Goal: Task Accomplishment & Management: Manage account settings

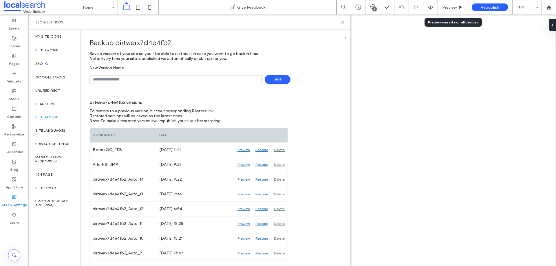
click at [442, 8] on span "Preview" at bounding box center [449, 7] width 14 height 5
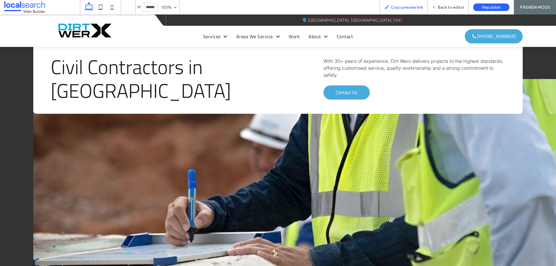
click at [406, 10] on div "Copy preview link" at bounding box center [403, 7] width 48 height 14
click at [404, 6] on span "Copy preview link" at bounding box center [406, 7] width 32 height 5
click at [449, 8] on span "Back to editor" at bounding box center [450, 7] width 27 height 5
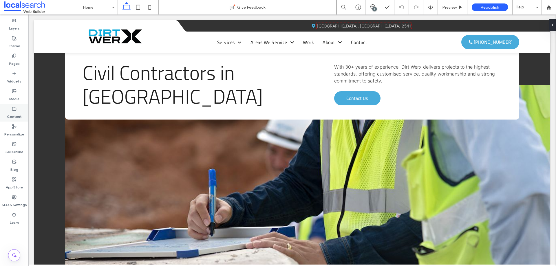
click at [13, 115] on label "Content" at bounding box center [14, 115] width 15 height 8
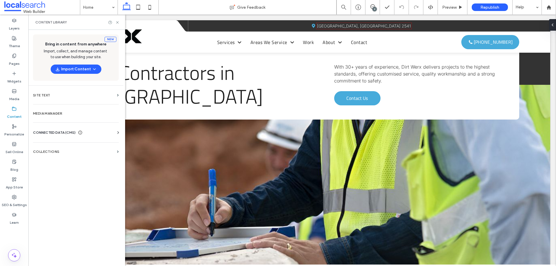
click at [96, 137] on div "Business Info Business Text Business Images Find and Replace" at bounding box center [77, 137] width 88 height 5
click at [97, 133] on div "CONNECTED DATA (CMS)" at bounding box center [77, 133] width 88 height 6
click at [83, 146] on label "Business Info" at bounding box center [77, 147] width 79 height 4
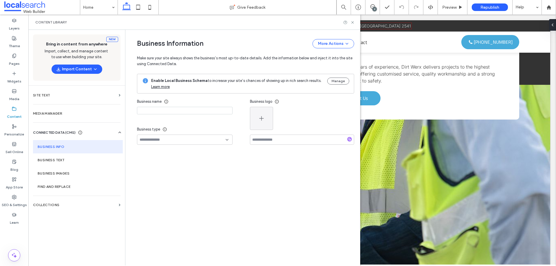
type input "********"
type input "**********"
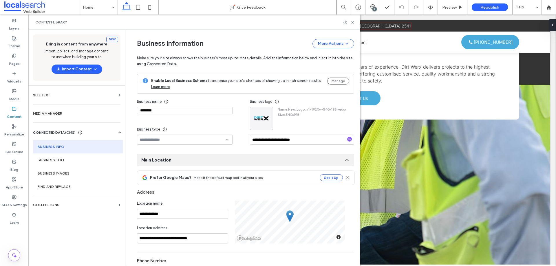
click at [173, 111] on input "********" at bounding box center [184, 111] width 95 height 8
paste input "*"
type input "*********"
click at [185, 122] on div "Business name ********* Business type" at bounding box center [193, 120] width 113 height 48
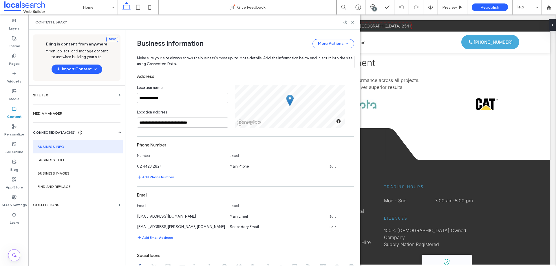
scroll to position [231, 0]
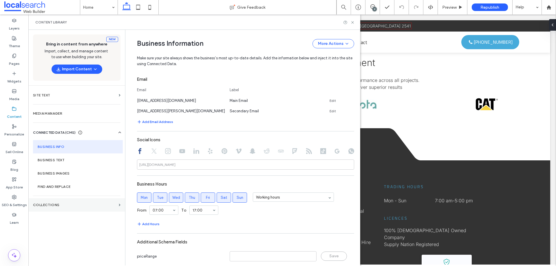
click at [69, 206] on label "Collections" at bounding box center [74, 205] width 83 height 4
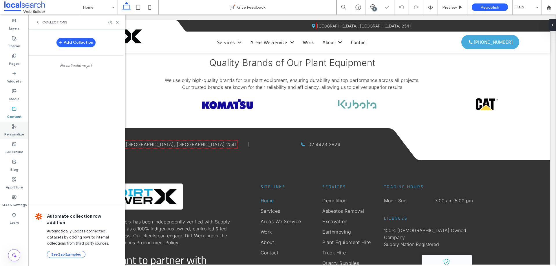
click at [14, 129] on label "Personalize" at bounding box center [14, 133] width 20 height 8
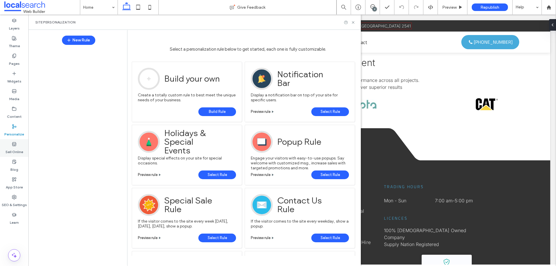
click at [16, 148] on label "Sell Online" at bounding box center [14, 150] width 18 height 8
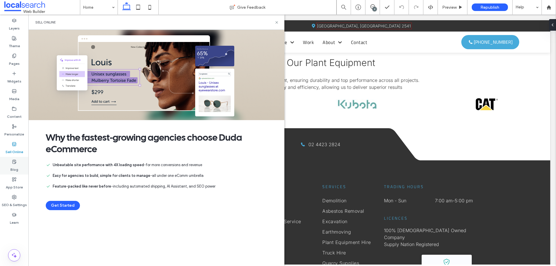
click at [10, 163] on div "Blog" at bounding box center [14, 166] width 28 height 18
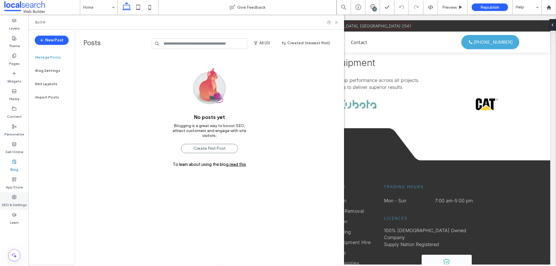
click at [14, 197] on use at bounding box center [14, 197] width 4 height 4
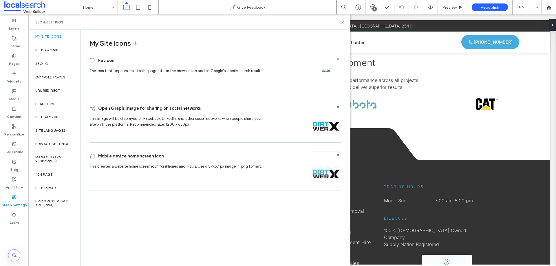
drag, startPoint x: 14, startPoint y: 197, endPoint x: 166, endPoint y: 232, distance: 156.7
click at [171, 236] on div "My Site Icons Favicon The icon that appears next to the page title in the brows…" at bounding box center [215, 148] width 269 height 236
click at [53, 46] on div "Site Domain" at bounding box center [54, 49] width 52 height 13
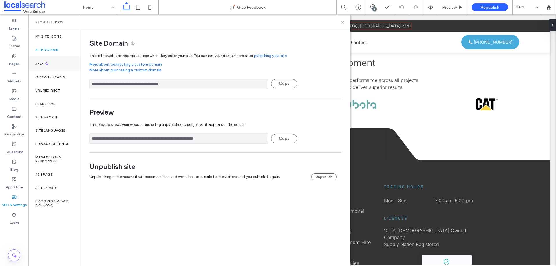
click at [48, 61] on div "SEO" at bounding box center [54, 63] width 52 height 14
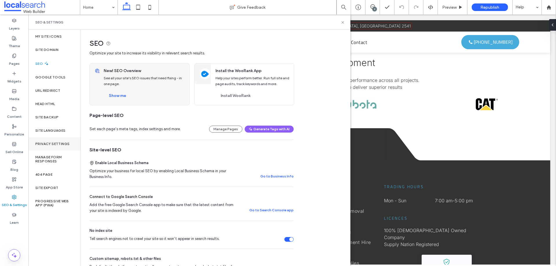
click at [59, 139] on div "Privacy Settings" at bounding box center [54, 143] width 52 height 13
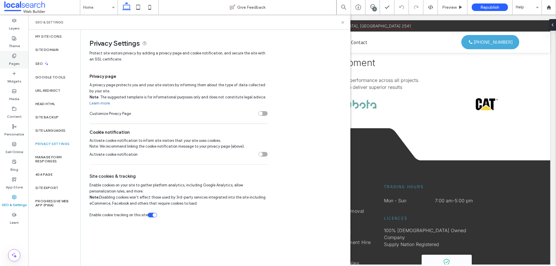
click at [11, 57] on div "Pages" at bounding box center [14, 60] width 28 height 18
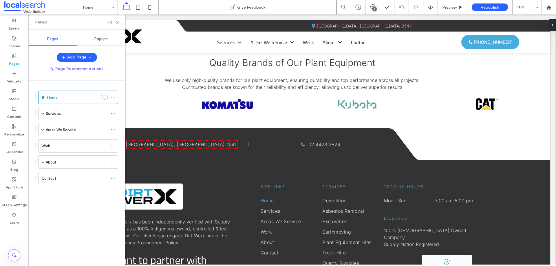
click at [97, 38] on span "Popups" at bounding box center [100, 39] width 13 height 5
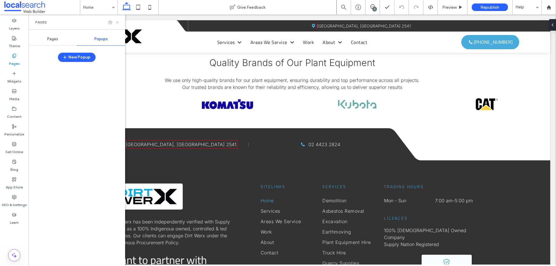
click at [116, 22] on icon at bounding box center [117, 22] width 4 height 4
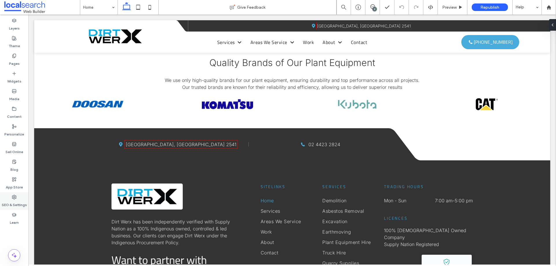
click at [12, 202] on label "SEO & Settings" at bounding box center [14, 203] width 25 height 8
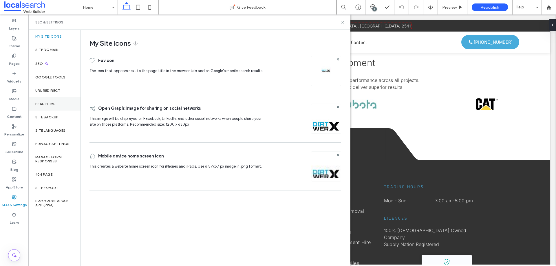
click at [51, 101] on div "Head HTML" at bounding box center [54, 103] width 52 height 13
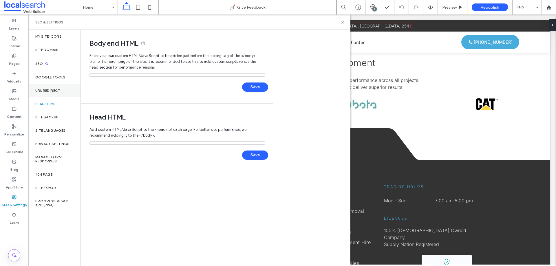
click at [53, 95] on div "URL Redirect" at bounding box center [54, 90] width 52 height 13
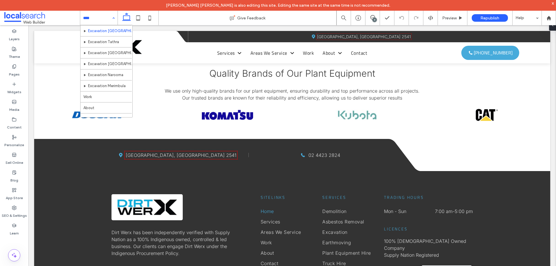
scroll to position [369, 0]
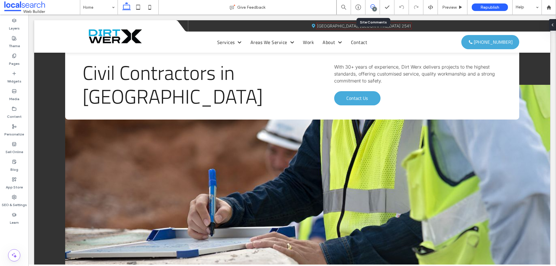
click at [372, 8] on icon at bounding box center [372, 6] width 5 height 5
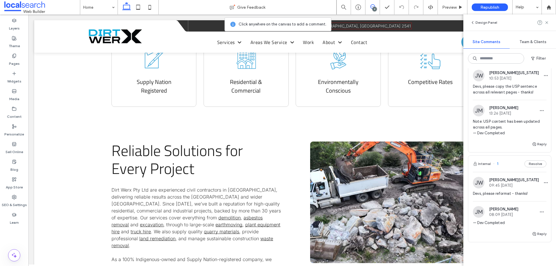
scroll to position [982, 0]
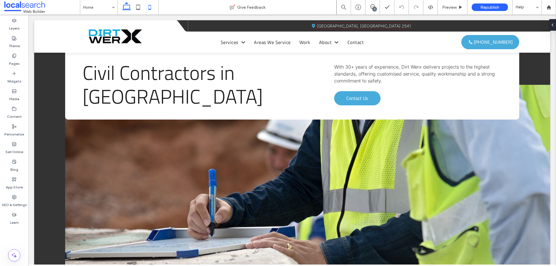
click at [148, 7] on icon at bounding box center [150, 7] width 12 height 12
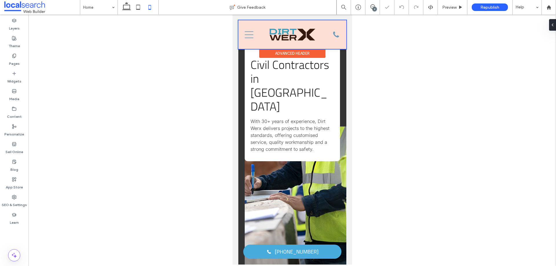
click at [249, 37] on div at bounding box center [292, 34] width 108 height 29
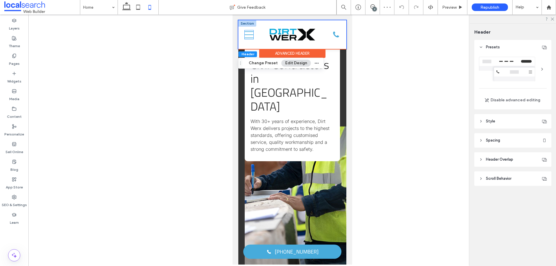
click at [249, 35] on icon "Beefburger Menu Icon Mobile" at bounding box center [248, 34] width 9 height 9
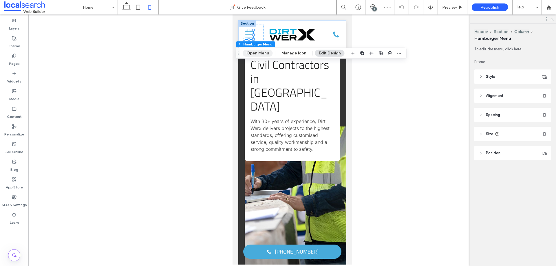
click at [256, 54] on button "Open Menu" at bounding box center [257, 53] width 30 height 7
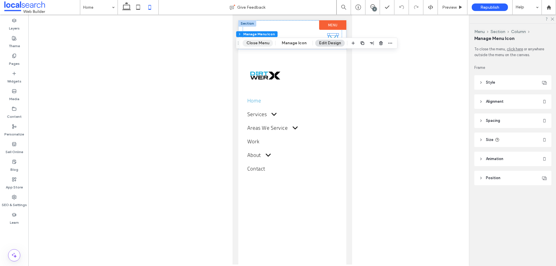
click at [253, 44] on button "Close Menu" at bounding box center [257, 43] width 30 height 7
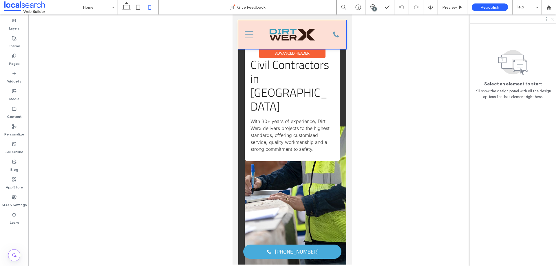
click at [249, 36] on div at bounding box center [292, 34] width 108 height 29
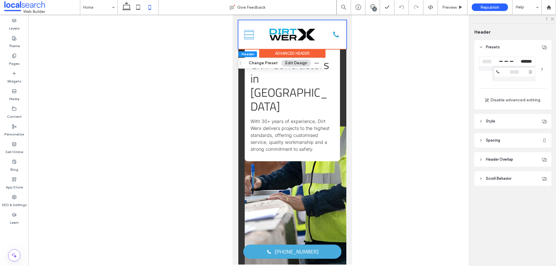
click at [249, 36] on icon "Beefburger Menu Icon Mobile" at bounding box center [248, 34] width 9 height 9
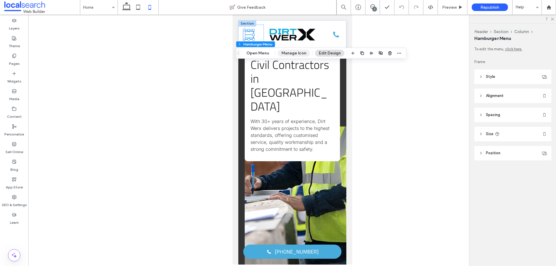
click at [291, 53] on button "Manage Icon" at bounding box center [293, 53] width 32 height 7
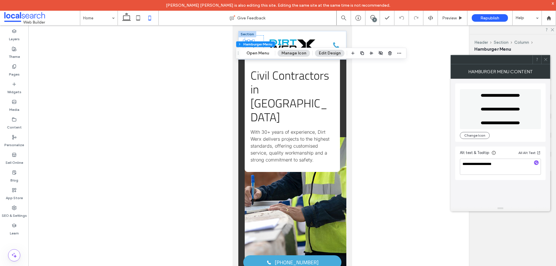
drag, startPoint x: 546, startPoint y: 61, endPoint x: 529, endPoint y: 63, distance: 17.3
click at [546, 61] on icon at bounding box center [545, 59] width 4 height 4
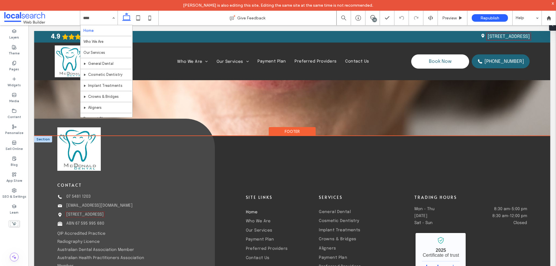
scroll to position [1705, 0]
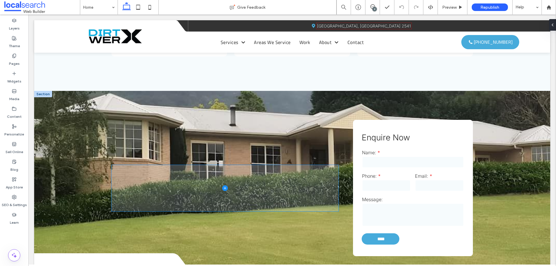
scroll to position [1253, 0]
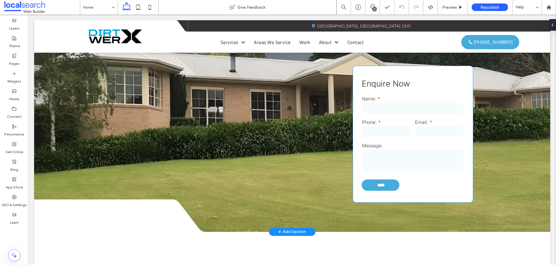
click at [391, 126] on input "tel" at bounding box center [386, 132] width 49 height 12
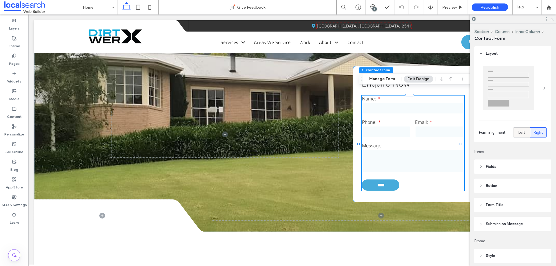
type input "*"
type input "***"
type input "*"
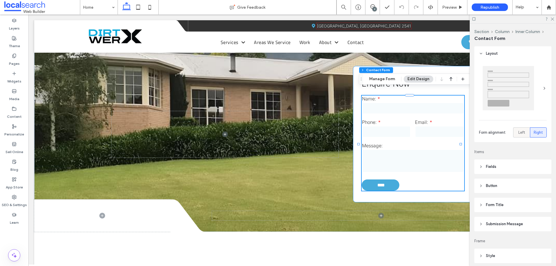
type input "***"
click at [383, 79] on button "Manage Form" at bounding box center [381, 79] width 33 height 7
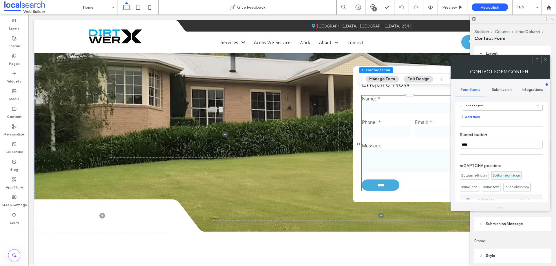
scroll to position [117, 0]
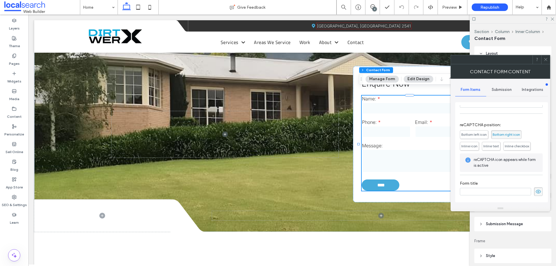
click at [499, 88] on span "Submission" at bounding box center [501, 89] width 20 height 5
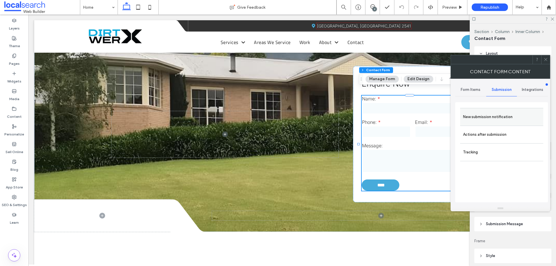
click at [501, 117] on label "New submission notification" at bounding box center [501, 117] width 77 height 12
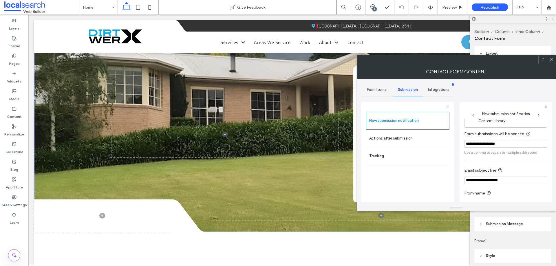
scroll to position [30, 0]
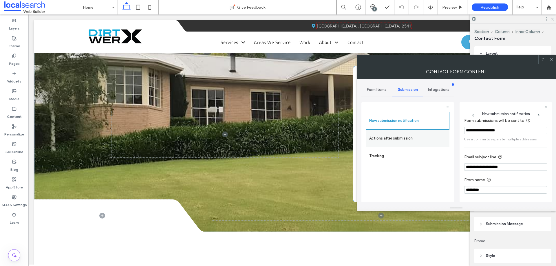
click at [395, 139] on label "Actions after submission" at bounding box center [407, 139] width 77 height 12
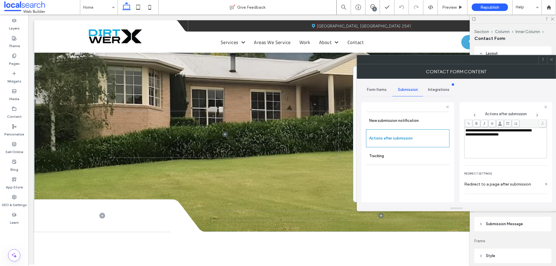
scroll to position [100, 0]
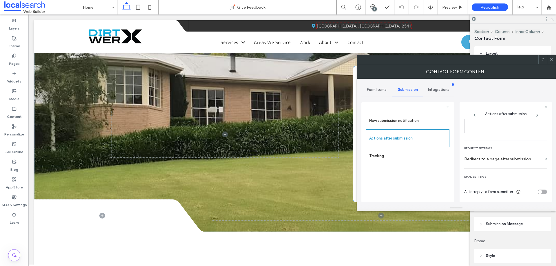
click at [549, 58] on icon at bounding box center [551, 59] width 4 height 4
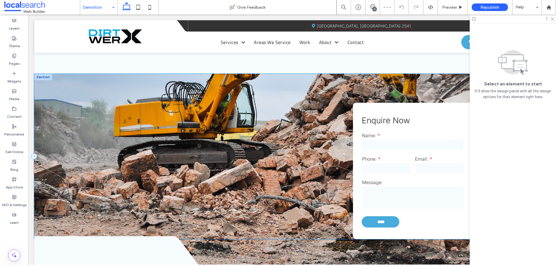
scroll to position [766, 0]
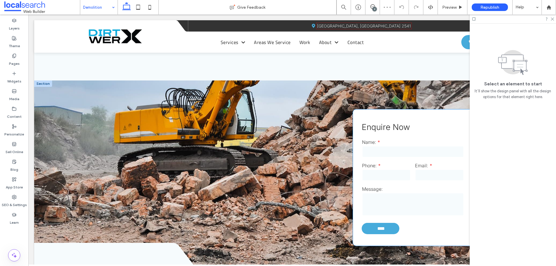
click at [393, 176] on input "tel" at bounding box center [386, 175] width 49 height 12
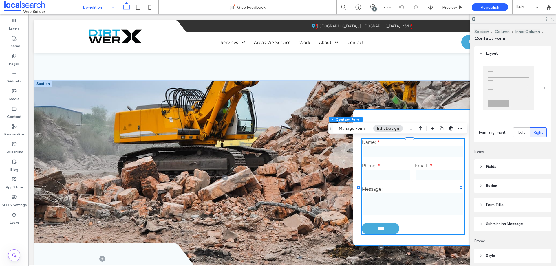
type input "*"
type input "***"
type input "*"
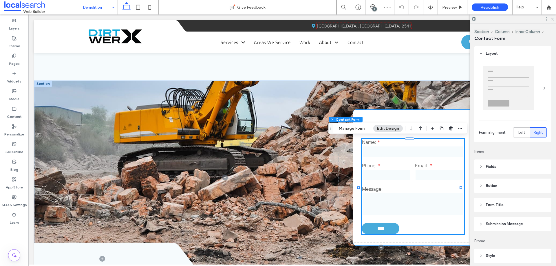
type input "***"
click at [340, 130] on button "Manage Form" at bounding box center [351, 128] width 33 height 7
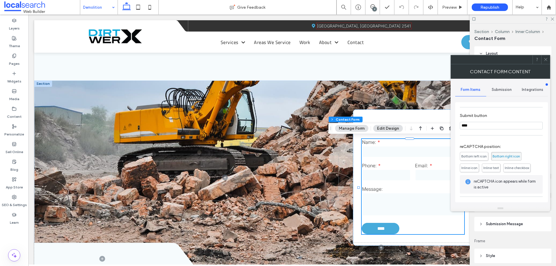
scroll to position [117, 0]
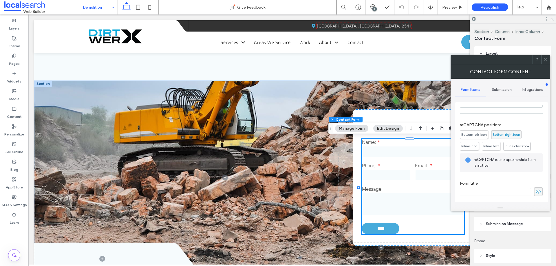
click at [503, 88] on span "Submission" at bounding box center [501, 89] width 20 height 5
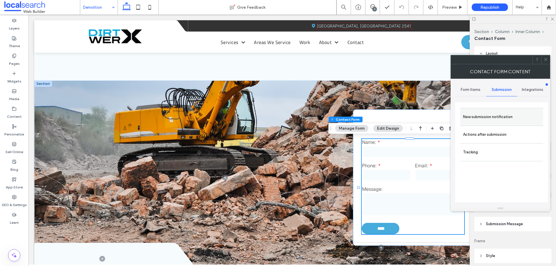
click at [500, 120] on label "New submission notification" at bounding box center [501, 117] width 77 height 12
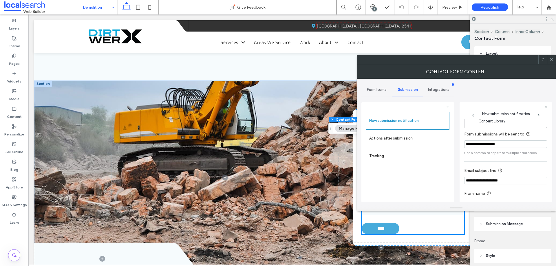
scroll to position [30, 0]
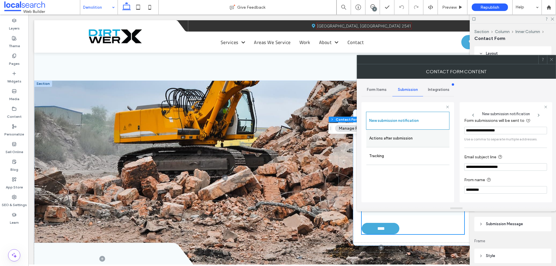
click at [404, 141] on label "Actions after submission" at bounding box center [407, 139] width 77 height 12
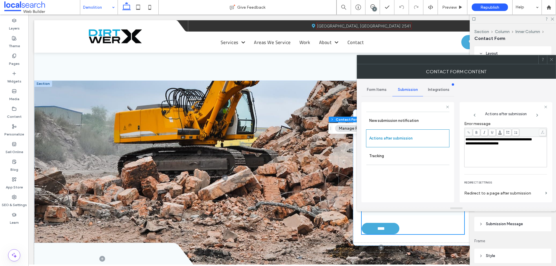
scroll to position [100, 0]
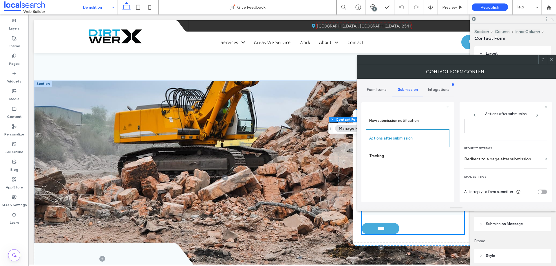
click at [550, 58] on icon at bounding box center [551, 59] width 4 height 4
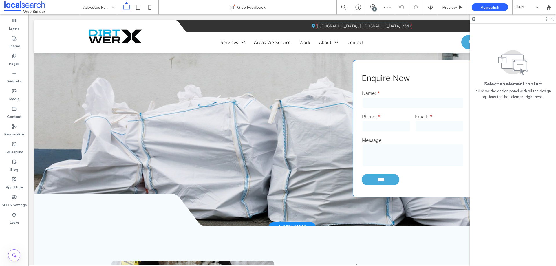
scroll to position [752, 0]
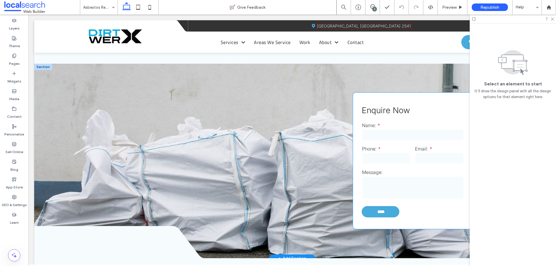
click at [389, 154] on input "tel" at bounding box center [386, 158] width 49 height 12
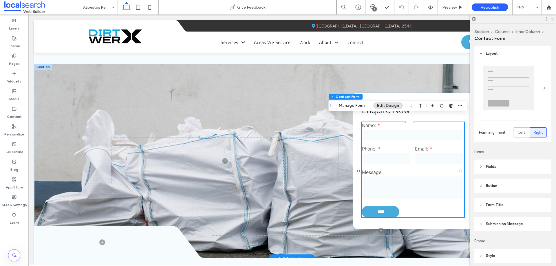
type input "*"
type input "***"
type input "*"
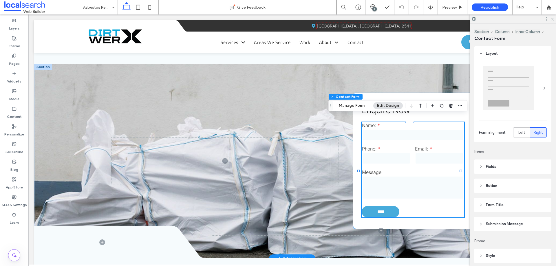
type input "***"
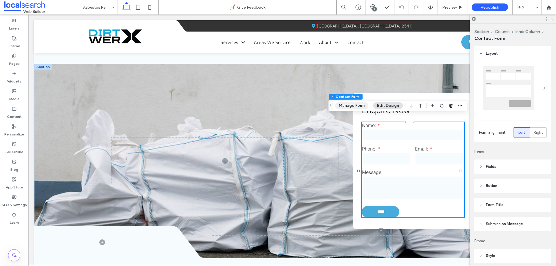
click at [354, 105] on button "Manage Form" at bounding box center [351, 105] width 33 height 7
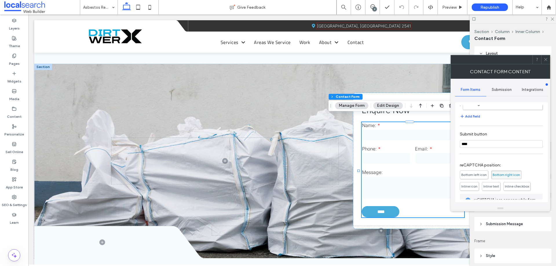
scroll to position [117, 0]
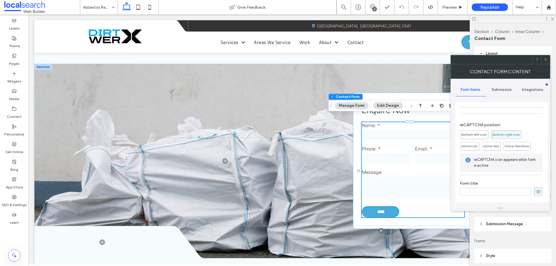
drag, startPoint x: 498, startPoint y: 89, endPoint x: 499, endPoint y: 95, distance: 7.0
click at [498, 88] on span "Submission" at bounding box center [501, 89] width 20 height 5
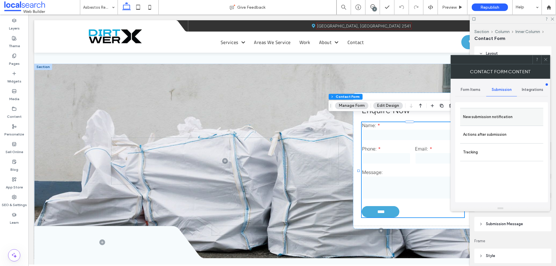
click at [502, 117] on label "New submission notification" at bounding box center [501, 117] width 77 height 12
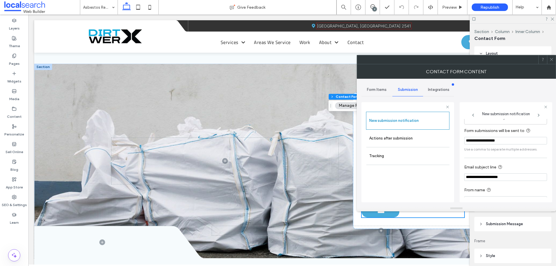
scroll to position [30, 0]
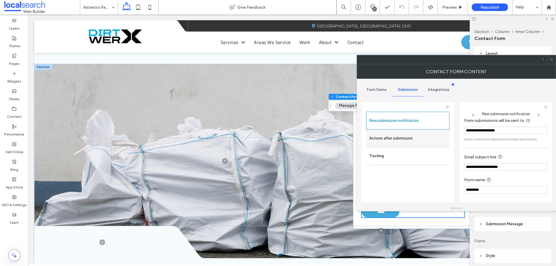
click at [396, 139] on label "Actions after submission" at bounding box center [407, 139] width 77 height 12
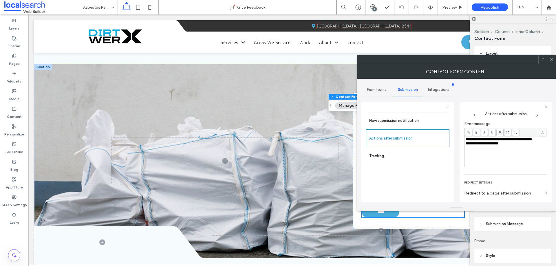
scroll to position [100, 0]
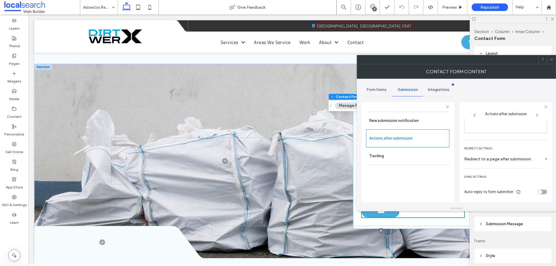
click at [552, 60] on icon at bounding box center [551, 59] width 4 height 4
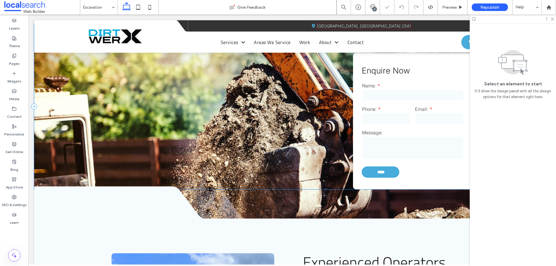
scroll to position [781, 0]
click at [390, 121] on input "tel" at bounding box center [386, 119] width 49 height 12
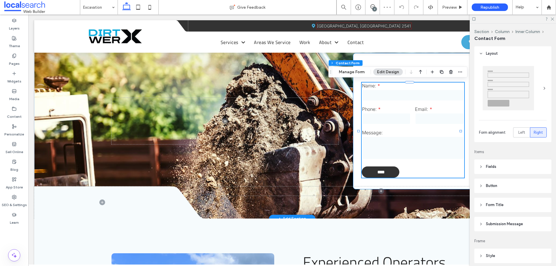
type input "*"
type input "***"
type input "*"
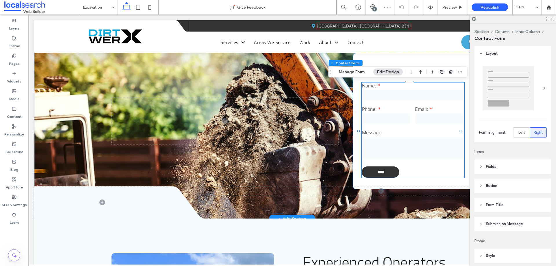
type input "***"
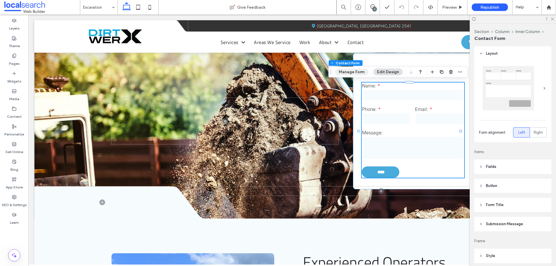
click at [361, 74] on button "Manage Form" at bounding box center [351, 72] width 33 height 7
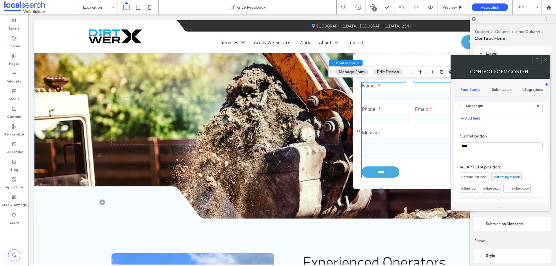
scroll to position [117, 0]
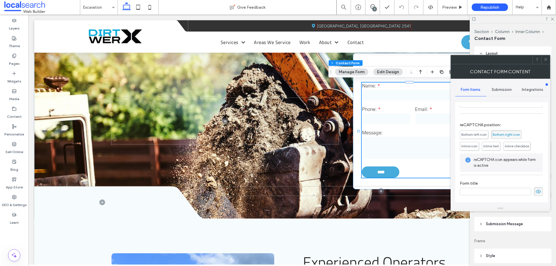
click at [506, 87] on span "Submission" at bounding box center [501, 89] width 20 height 5
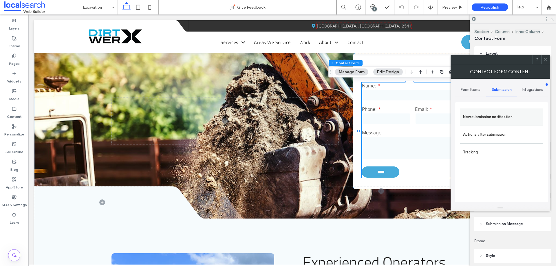
click at [503, 115] on label "New submission notification" at bounding box center [501, 117] width 77 height 12
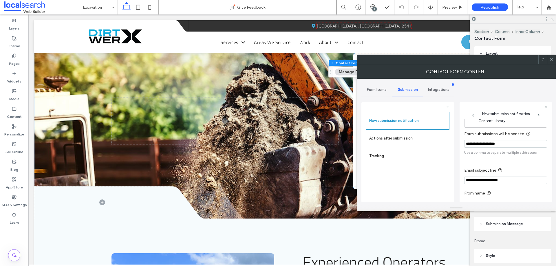
scroll to position [30, 0]
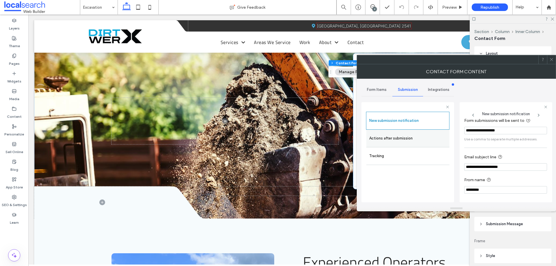
click at [393, 134] on label "Actions after submission" at bounding box center [407, 139] width 77 height 12
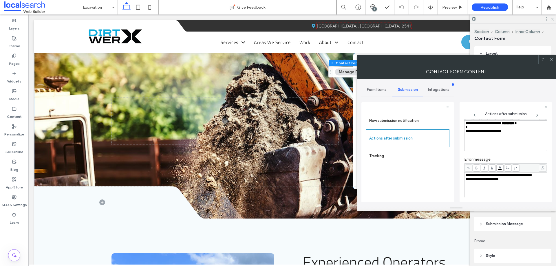
scroll to position [100, 0]
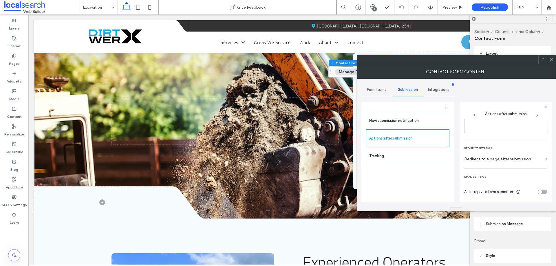
click at [552, 60] on icon at bounding box center [551, 59] width 4 height 4
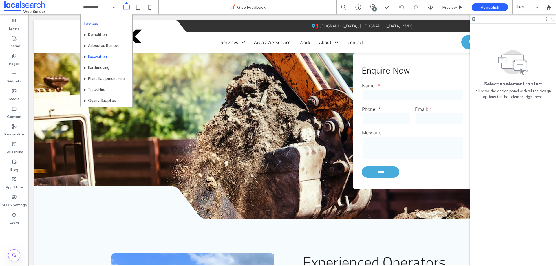
scroll to position [29, 0]
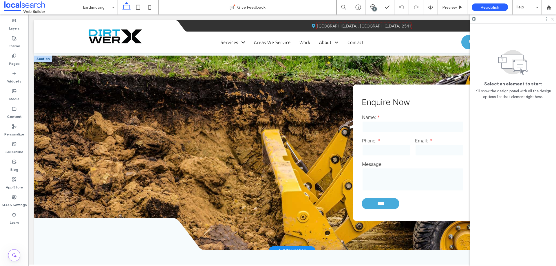
scroll to position [723, 0]
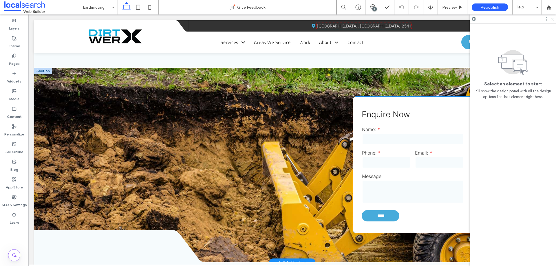
click at [378, 161] on input "tel" at bounding box center [386, 163] width 49 height 12
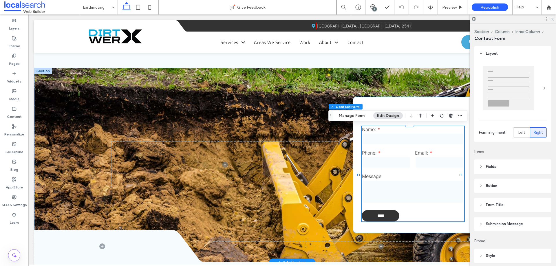
type input "*"
type input "***"
type input "*"
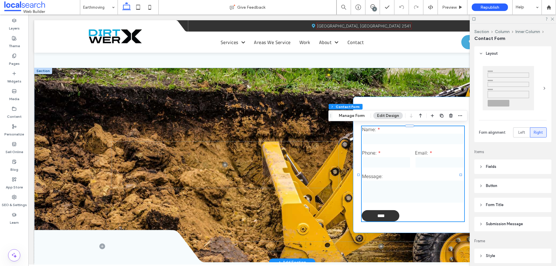
type input "***"
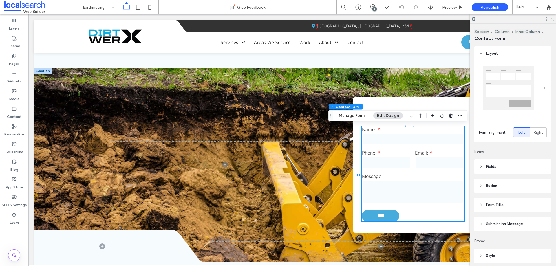
drag, startPoint x: 348, startPoint y: 117, endPoint x: 346, endPoint y: 120, distance: 3.4
click at [348, 117] on button "Manage Form" at bounding box center [351, 115] width 33 height 7
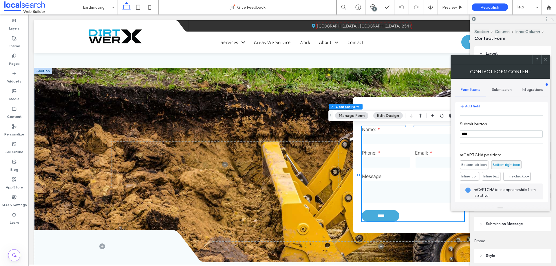
scroll to position [117, 0]
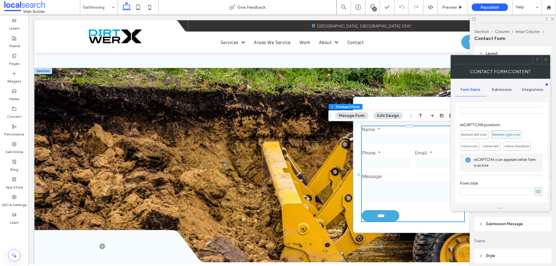
click at [502, 86] on div "Submission" at bounding box center [501, 89] width 31 height 13
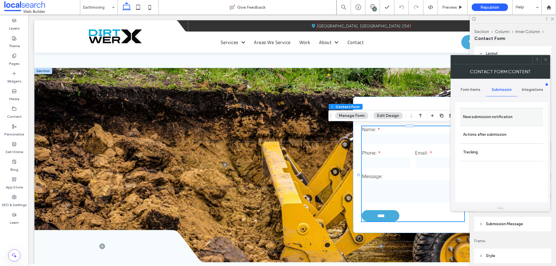
click at [503, 109] on div "New submission notification" at bounding box center [501, 117] width 83 height 18
click at [492, 110] on div "New submission notification" at bounding box center [501, 117] width 83 height 18
click at [493, 116] on label "New submission notification" at bounding box center [501, 117] width 77 height 12
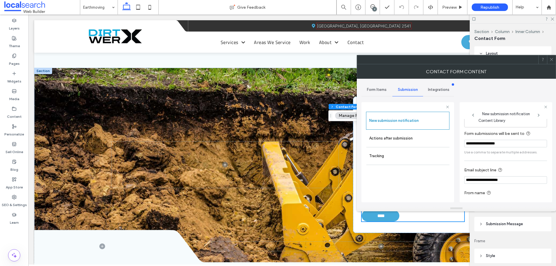
scroll to position [30, 0]
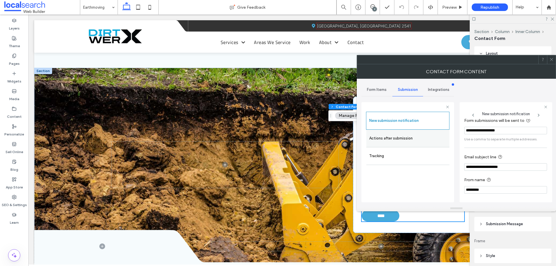
click at [409, 135] on label "Actions after submission" at bounding box center [407, 139] width 77 height 12
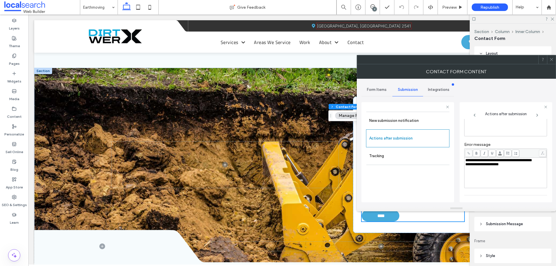
scroll to position [0, 0]
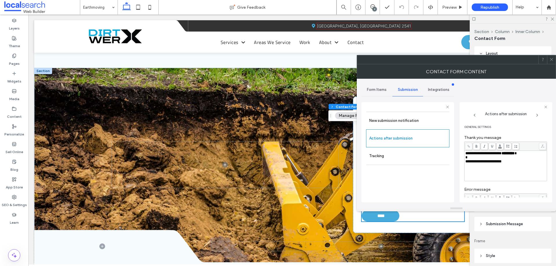
click at [551, 60] on icon at bounding box center [551, 59] width 4 height 4
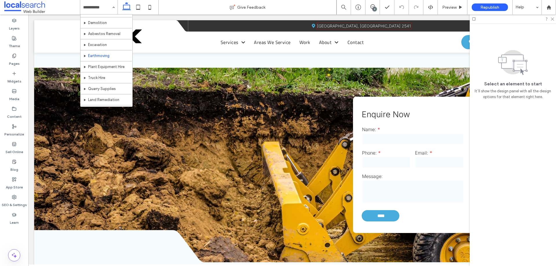
scroll to position [29, 0]
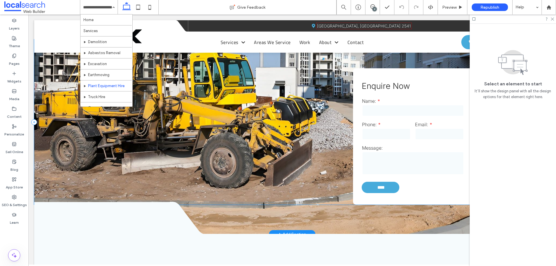
scroll to position [1157, 0]
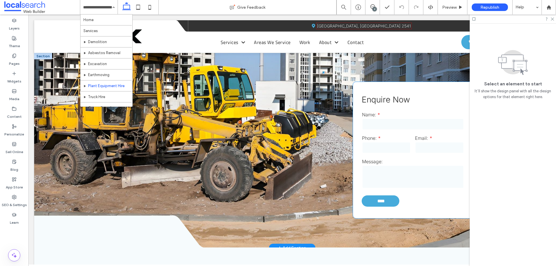
click at [389, 142] on input "tel" at bounding box center [386, 148] width 49 height 12
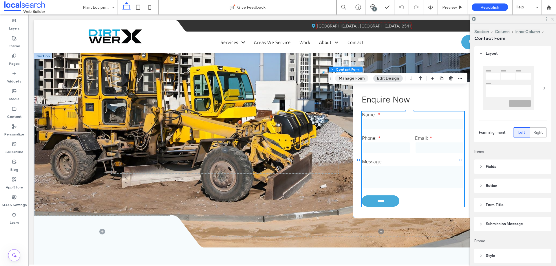
click at [356, 80] on button "Manage Form" at bounding box center [351, 78] width 33 height 7
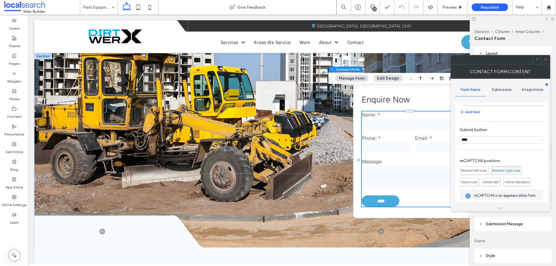
scroll to position [117, 0]
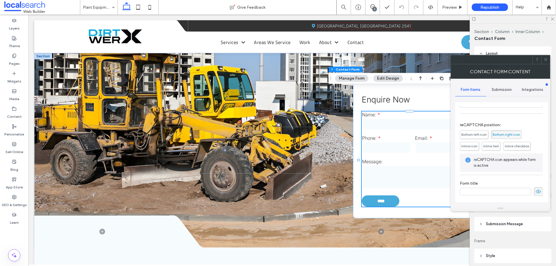
click at [501, 83] on div "Submission" at bounding box center [501, 89] width 31 height 13
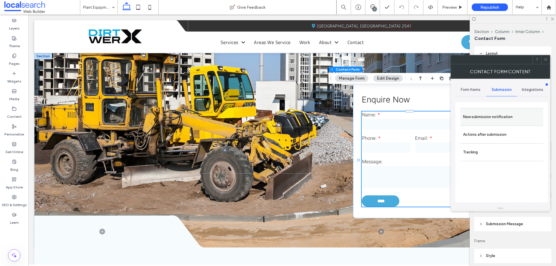
click at [501, 117] on label "New submission notification" at bounding box center [501, 117] width 77 height 12
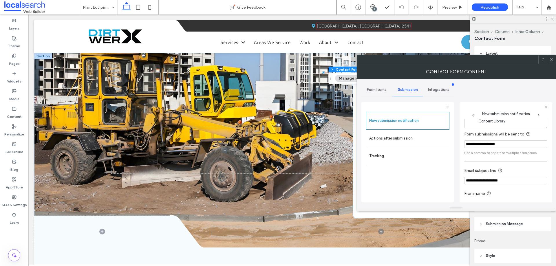
scroll to position [30, 0]
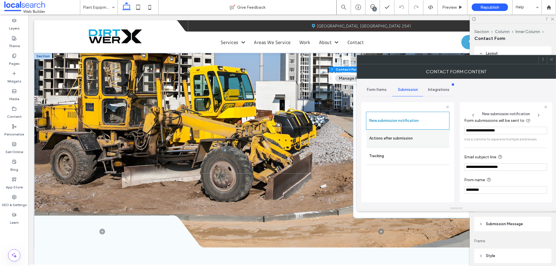
click at [416, 137] on label "Actions after submission" at bounding box center [407, 139] width 77 height 12
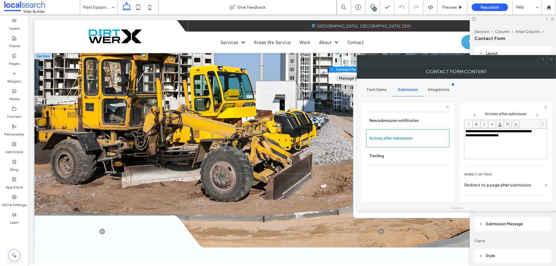
scroll to position [100, 0]
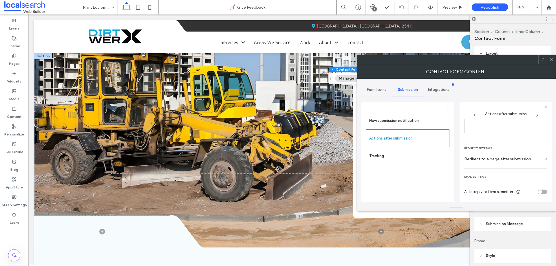
click at [551, 57] on icon at bounding box center [551, 59] width 4 height 4
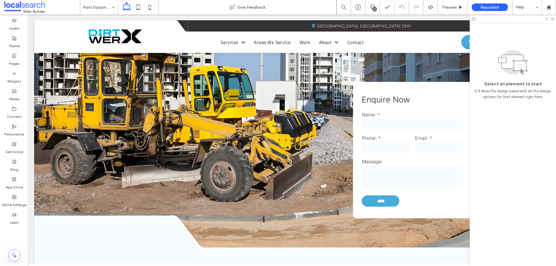
drag, startPoint x: 98, startPoint y: 6, endPoint x: 102, endPoint y: 8, distance: 4.7
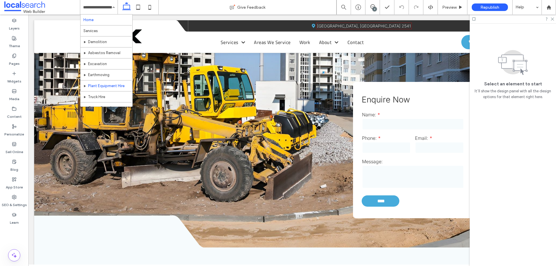
scroll to position [58, 0]
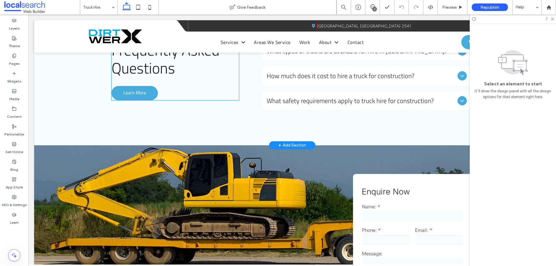
scroll to position [752, 0]
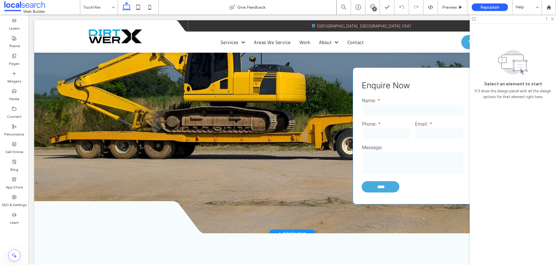
click at [383, 132] on input "tel" at bounding box center [386, 134] width 49 height 12
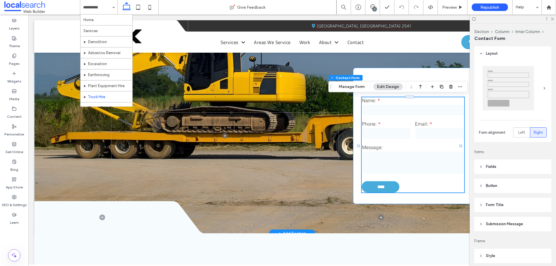
type input "*"
type input "***"
type input "*"
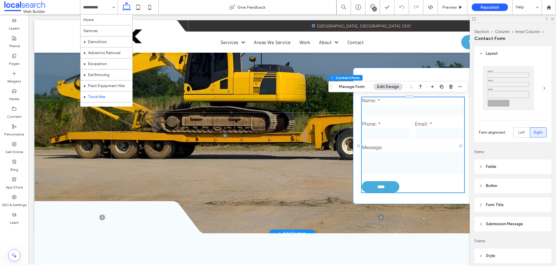
type input "***"
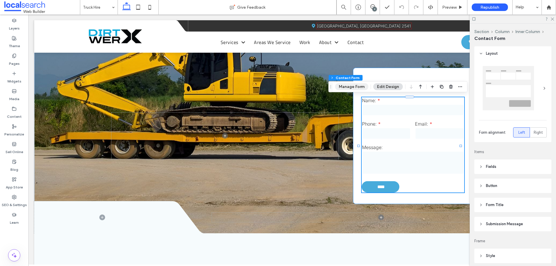
click at [357, 87] on button "Manage Form" at bounding box center [351, 86] width 33 height 7
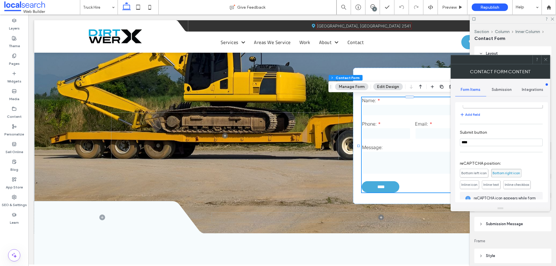
scroll to position [117, 0]
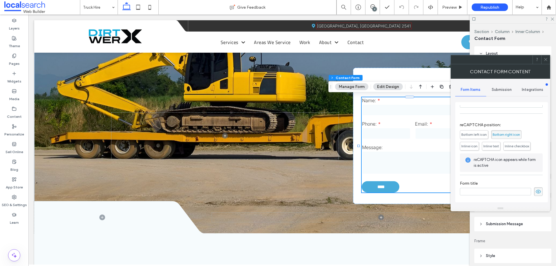
click at [504, 86] on div "Submission" at bounding box center [501, 89] width 31 height 13
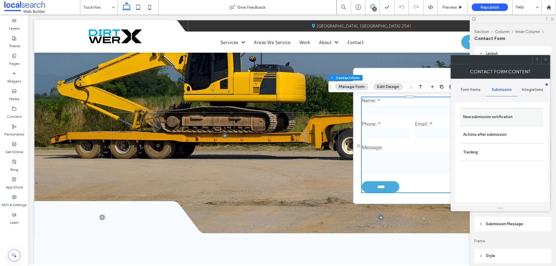
click at [502, 116] on label "New submission notification" at bounding box center [501, 117] width 77 height 12
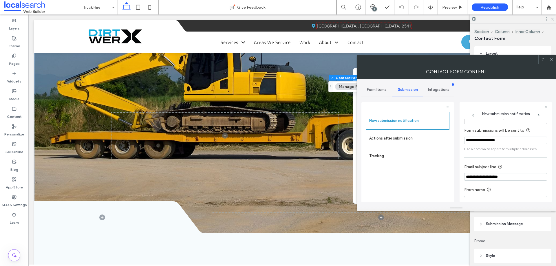
scroll to position [30, 0]
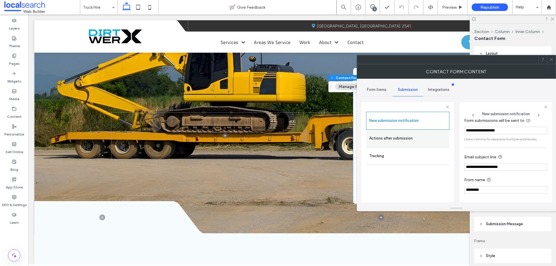
click at [405, 139] on label "Actions after submission" at bounding box center [407, 139] width 77 height 12
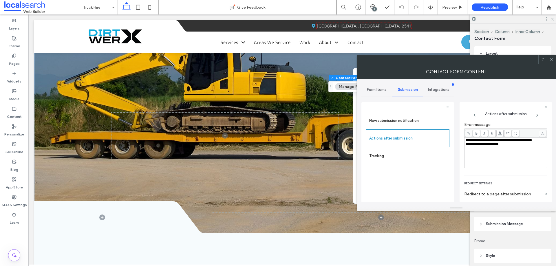
scroll to position [100, 0]
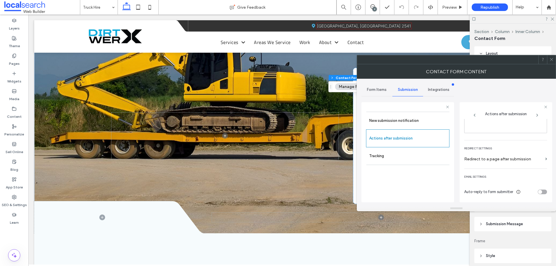
drag, startPoint x: 552, startPoint y: 59, endPoint x: 450, endPoint y: 151, distance: 136.7
click at [552, 60] on icon at bounding box center [551, 59] width 4 height 4
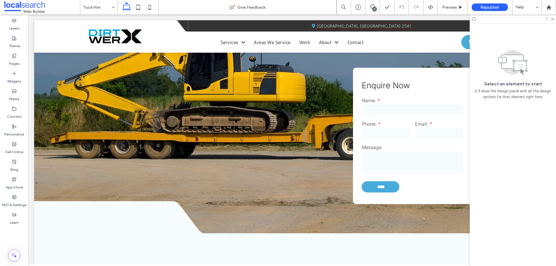
drag, startPoint x: 95, startPoint y: 7, endPoint x: 107, endPoint y: 13, distance: 13.0
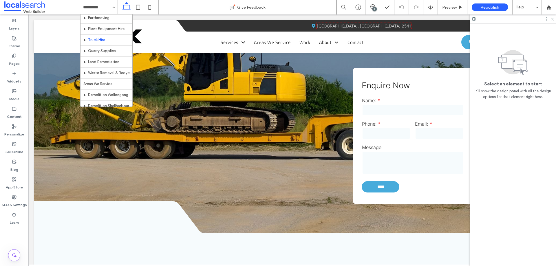
scroll to position [58, 0]
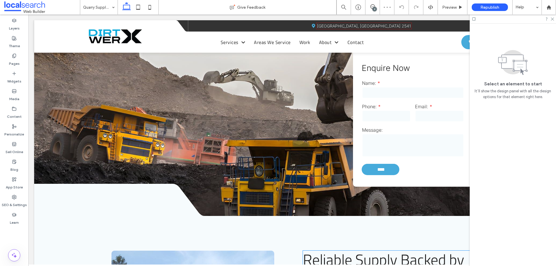
scroll to position [752, 0]
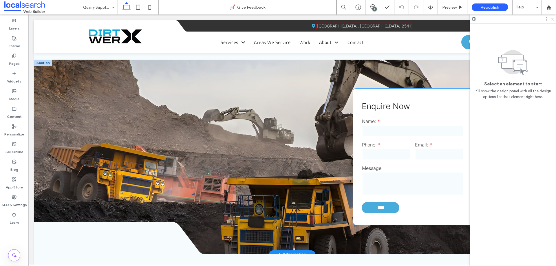
click at [396, 148] on input "tel" at bounding box center [386, 154] width 49 height 12
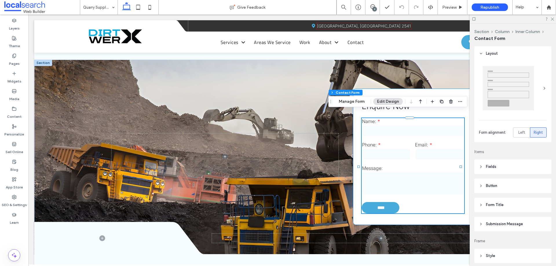
type input "*"
type input "***"
type input "*"
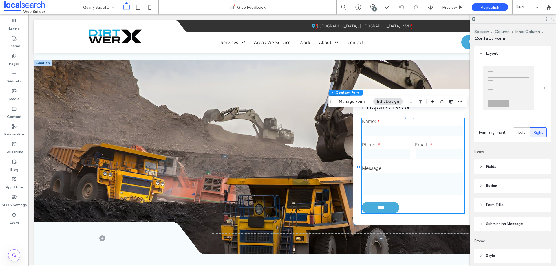
type input "***"
click at [348, 101] on button "Manage Form" at bounding box center [351, 101] width 33 height 7
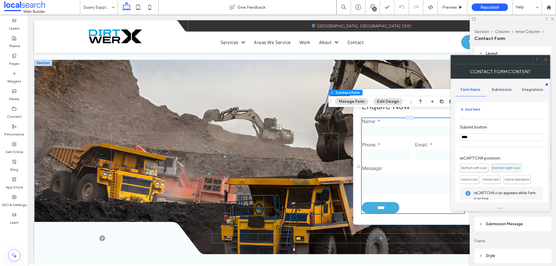
scroll to position [117, 0]
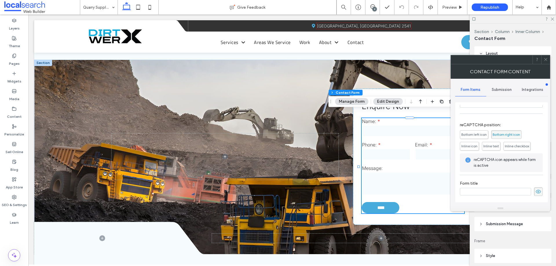
click at [501, 92] on div "Submission" at bounding box center [501, 89] width 31 height 13
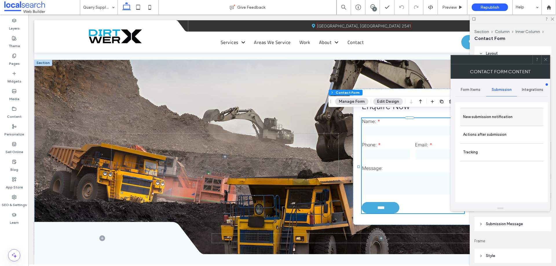
click at [498, 117] on label "New submission notification" at bounding box center [501, 117] width 77 height 12
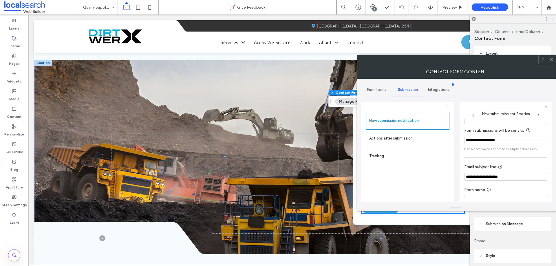
scroll to position [30, 0]
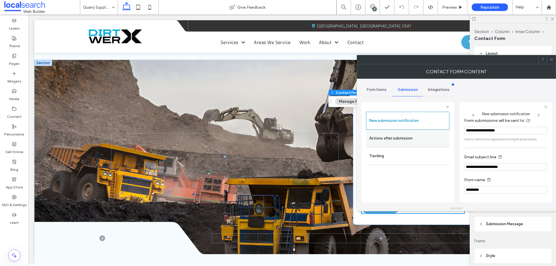
click at [397, 142] on label "Actions after submission" at bounding box center [407, 139] width 77 height 12
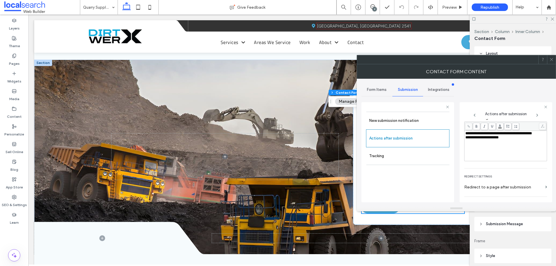
scroll to position [100, 0]
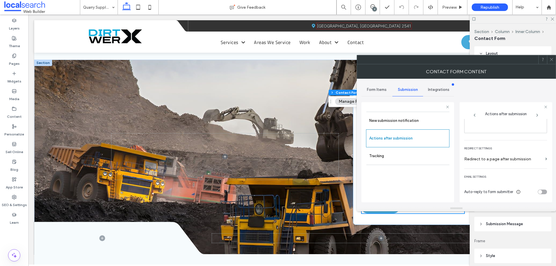
click at [552, 58] on use at bounding box center [550, 59] width 3 height 3
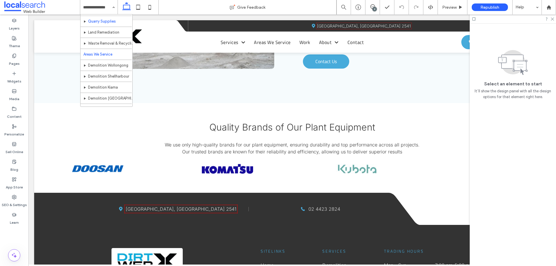
scroll to position [87, 0]
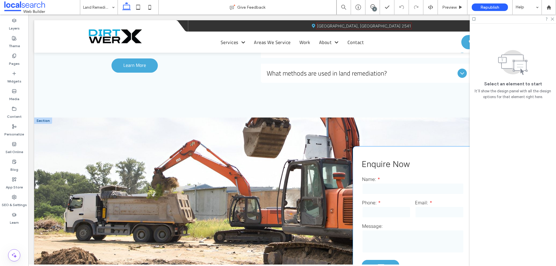
scroll to position [752, 0]
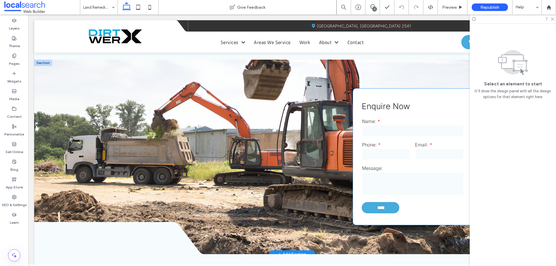
click at [396, 150] on input "tel" at bounding box center [386, 154] width 49 height 12
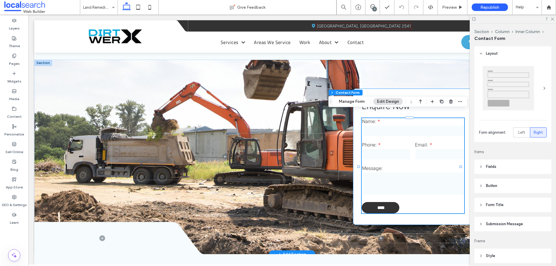
type input "*"
type input "***"
type input "*"
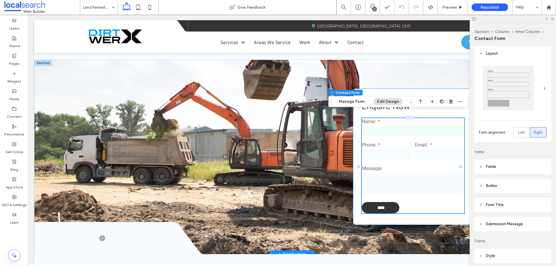
type input "***"
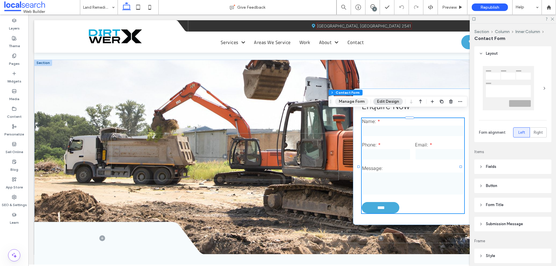
click at [352, 102] on button "Manage Form" at bounding box center [351, 101] width 33 height 7
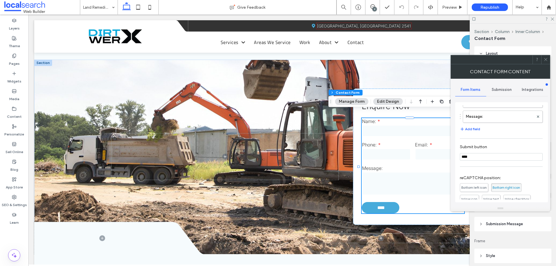
scroll to position [117, 0]
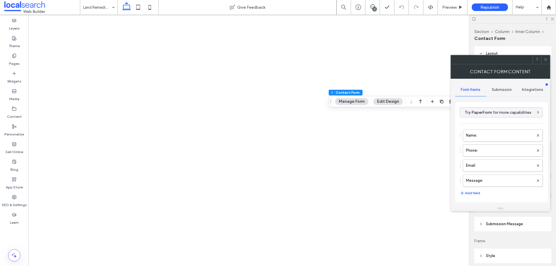
click at [502, 90] on span "Submission" at bounding box center [501, 89] width 20 height 5
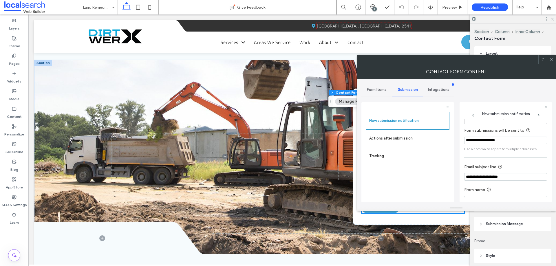
scroll to position [30, 0]
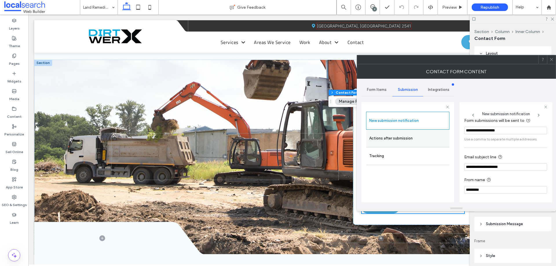
click at [395, 138] on label "Actions after submission" at bounding box center [407, 139] width 77 height 12
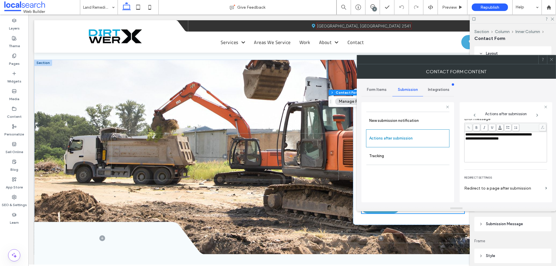
scroll to position [100, 0]
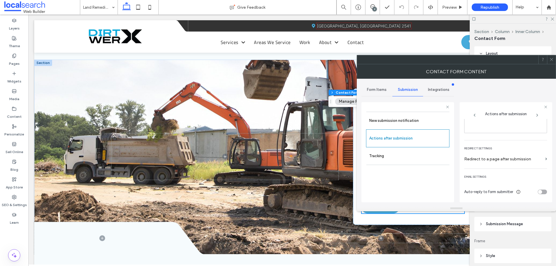
click at [551, 61] on icon at bounding box center [551, 59] width 4 height 4
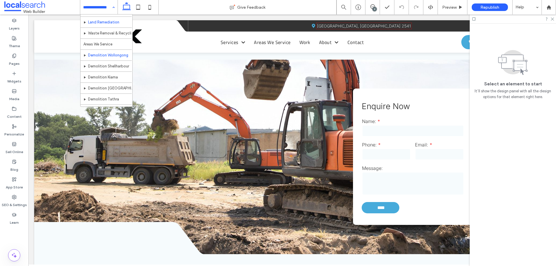
scroll to position [87, 0]
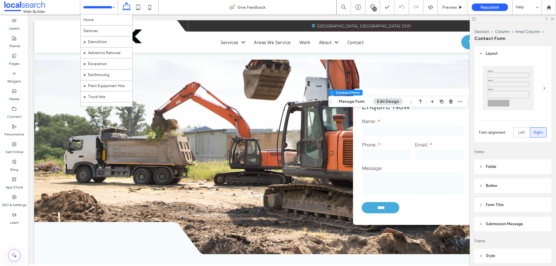
type input "*"
type input "***"
type input "*"
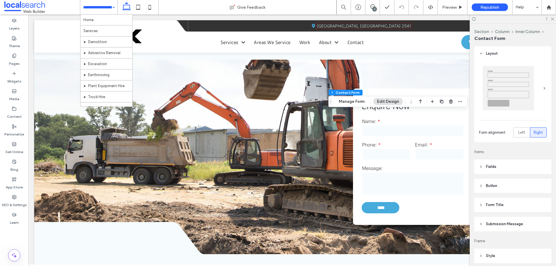
type input "***"
click at [357, 104] on button "Manage Form" at bounding box center [351, 101] width 33 height 7
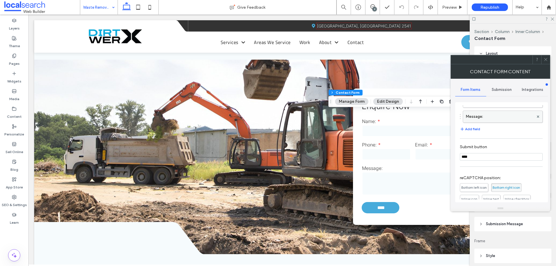
scroll to position [117, 0]
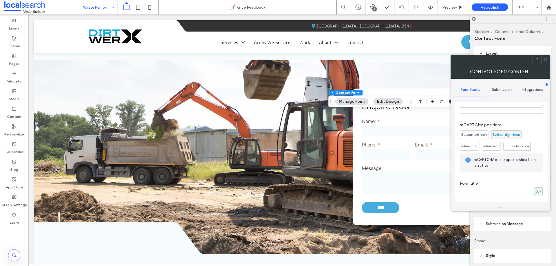
click at [502, 93] on div "Submission" at bounding box center [501, 89] width 31 height 13
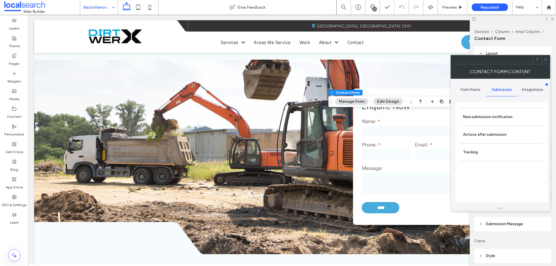
click at [502, 119] on label "New submission notification" at bounding box center [501, 117] width 77 height 12
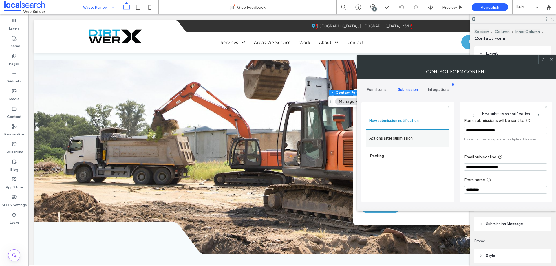
scroll to position [30, 0]
click at [397, 137] on label "Actions after submission" at bounding box center [407, 139] width 77 height 12
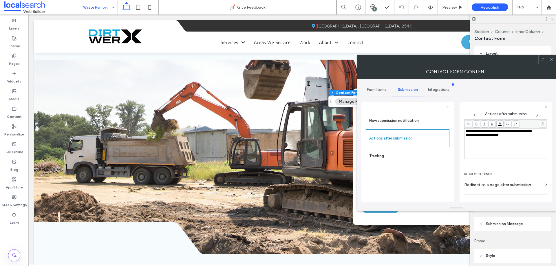
scroll to position [100, 0]
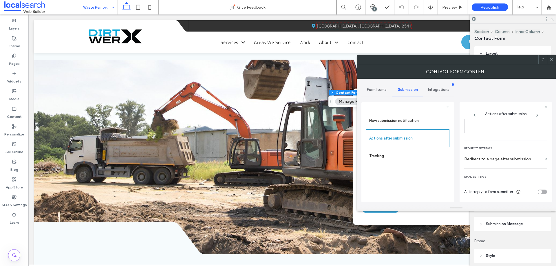
click at [553, 59] on div at bounding box center [551, 59] width 9 height 9
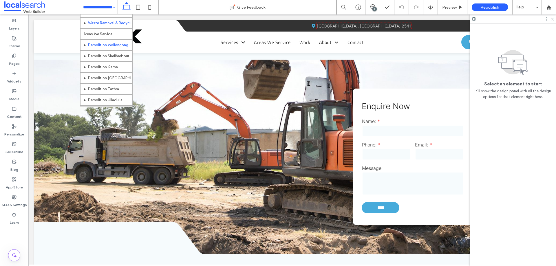
scroll to position [116, 0]
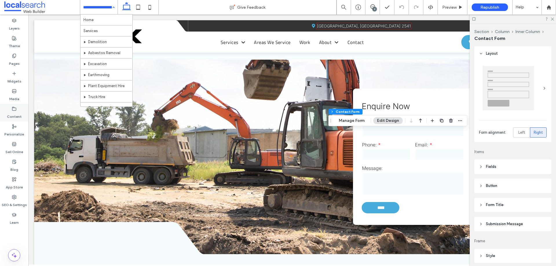
type input "*"
type input "***"
type input "*"
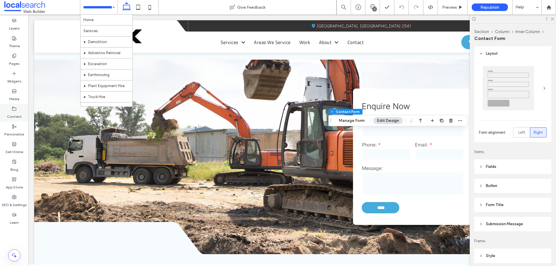
type input "***"
click at [355, 122] on button "Manage Form" at bounding box center [351, 120] width 33 height 7
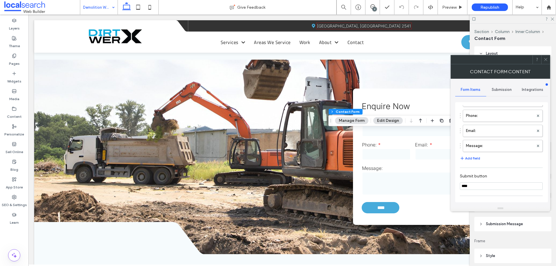
scroll to position [117, 0]
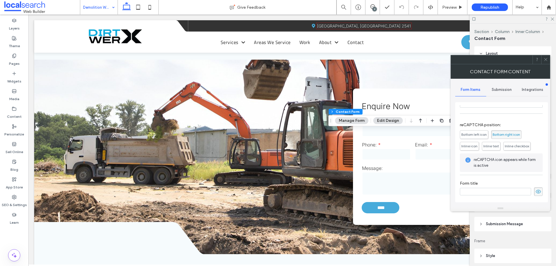
click at [500, 89] on span "Submission" at bounding box center [501, 89] width 20 height 5
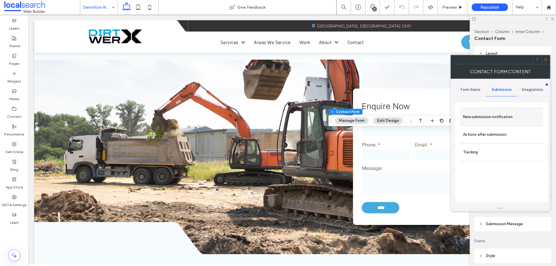
click at [501, 120] on label "New submission notification" at bounding box center [501, 117] width 77 height 12
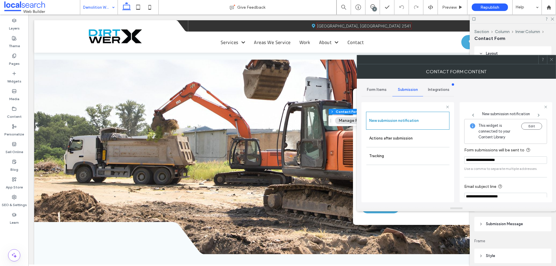
scroll to position [30, 0]
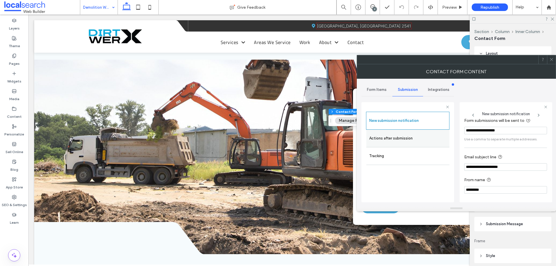
click at [393, 141] on label "Actions after submission" at bounding box center [407, 139] width 77 height 12
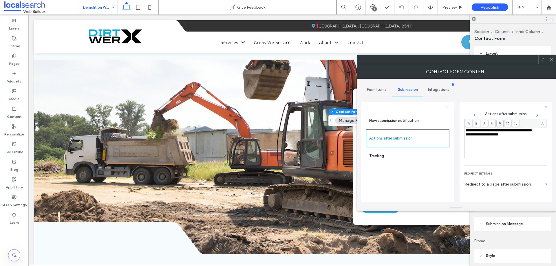
scroll to position [100, 0]
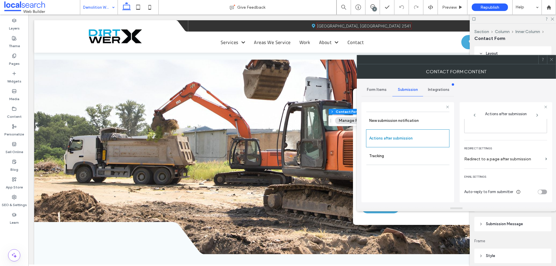
click at [551, 63] on span at bounding box center [551, 59] width 4 height 9
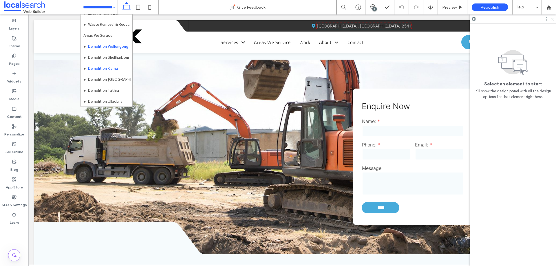
scroll to position [116, 0]
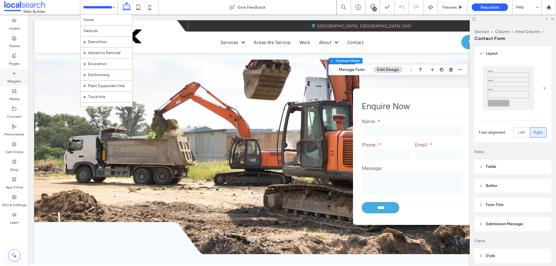
type input "*"
type input "***"
type input "*"
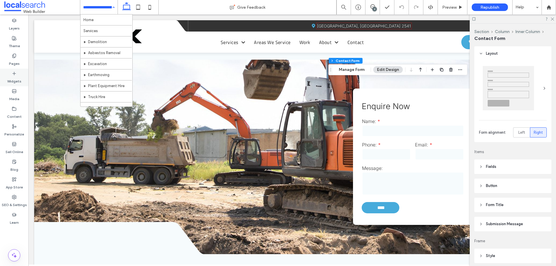
type input "***"
click at [354, 68] on button "Manage Form" at bounding box center [351, 69] width 33 height 7
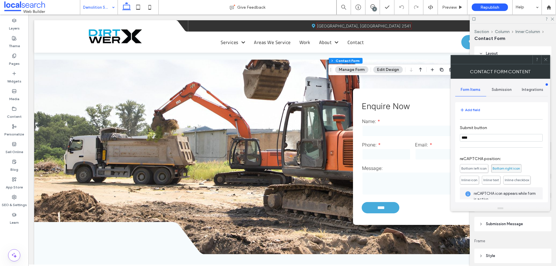
scroll to position [117, 0]
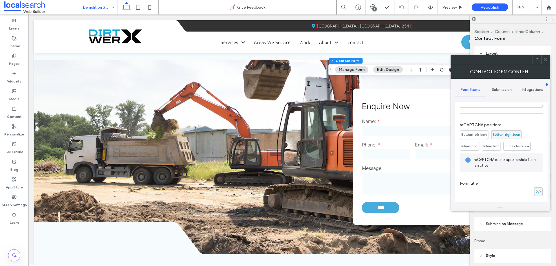
click at [497, 89] on span "Submission" at bounding box center [501, 89] width 20 height 5
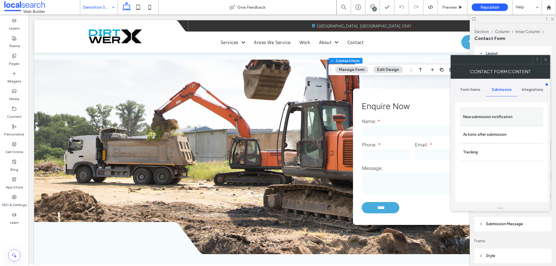
click at [494, 119] on label "New submission notification" at bounding box center [501, 117] width 77 height 12
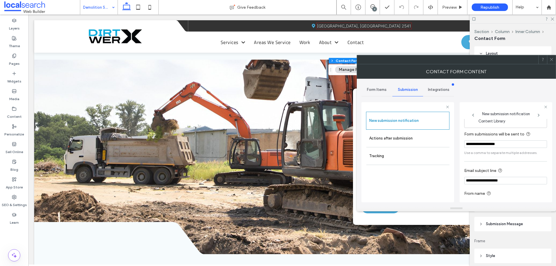
scroll to position [30, 0]
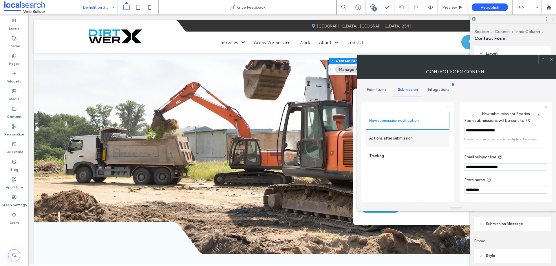
click at [407, 137] on label "Actions after submission" at bounding box center [407, 139] width 77 height 12
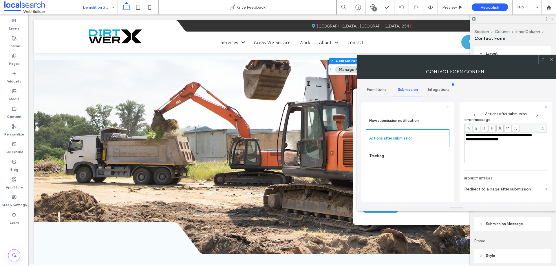
scroll to position [100, 0]
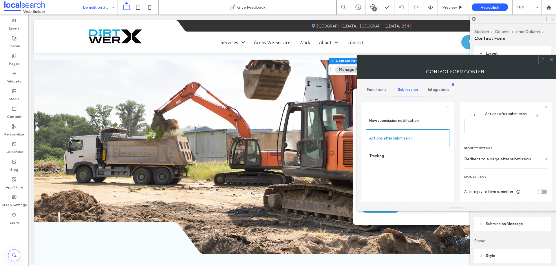
click at [551, 60] on icon at bounding box center [551, 59] width 4 height 4
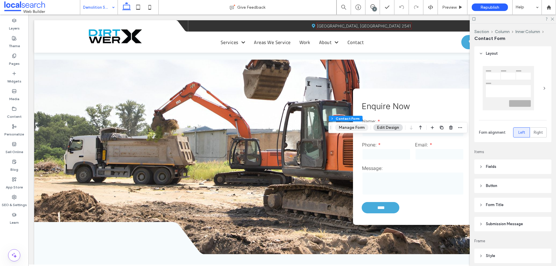
click at [357, 128] on button "Manage Form" at bounding box center [351, 127] width 33 height 7
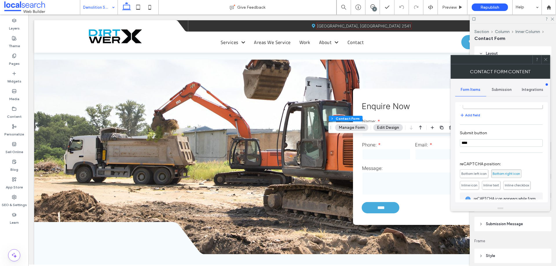
scroll to position [117, 0]
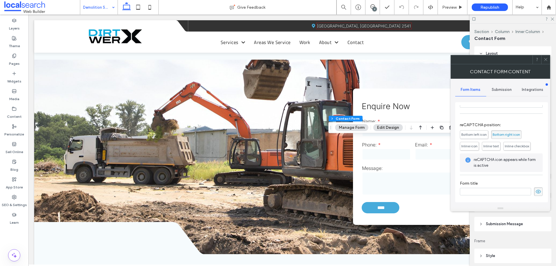
click at [499, 90] on span "Submission" at bounding box center [501, 89] width 20 height 5
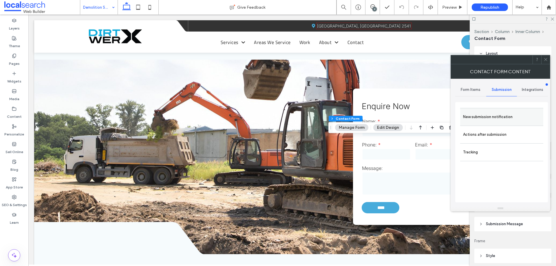
click at [486, 115] on label "New submission notification" at bounding box center [501, 117] width 77 height 12
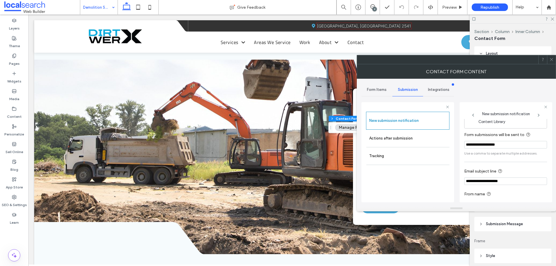
scroll to position [30, 0]
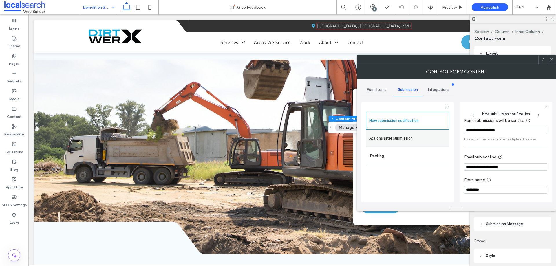
click at [403, 141] on label "Actions after submission" at bounding box center [407, 139] width 77 height 12
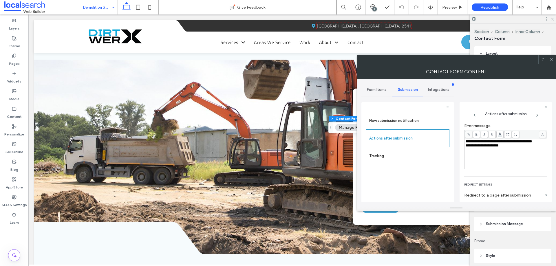
scroll to position [100, 0]
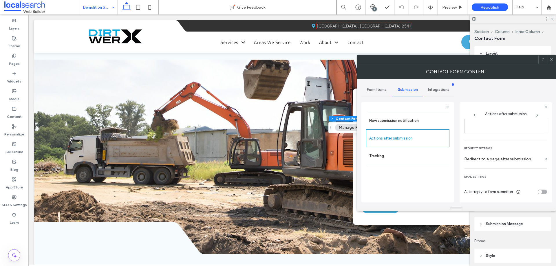
click at [550, 62] on span at bounding box center [551, 59] width 4 height 9
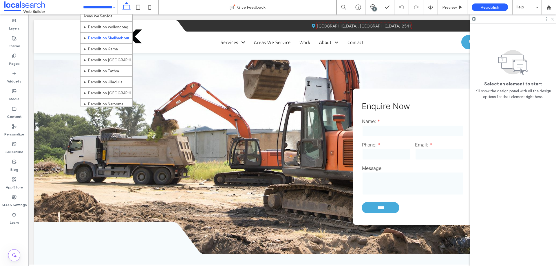
scroll to position [116, 0]
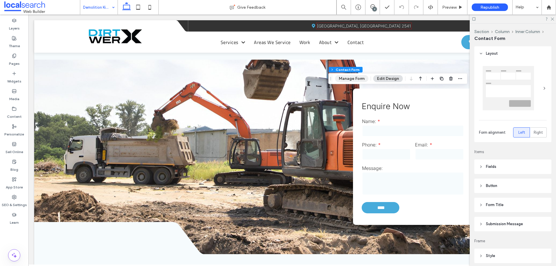
click at [358, 80] on button "Manage Form" at bounding box center [351, 78] width 33 height 7
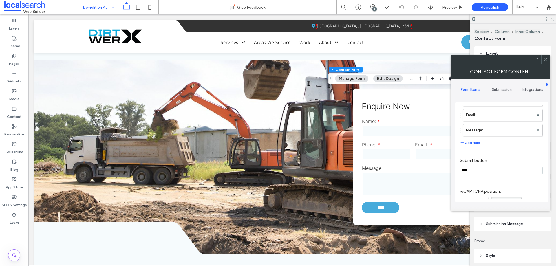
scroll to position [117, 0]
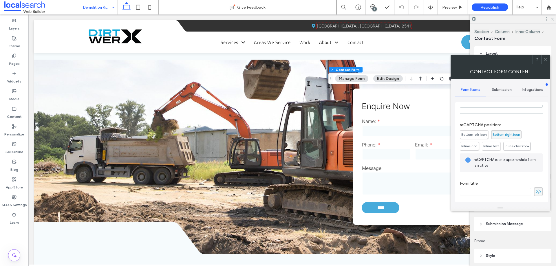
click at [503, 87] on span "Submission" at bounding box center [501, 89] width 20 height 5
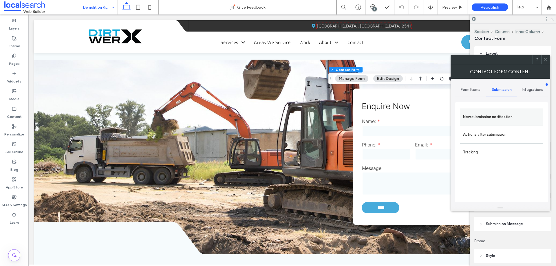
click at [501, 113] on label "New submission notification" at bounding box center [501, 117] width 77 height 12
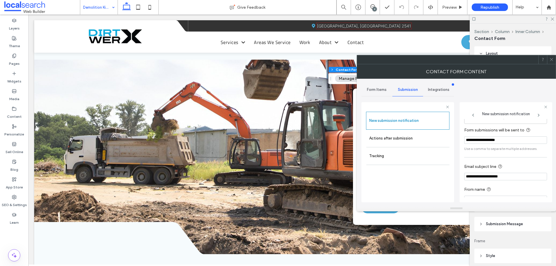
scroll to position [30, 0]
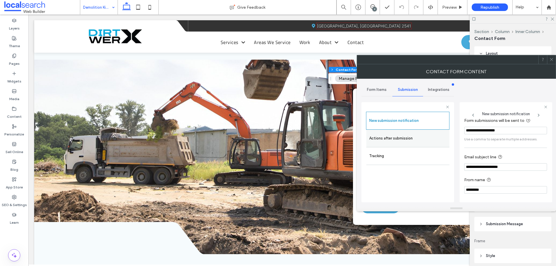
click at [389, 144] on label "Actions after submission" at bounding box center [407, 139] width 77 height 12
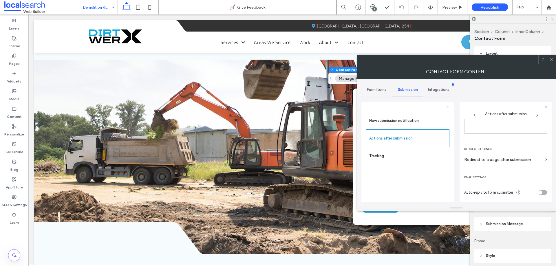
scroll to position [100, 0]
click at [549, 58] on icon at bounding box center [551, 59] width 4 height 4
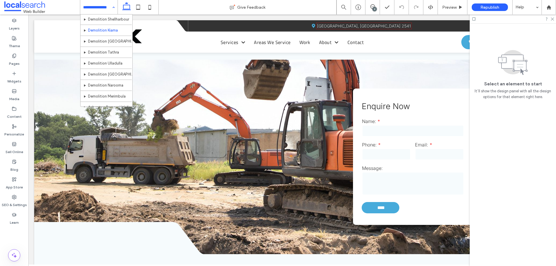
scroll to position [145, 0]
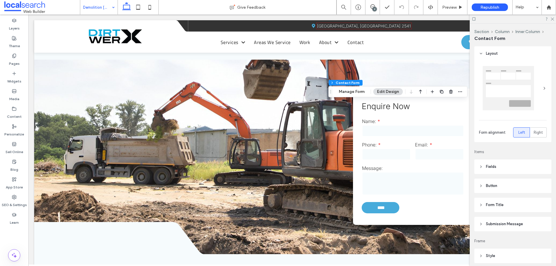
type input "*"
type input "***"
type input "*"
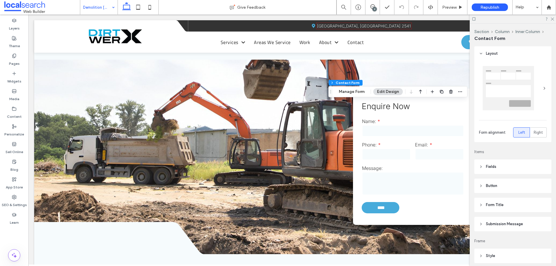
type input "***"
click at [361, 94] on button "Manage Form" at bounding box center [351, 91] width 33 height 7
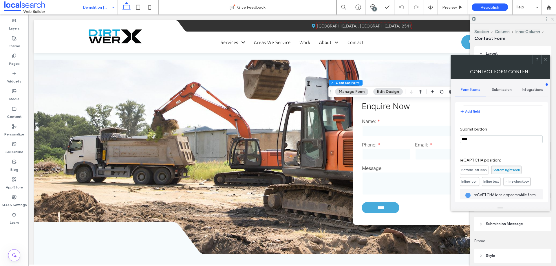
scroll to position [117, 0]
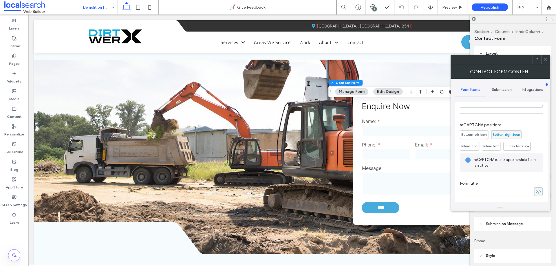
click at [502, 89] on span "Submission" at bounding box center [501, 89] width 20 height 5
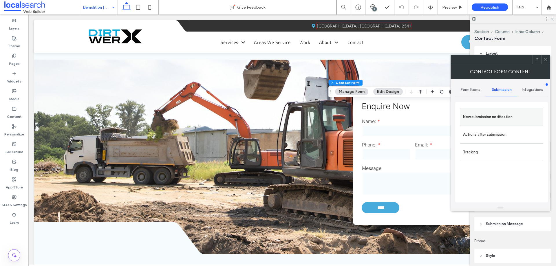
click at [497, 118] on label "New submission notification" at bounding box center [501, 117] width 77 height 12
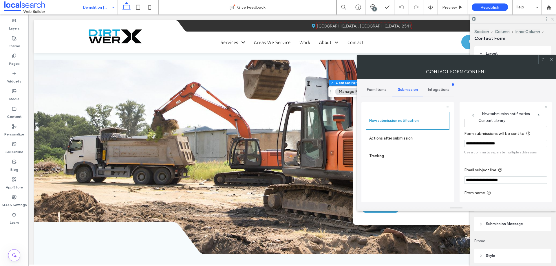
scroll to position [30, 0]
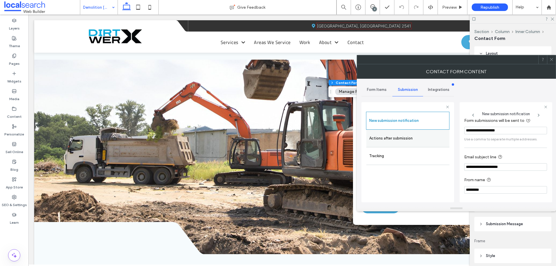
click at [407, 136] on label "Actions after submission" at bounding box center [407, 139] width 77 height 12
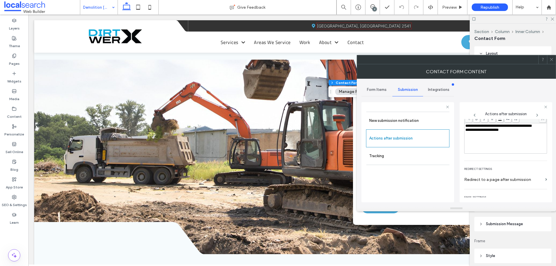
scroll to position [71, 0]
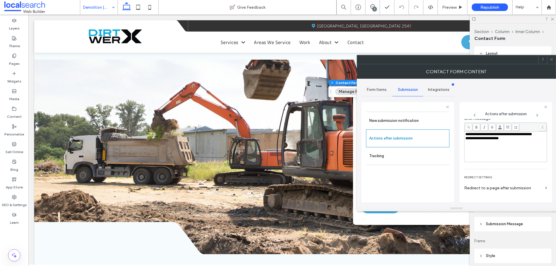
click at [552, 58] on icon at bounding box center [551, 59] width 4 height 4
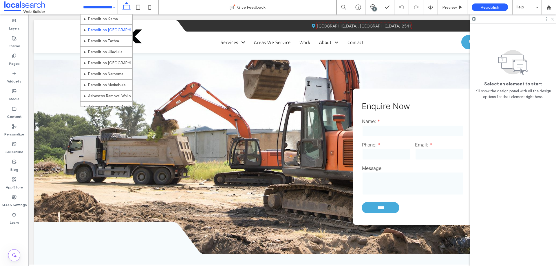
scroll to position [145, 0]
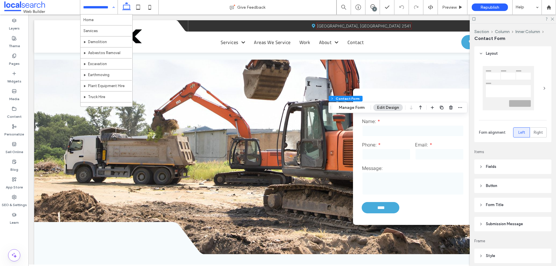
type input "*"
type input "***"
type input "*"
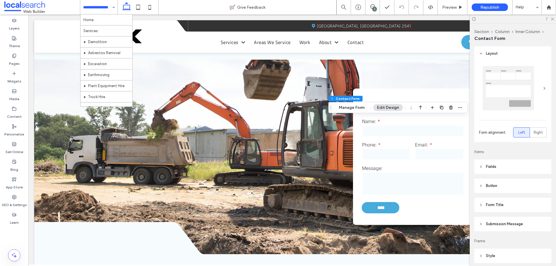
type input "***"
click at [359, 108] on button "Manage Form" at bounding box center [351, 107] width 33 height 7
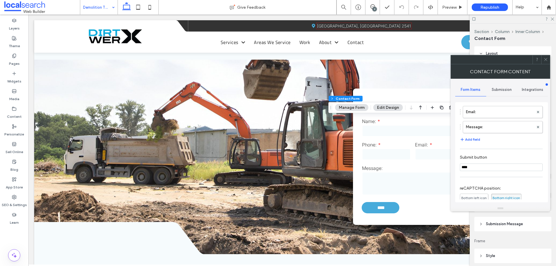
scroll to position [117, 0]
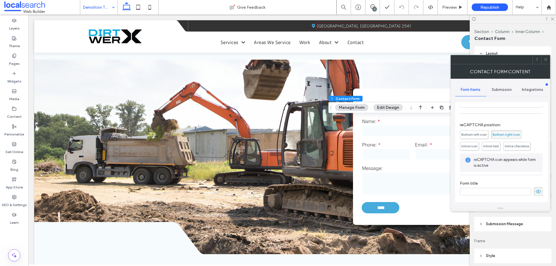
click at [499, 90] on span "Submission" at bounding box center [501, 89] width 20 height 5
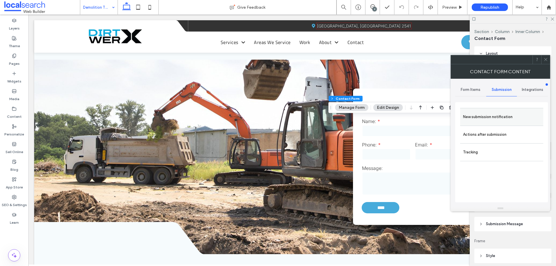
click at [501, 113] on label "New submission notification" at bounding box center [501, 117] width 77 height 12
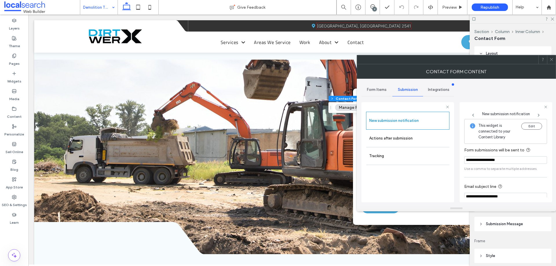
scroll to position [30, 0]
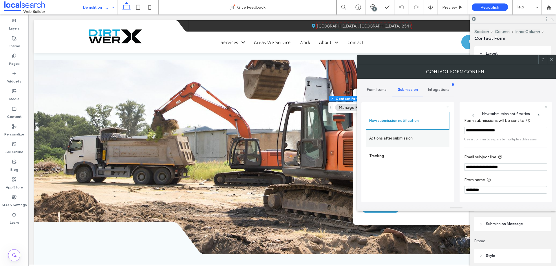
click at [394, 136] on label "Actions after submission" at bounding box center [407, 139] width 77 height 12
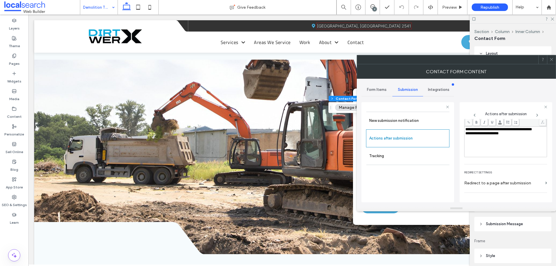
scroll to position [100, 0]
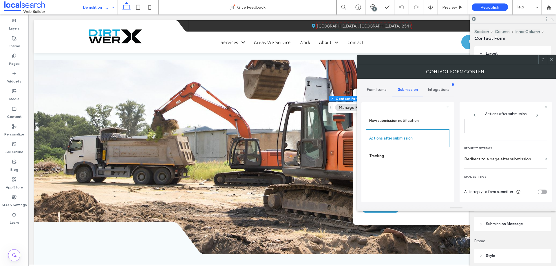
click at [550, 57] on icon at bounding box center [551, 59] width 4 height 4
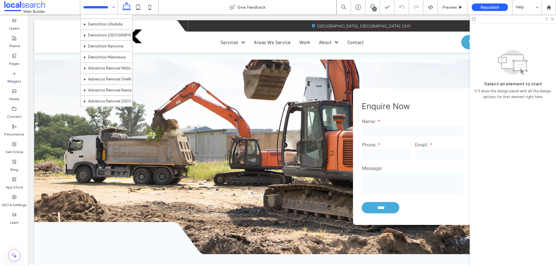
scroll to position [174, 0]
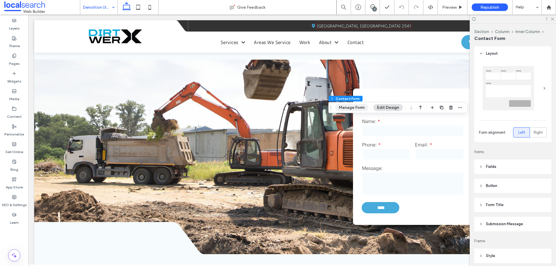
click at [349, 109] on button "Manage Form" at bounding box center [351, 107] width 33 height 7
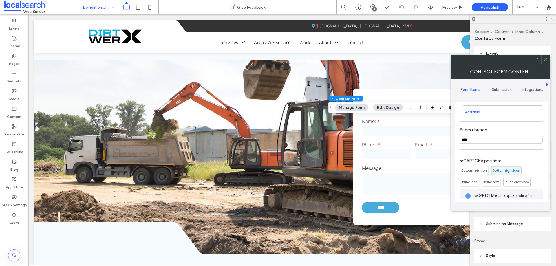
scroll to position [117, 0]
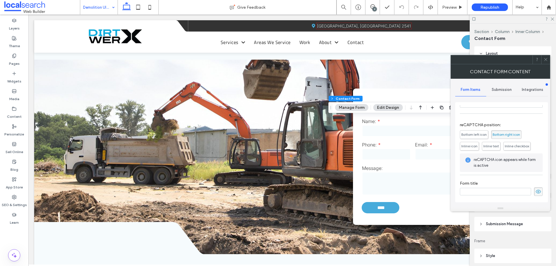
click at [500, 87] on span "Submission" at bounding box center [501, 89] width 20 height 5
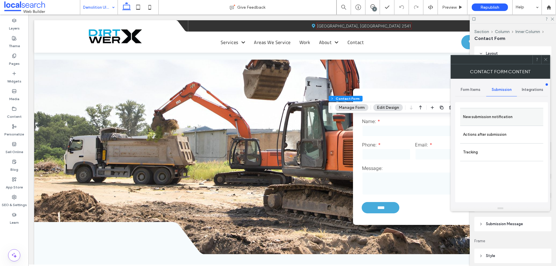
click at [493, 118] on label "New submission notification" at bounding box center [501, 117] width 77 height 12
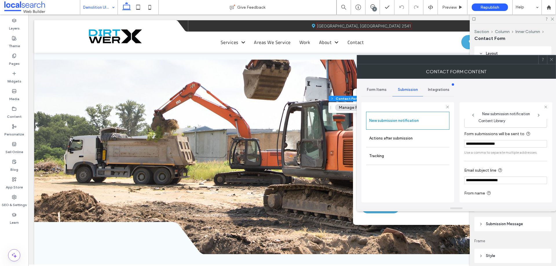
scroll to position [30, 0]
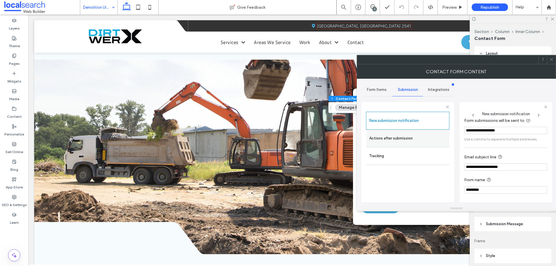
click at [404, 139] on label "Actions after submission" at bounding box center [407, 139] width 77 height 12
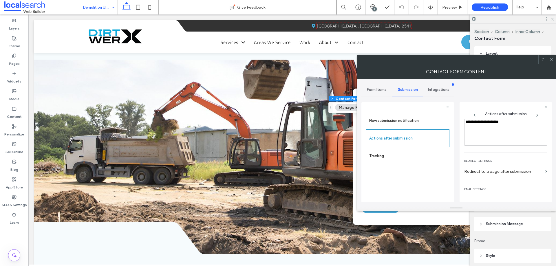
scroll to position [100, 0]
click at [552, 58] on use at bounding box center [550, 59] width 3 height 3
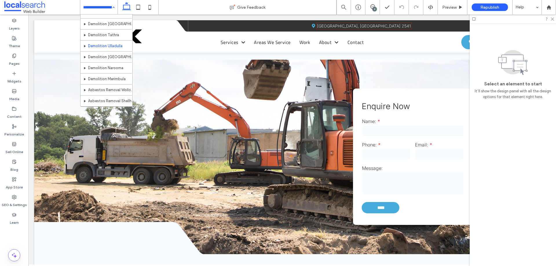
scroll to position [174, 0]
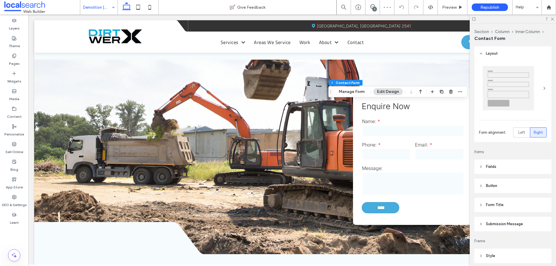
type input "*"
type input "***"
type input "*"
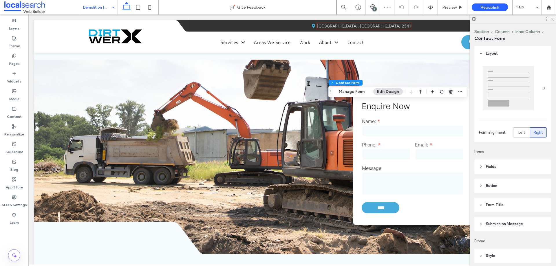
type input "***"
click at [350, 94] on button "Manage Form" at bounding box center [351, 91] width 33 height 7
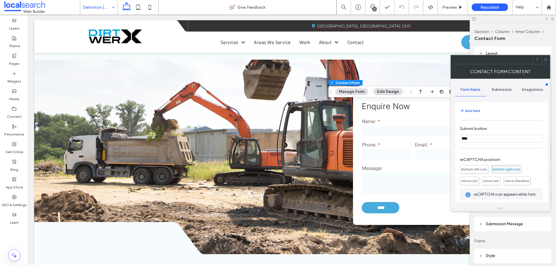
scroll to position [117, 0]
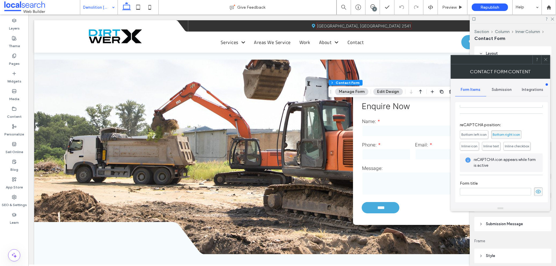
click at [499, 85] on div "Submission" at bounding box center [501, 89] width 31 height 13
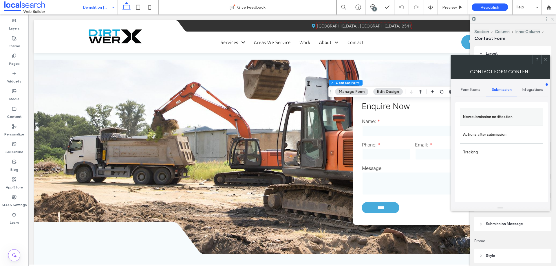
click at [500, 116] on label "New submission notification" at bounding box center [501, 117] width 77 height 12
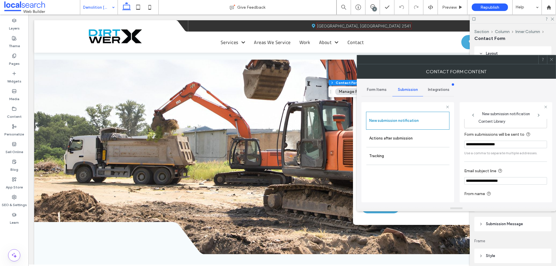
scroll to position [30, 0]
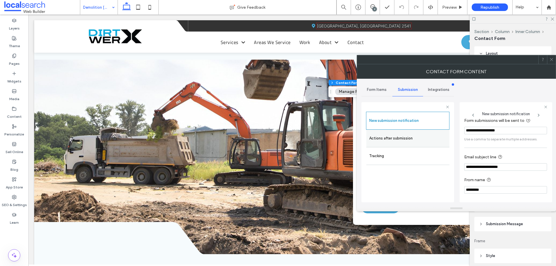
click at [401, 130] on div "Actions after submission" at bounding box center [407, 138] width 83 height 17
click at [388, 137] on label "Actions after submission" at bounding box center [407, 139] width 77 height 12
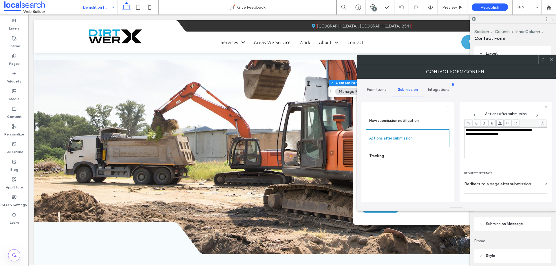
scroll to position [100, 0]
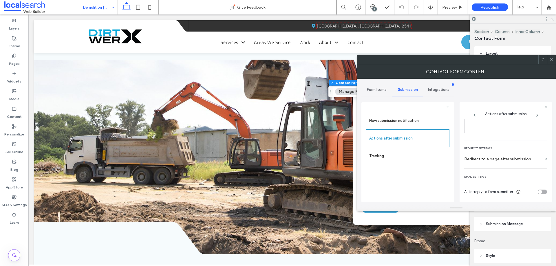
click at [551, 58] on icon at bounding box center [551, 59] width 4 height 4
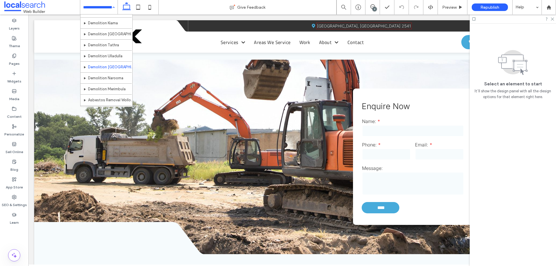
scroll to position [174, 0]
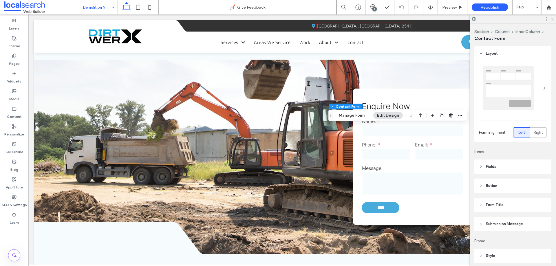
type input "*"
type input "***"
type input "*"
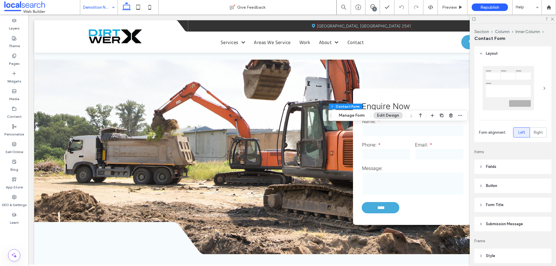
type input "***"
click at [352, 117] on button "Manage Form" at bounding box center [351, 115] width 33 height 7
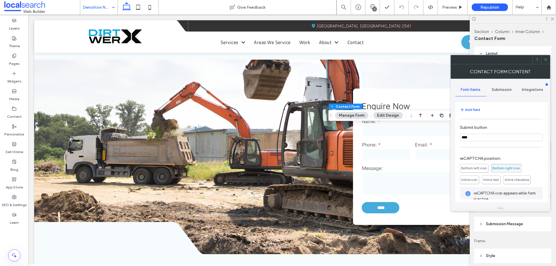
scroll to position [117, 0]
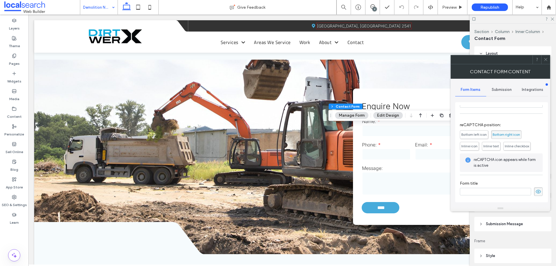
drag, startPoint x: 505, startPoint y: 89, endPoint x: 504, endPoint y: 95, distance: 5.9
click at [505, 89] on span "Submission" at bounding box center [501, 89] width 20 height 5
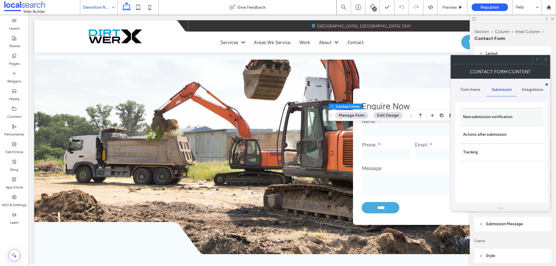
click at [501, 114] on label "New submission notification" at bounding box center [501, 117] width 77 height 12
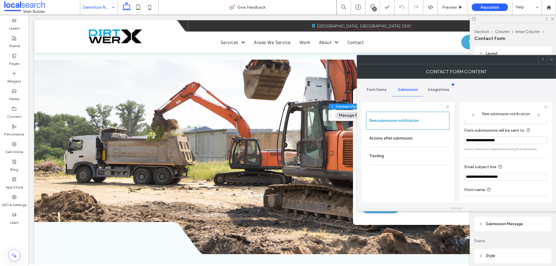
scroll to position [30, 0]
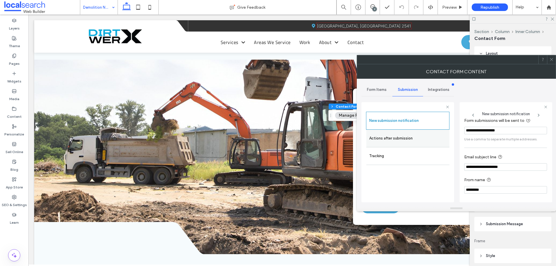
click at [383, 139] on label "Actions after submission" at bounding box center [407, 139] width 77 height 12
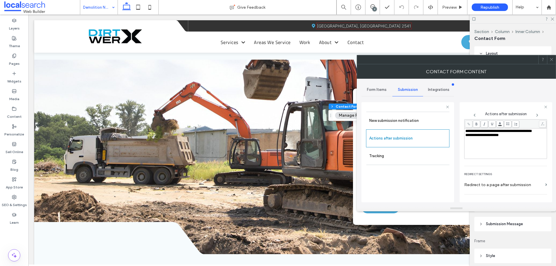
scroll to position [100, 0]
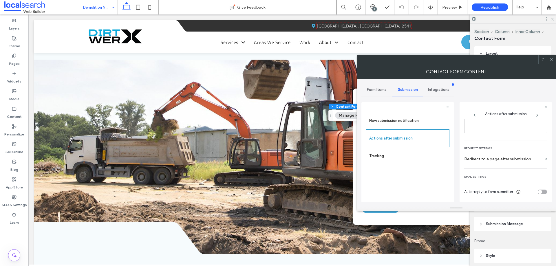
click at [550, 63] on span at bounding box center [551, 59] width 4 height 9
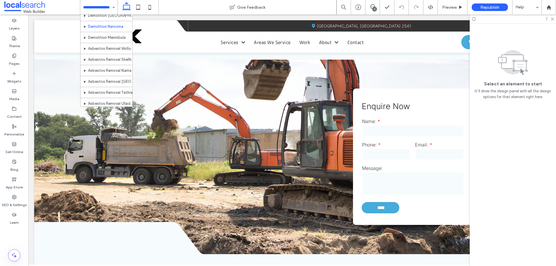
scroll to position [203, 0]
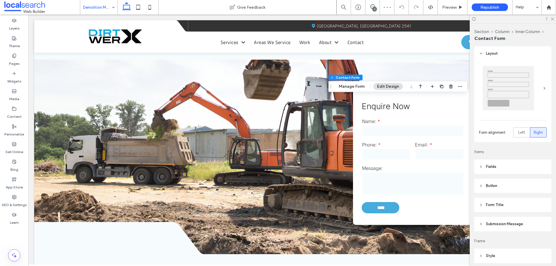
type input "*"
type input "***"
type input "*"
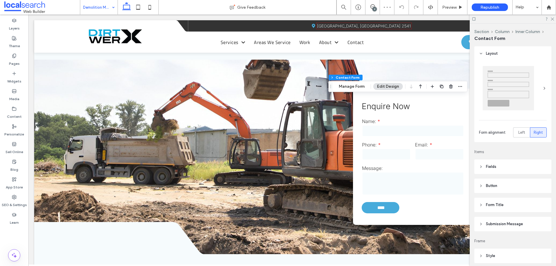
type input "***"
click at [354, 90] on div "Section Column Inner Column Contact Form Manage Form Edit Design" at bounding box center [397, 86] width 139 height 11
click at [354, 88] on button "Manage Form" at bounding box center [351, 86] width 33 height 7
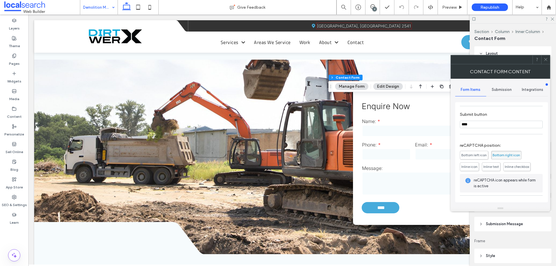
scroll to position [117, 0]
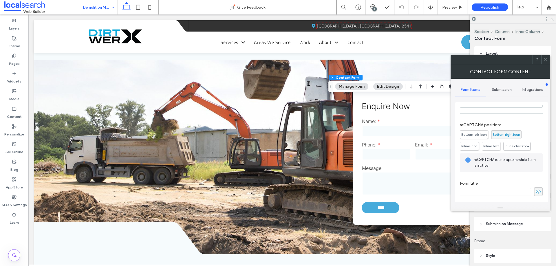
click at [501, 92] on div "Submission" at bounding box center [501, 89] width 31 height 13
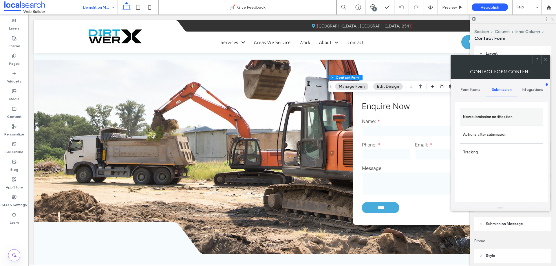
click at [496, 111] on label "New submission notification" at bounding box center [501, 117] width 77 height 12
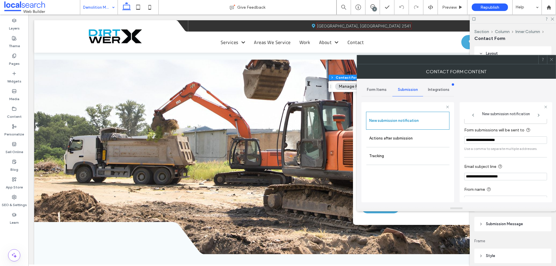
scroll to position [30, 0]
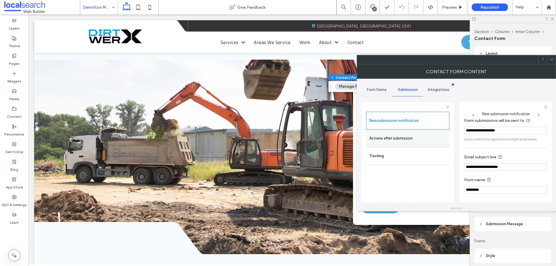
click at [381, 138] on label "Actions after submission" at bounding box center [407, 139] width 77 height 12
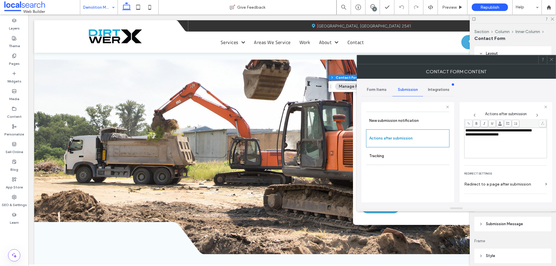
scroll to position [100, 0]
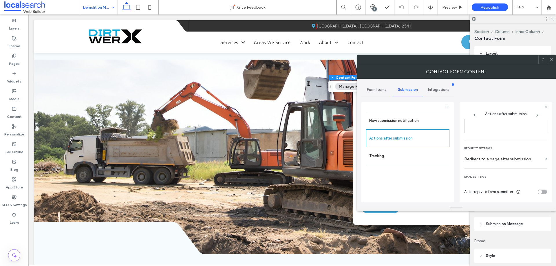
click at [551, 60] on icon at bounding box center [551, 59] width 4 height 4
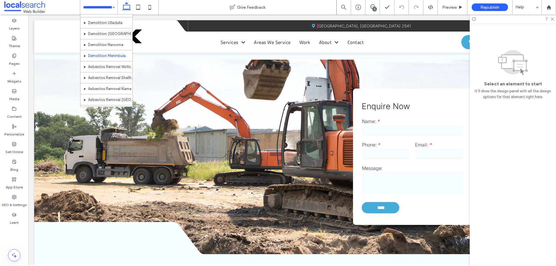
scroll to position [203, 0]
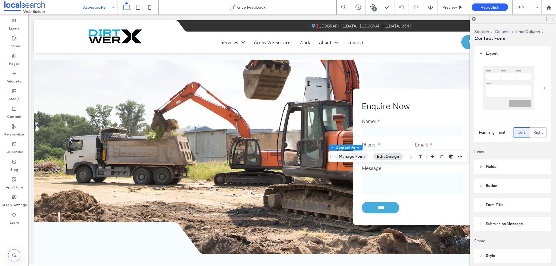
click at [350, 157] on button "Manage Form" at bounding box center [351, 156] width 33 height 7
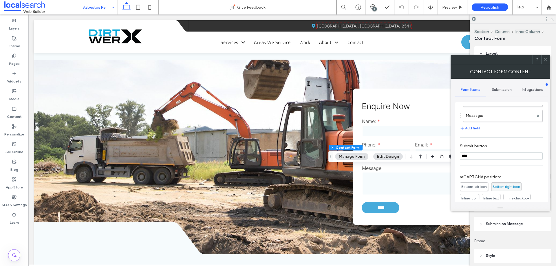
scroll to position [117, 0]
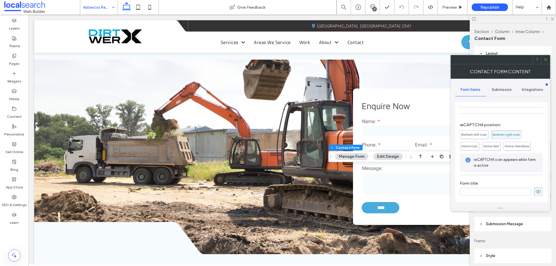
click at [502, 87] on span "Submission" at bounding box center [501, 89] width 20 height 5
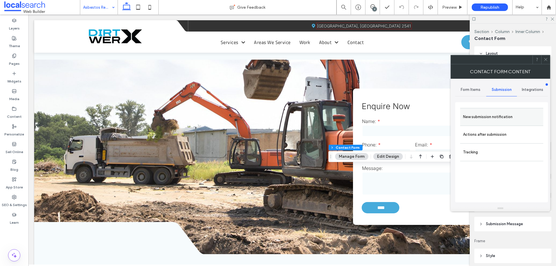
click at [495, 116] on label "New submission notification" at bounding box center [501, 117] width 77 height 12
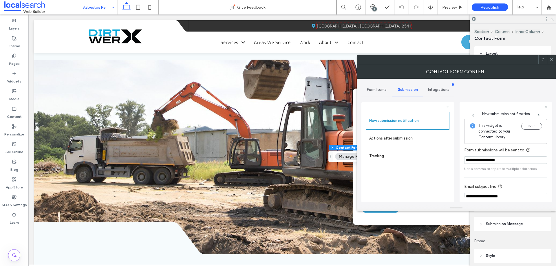
scroll to position [30, 0]
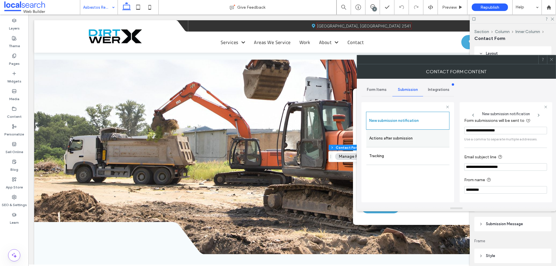
drag, startPoint x: 383, startPoint y: 138, endPoint x: 458, endPoint y: 146, distance: 75.0
click at [383, 139] on label "Actions after submission" at bounding box center [407, 139] width 77 height 12
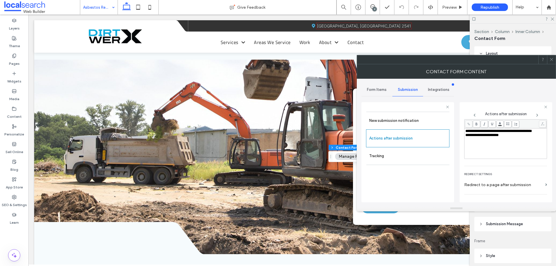
scroll to position [100, 0]
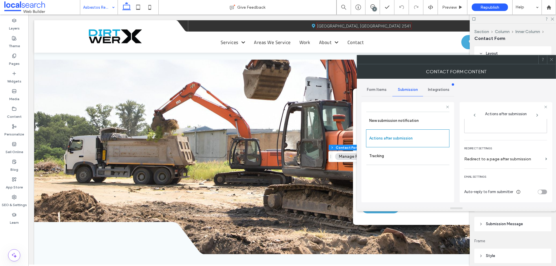
click at [552, 60] on icon at bounding box center [551, 59] width 4 height 4
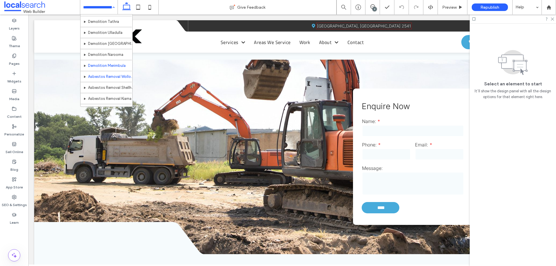
scroll to position [203, 0]
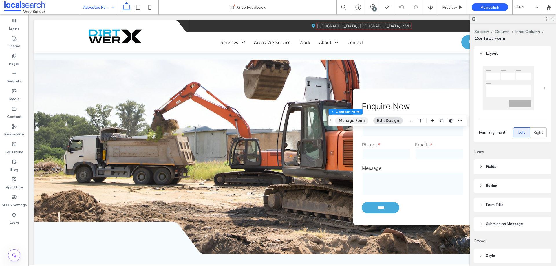
click at [361, 122] on button "Manage Form" at bounding box center [351, 120] width 33 height 7
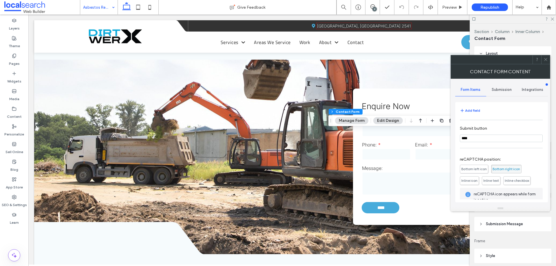
scroll to position [117, 0]
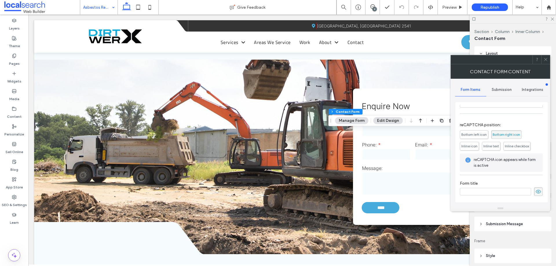
click at [504, 90] on span "Submission" at bounding box center [501, 89] width 20 height 5
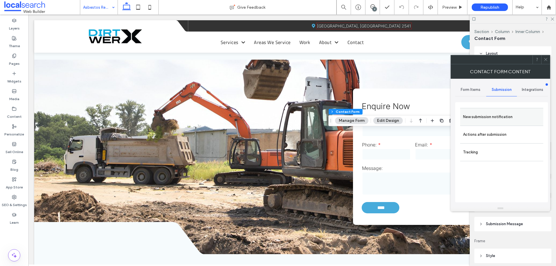
click at [495, 117] on label "New submission notification" at bounding box center [501, 117] width 77 height 12
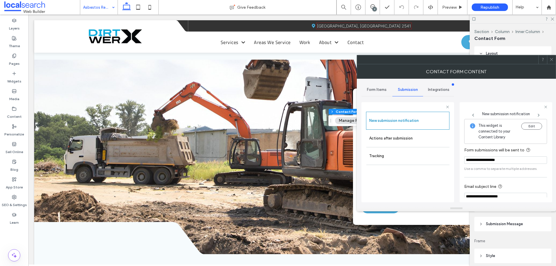
scroll to position [30, 0]
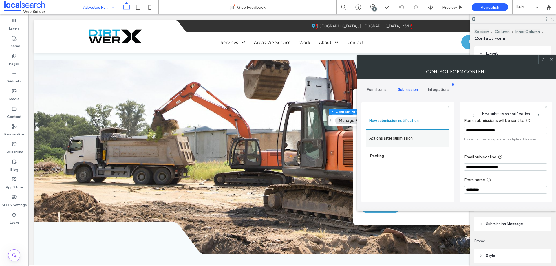
click at [406, 138] on label "Actions after submission" at bounding box center [407, 139] width 77 height 12
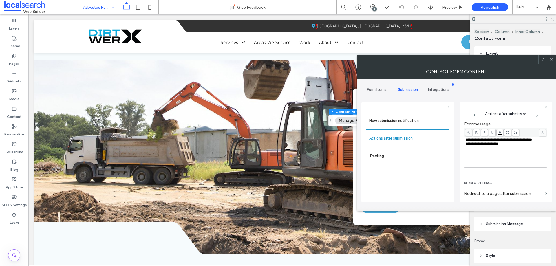
scroll to position [100, 0]
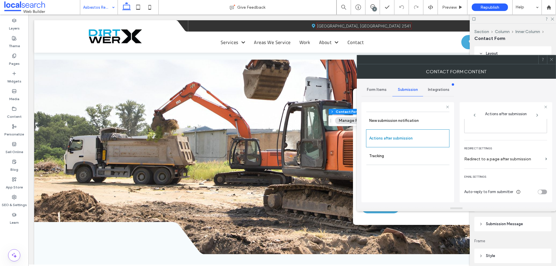
click at [550, 59] on icon at bounding box center [551, 59] width 4 height 4
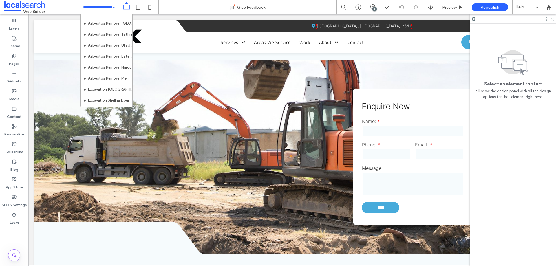
scroll to position [231, 0]
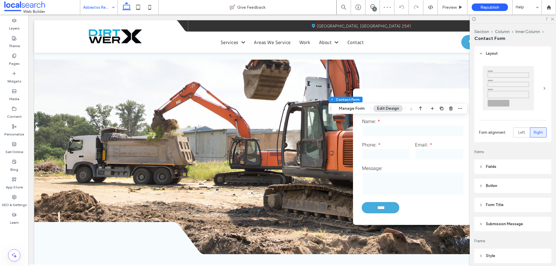
type input "*"
type input "***"
type input "*"
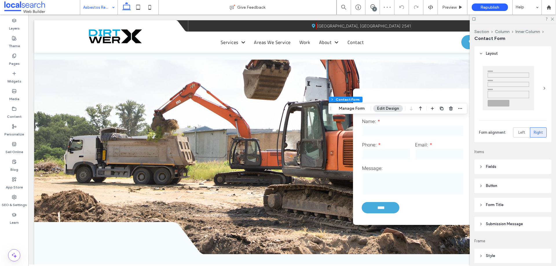
type input "***"
click at [357, 110] on button "Manage Form" at bounding box center [351, 108] width 33 height 7
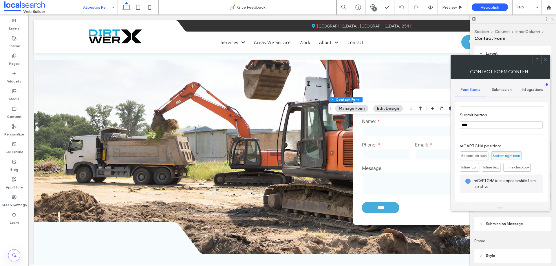
scroll to position [117, 0]
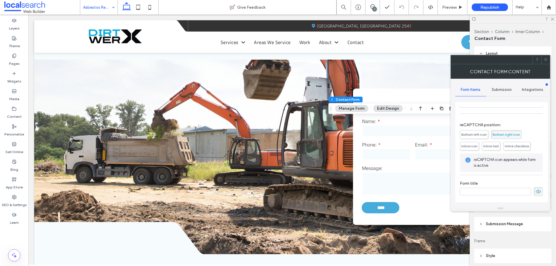
click at [501, 88] on span "Submission" at bounding box center [501, 89] width 20 height 5
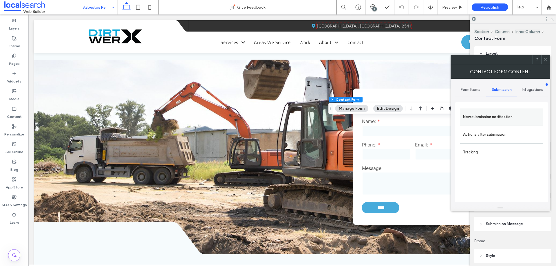
click at [502, 117] on label "New submission notification" at bounding box center [501, 117] width 77 height 12
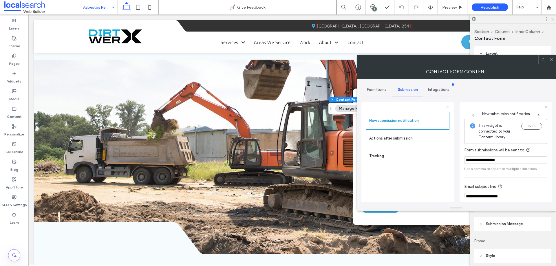
scroll to position [30, 0]
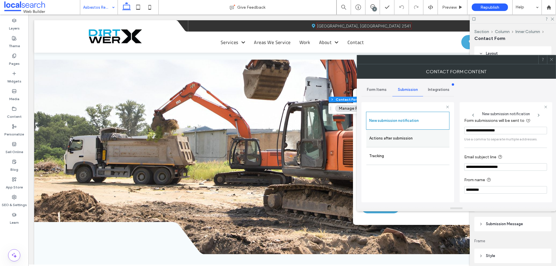
click at [400, 138] on label "Actions after submission" at bounding box center [407, 139] width 77 height 12
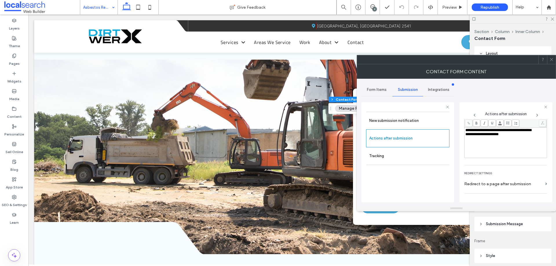
scroll to position [100, 0]
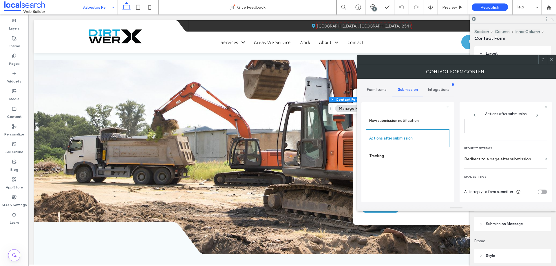
click at [551, 60] on icon at bounding box center [551, 59] width 4 height 4
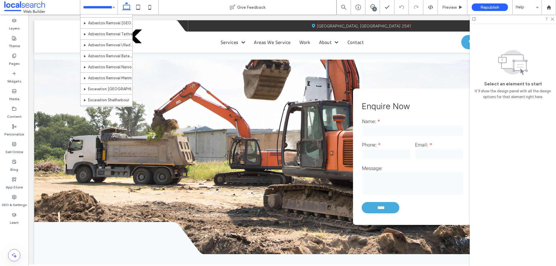
scroll to position [231, 0]
drag, startPoint x: 115, startPoint y: 54, endPoint x: 10, endPoint y: 86, distance: 110.2
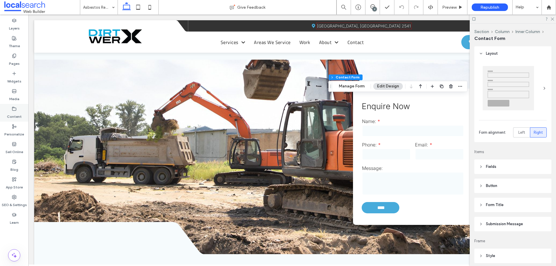
type input "*"
type input "***"
type input "*"
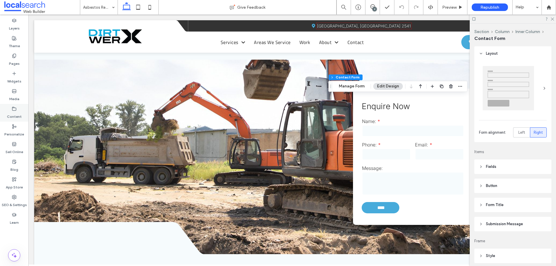
type input "***"
click at [353, 84] on button "Manage Form" at bounding box center [351, 86] width 33 height 7
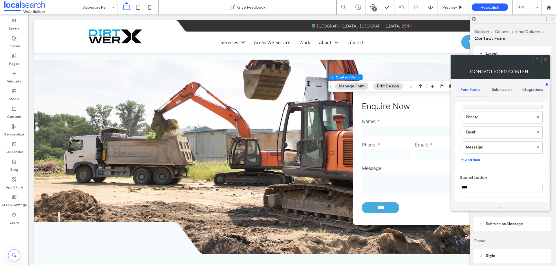
scroll to position [117, 0]
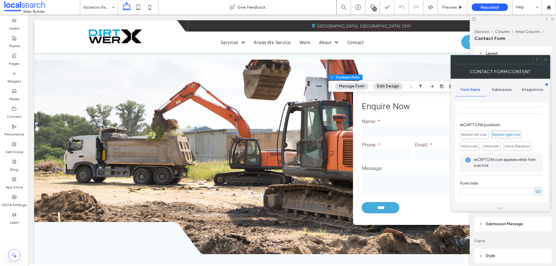
drag, startPoint x: 498, startPoint y: 91, endPoint x: 499, endPoint y: 95, distance: 4.6
click at [499, 91] on span "Submission" at bounding box center [501, 89] width 20 height 5
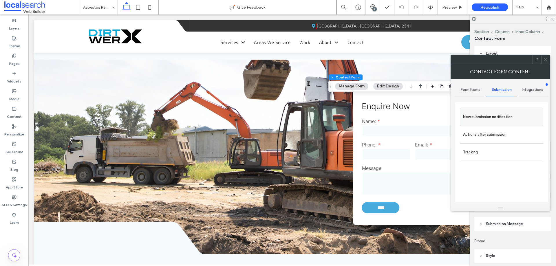
click at [497, 119] on label "New submission notification" at bounding box center [501, 117] width 77 height 12
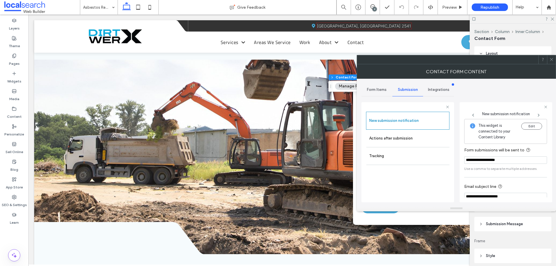
scroll to position [30, 0]
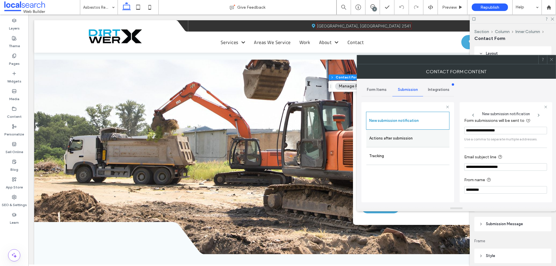
click at [401, 141] on label "Actions after submission" at bounding box center [407, 139] width 77 height 12
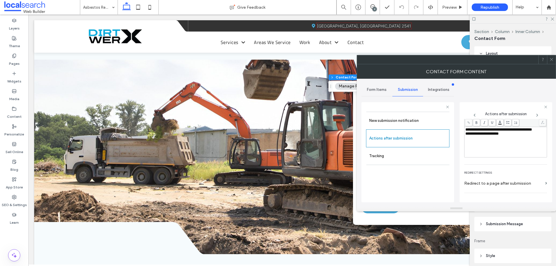
scroll to position [100, 0]
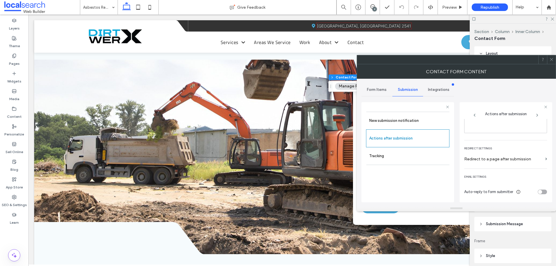
click at [550, 58] on icon at bounding box center [551, 59] width 4 height 4
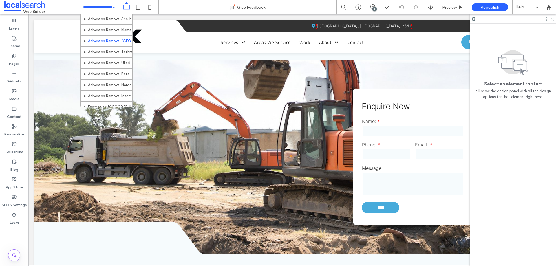
scroll to position [231, 0]
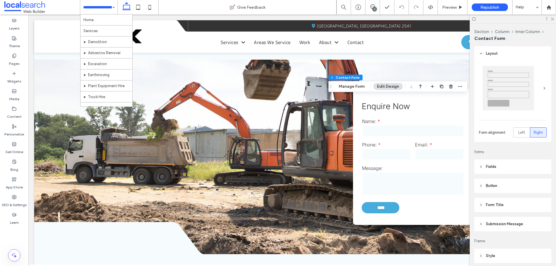
type input "*"
type input "***"
type input "*"
type input "***"
type input "*"
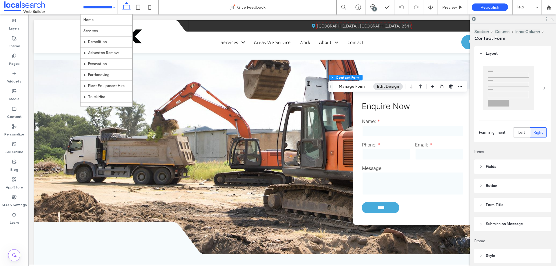
type input "*"
click at [352, 86] on button "Manage Form" at bounding box center [351, 86] width 33 height 7
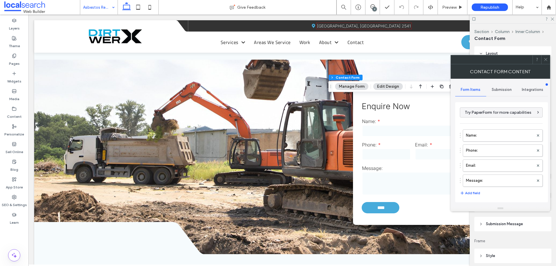
scroll to position [117, 0]
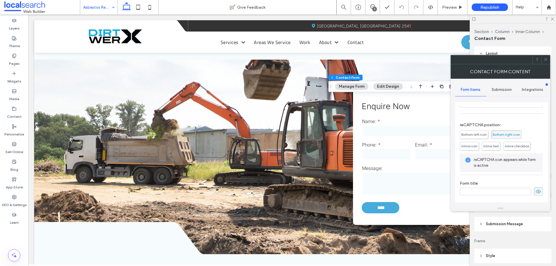
click at [503, 88] on span "Submission" at bounding box center [501, 89] width 20 height 5
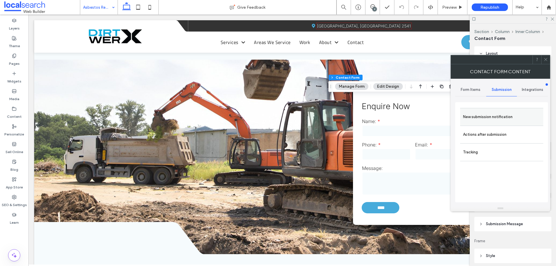
click at [497, 116] on label "New submission notification" at bounding box center [501, 117] width 77 height 12
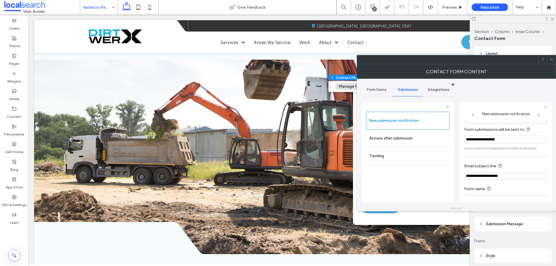
scroll to position [30, 0]
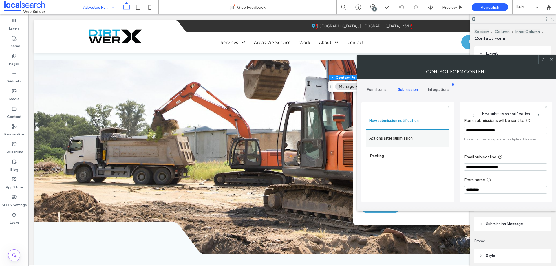
click at [402, 140] on label "Actions after submission" at bounding box center [407, 139] width 77 height 12
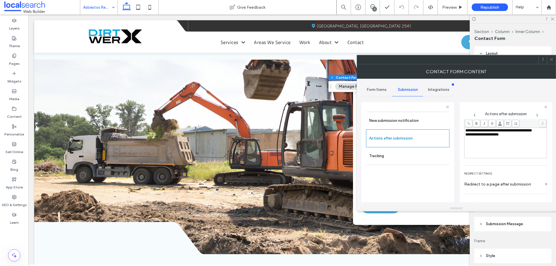
scroll to position [100, 0]
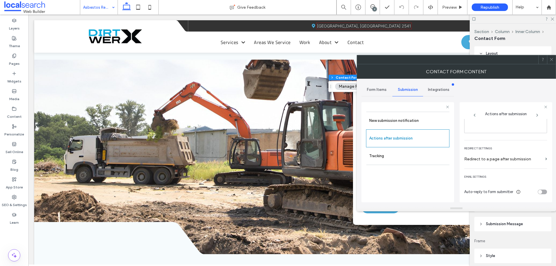
click at [552, 60] on icon at bounding box center [551, 59] width 4 height 4
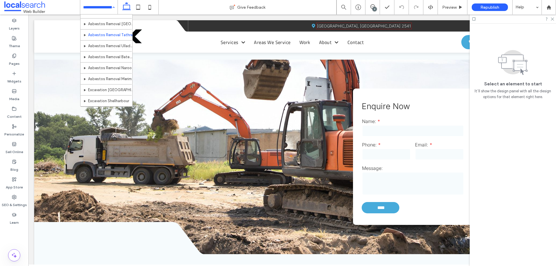
scroll to position [260, 0]
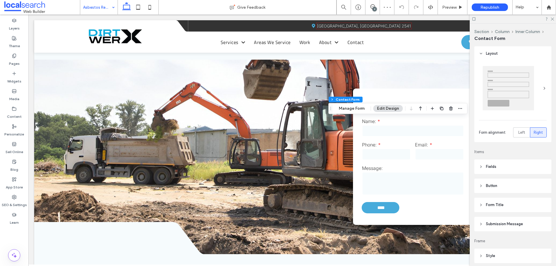
type input "*"
type input "***"
type input "*"
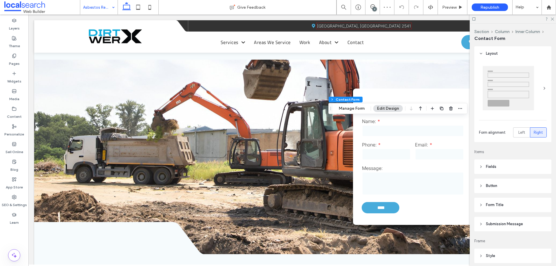
type input "***"
click at [358, 110] on button "Manage Form" at bounding box center [351, 108] width 33 height 7
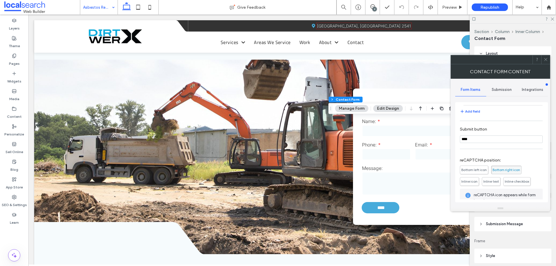
scroll to position [117, 0]
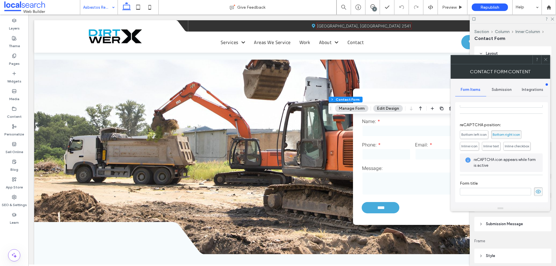
click at [504, 93] on div "Submission" at bounding box center [501, 89] width 31 height 13
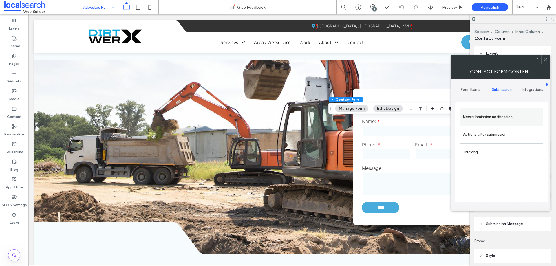
click at [497, 118] on label "New submission notification" at bounding box center [501, 117] width 77 height 12
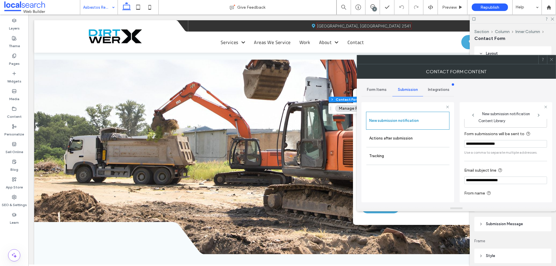
scroll to position [30, 0]
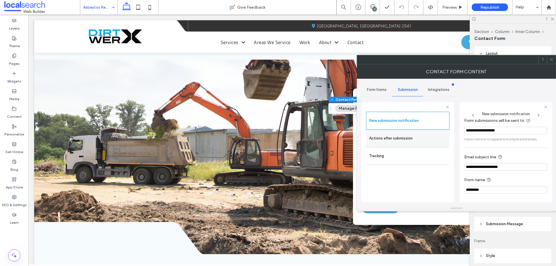
click at [402, 145] on div "Actions after submission" at bounding box center [407, 138] width 83 height 17
click at [396, 139] on label "Actions after submission" at bounding box center [407, 139] width 77 height 12
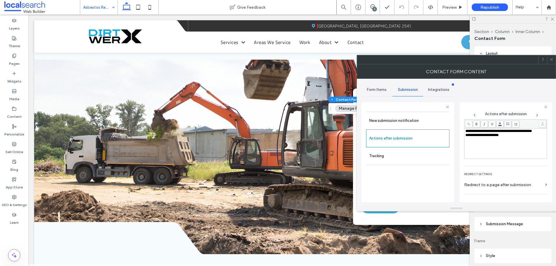
scroll to position [100, 0]
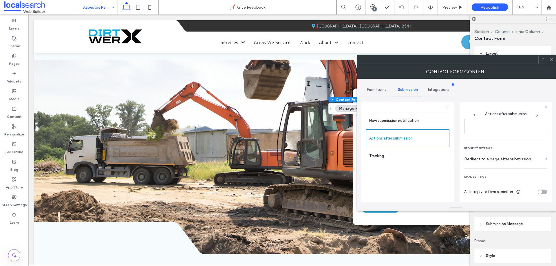
click at [552, 60] on icon at bounding box center [551, 59] width 4 height 4
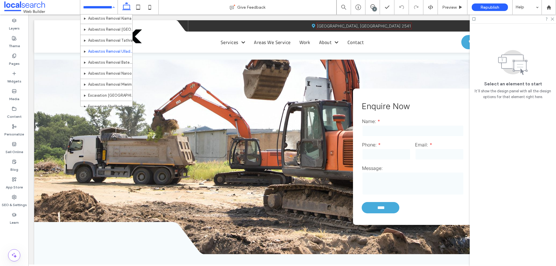
scroll to position [260, 0]
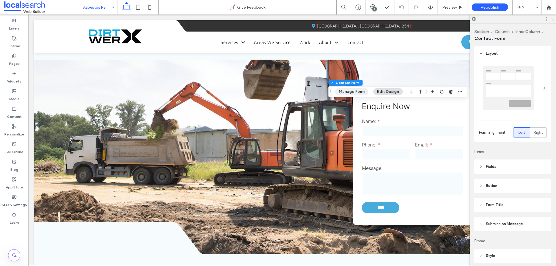
click at [349, 95] on button "Manage Form" at bounding box center [351, 91] width 33 height 7
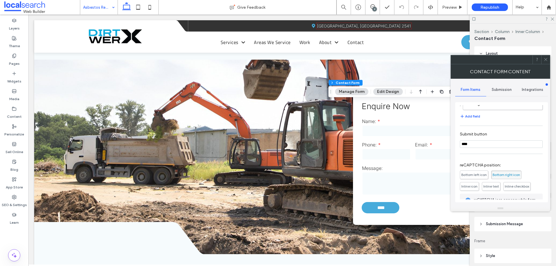
scroll to position [117, 0]
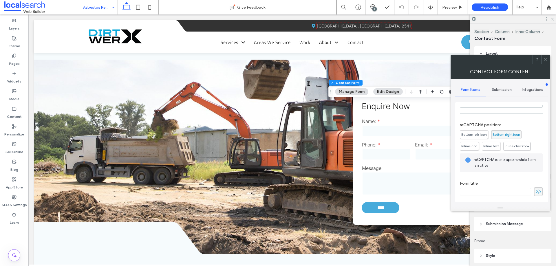
click at [503, 93] on div "Submission" at bounding box center [501, 89] width 31 height 13
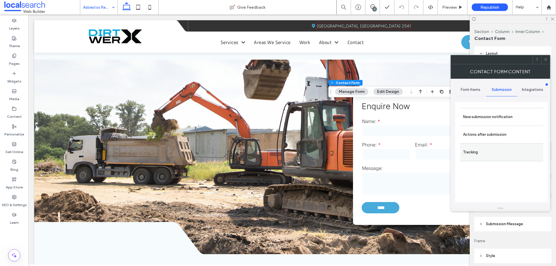
click at [496, 111] on label "New submission notification" at bounding box center [501, 117] width 77 height 12
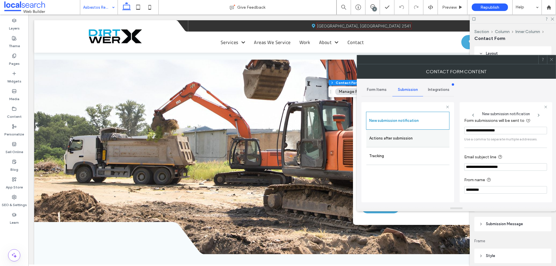
click at [394, 138] on label "Actions after submission" at bounding box center [407, 139] width 77 height 12
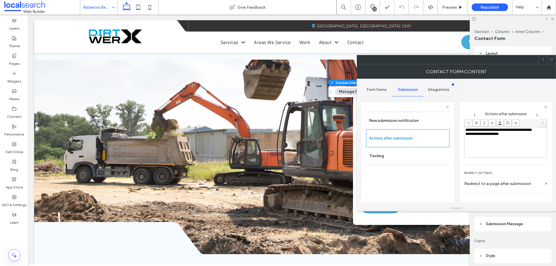
scroll to position [100, 0]
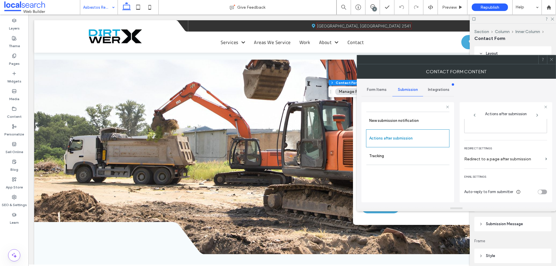
click at [551, 58] on icon at bounding box center [551, 59] width 4 height 4
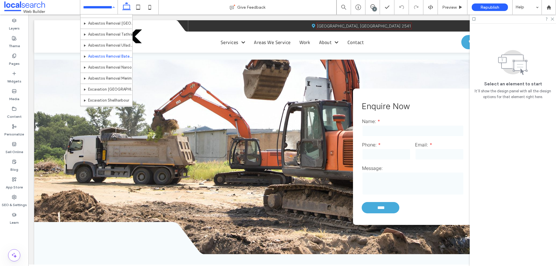
scroll to position [289, 0]
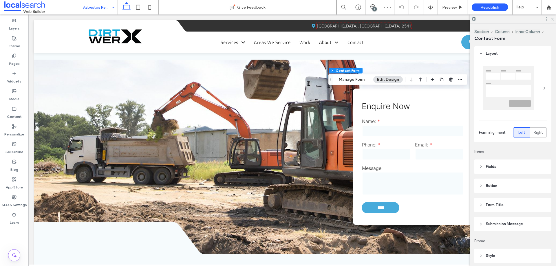
type input "*"
type input "***"
type input "*"
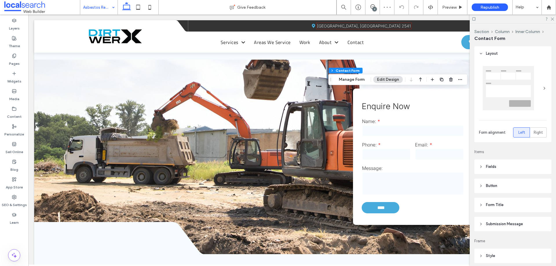
type input "***"
click at [354, 80] on button "Manage Form" at bounding box center [351, 79] width 33 height 7
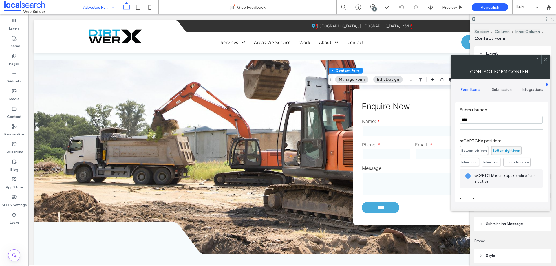
scroll to position [117, 0]
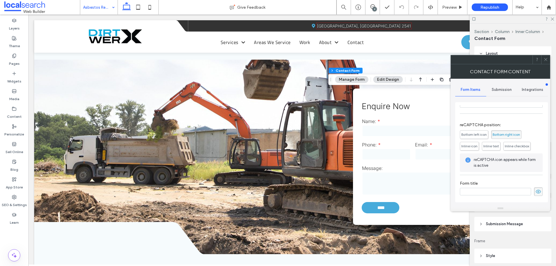
click at [504, 87] on div "Submission" at bounding box center [501, 89] width 31 height 13
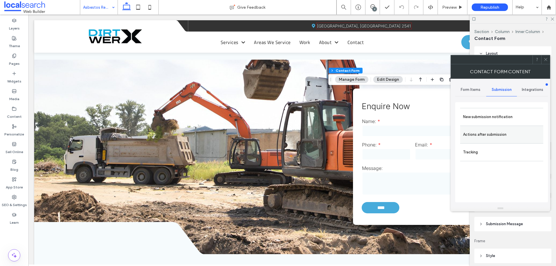
click at [499, 126] on div "Actions after submission" at bounding box center [501, 135] width 83 height 18
click at [486, 115] on label "New submission notification" at bounding box center [501, 117] width 77 height 12
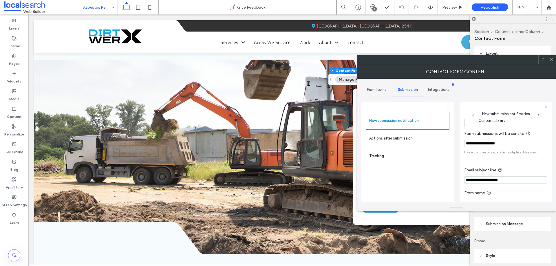
scroll to position [30, 0]
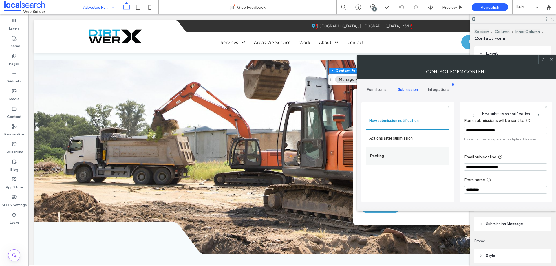
click at [385, 138] on label "Actions after submission" at bounding box center [407, 139] width 77 height 12
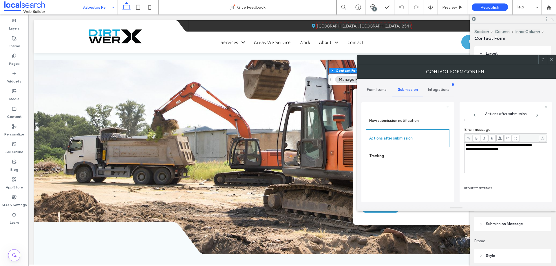
scroll to position [100, 0]
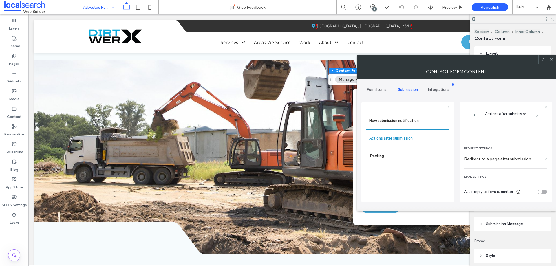
click at [552, 60] on icon at bounding box center [551, 59] width 4 height 4
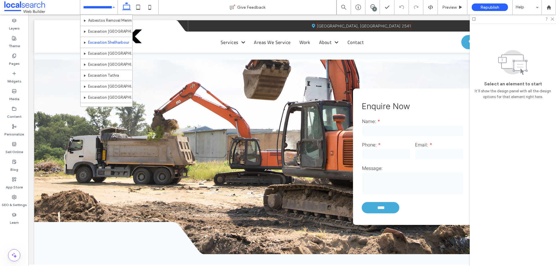
scroll to position [289, 0]
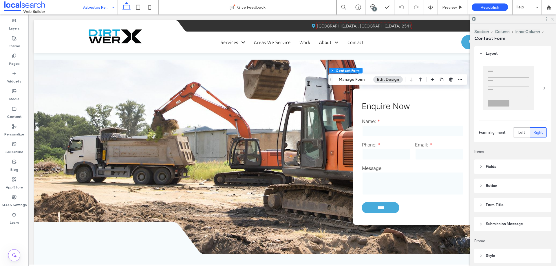
type input "*"
type input "***"
type input "*"
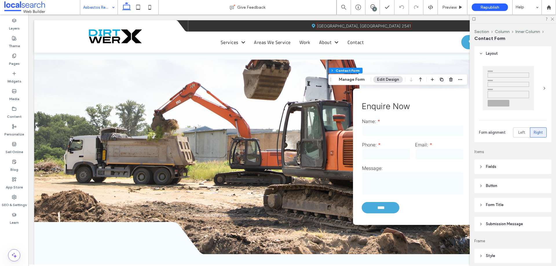
type input "***"
click at [353, 79] on button "Manage Form" at bounding box center [351, 79] width 33 height 7
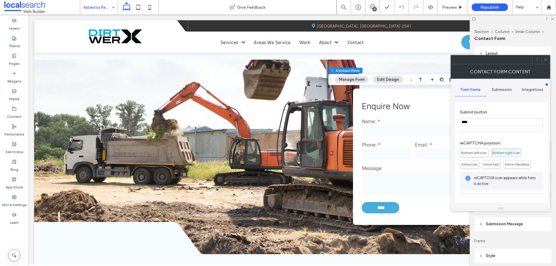
scroll to position [117, 0]
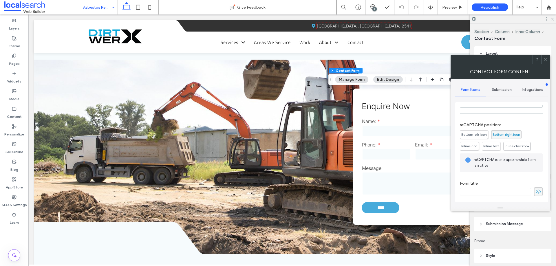
click at [499, 82] on div "Form Items Submission Integrations Try PaperForm for more capabilities Name: Ph…" at bounding box center [501, 142] width 93 height 127
click at [499, 90] on span "Submission" at bounding box center [501, 89] width 20 height 5
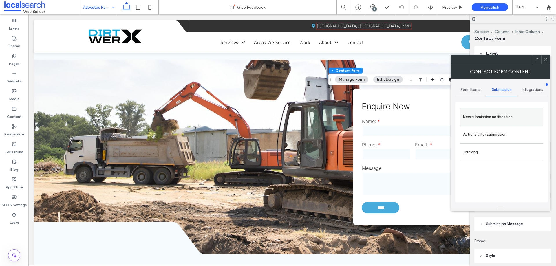
click at [489, 114] on label "New submission notification" at bounding box center [501, 117] width 77 height 12
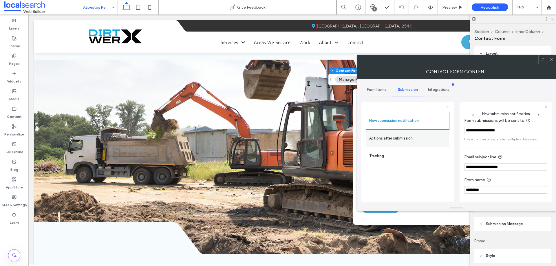
click at [393, 140] on label "Actions after submission" at bounding box center [407, 139] width 77 height 12
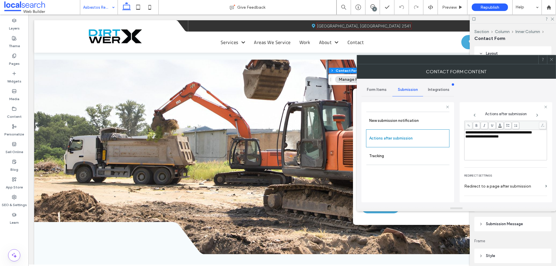
scroll to position [100, 0]
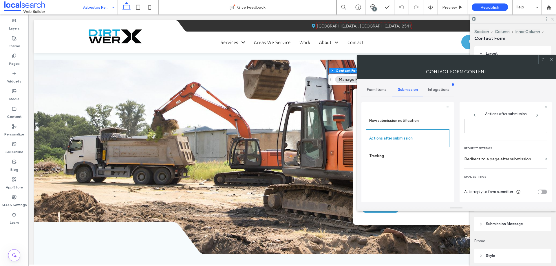
click at [548, 61] on div at bounding box center [551, 59] width 9 height 9
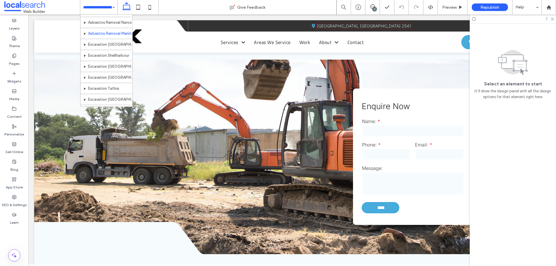
scroll to position [318, 0]
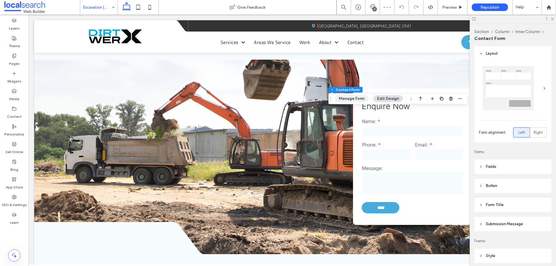
click at [346, 96] on button "Manage Form" at bounding box center [351, 98] width 33 height 7
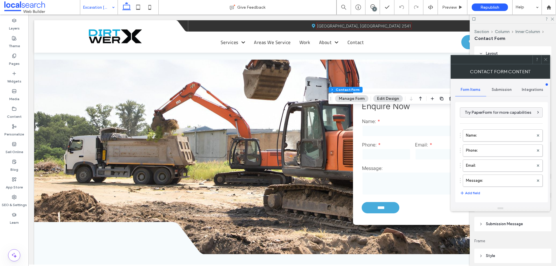
scroll to position [117, 0]
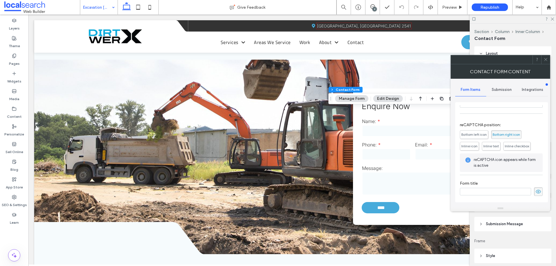
click at [504, 89] on span "Submission" at bounding box center [501, 89] width 20 height 5
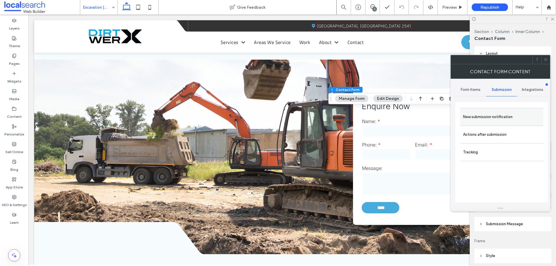
click at [497, 114] on label "New submission notification" at bounding box center [501, 117] width 77 height 12
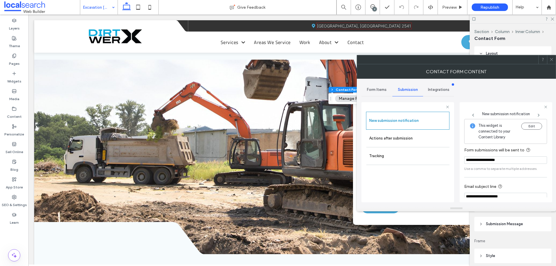
scroll to position [30, 0]
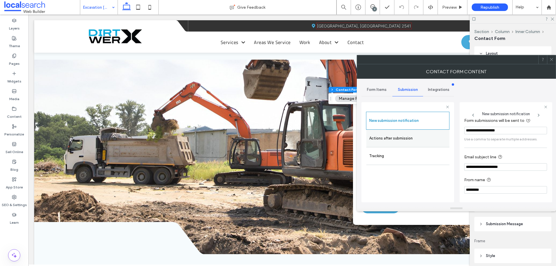
drag, startPoint x: 395, startPoint y: 145, endPoint x: 398, endPoint y: 143, distance: 3.0
click at [395, 144] on div "Actions after submission" at bounding box center [407, 138] width 83 height 17
click at [403, 135] on label "Actions after submission" at bounding box center [407, 139] width 77 height 12
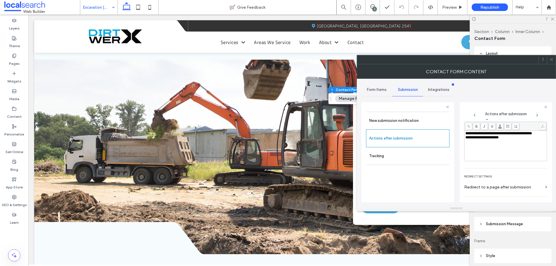
scroll to position [100, 0]
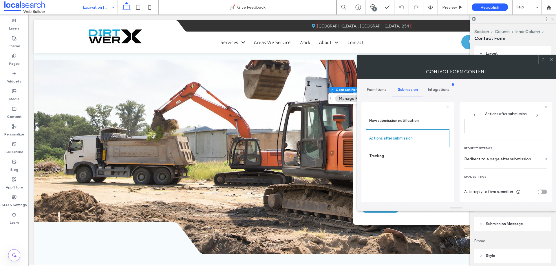
click at [549, 60] on div at bounding box center [551, 59] width 9 height 9
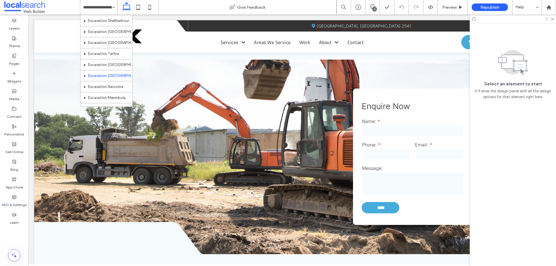
scroll to position [311, 0]
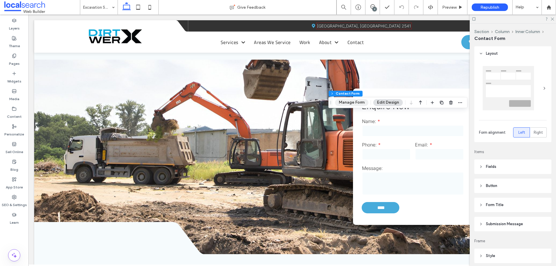
click at [350, 103] on button "Manage Form" at bounding box center [351, 102] width 33 height 7
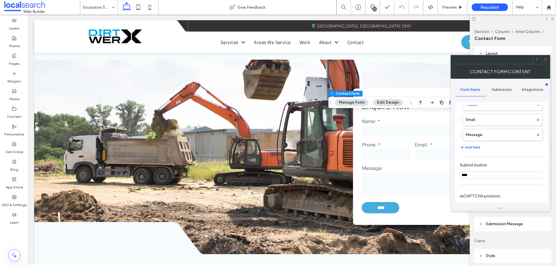
scroll to position [117, 0]
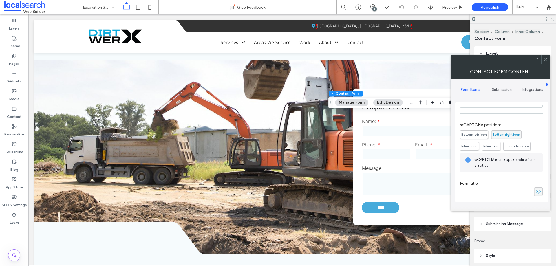
click at [498, 91] on span "Submission" at bounding box center [501, 89] width 20 height 5
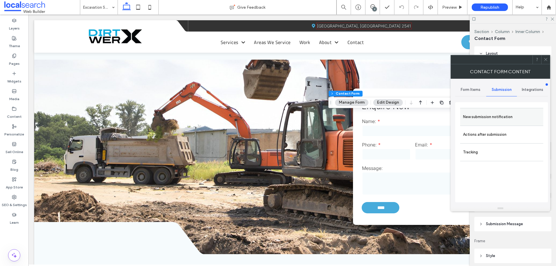
click at [494, 115] on label "New submission notification" at bounding box center [501, 117] width 77 height 12
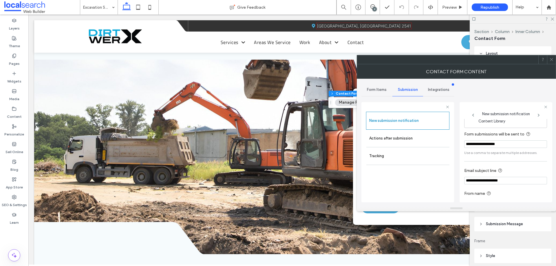
scroll to position [30, 0]
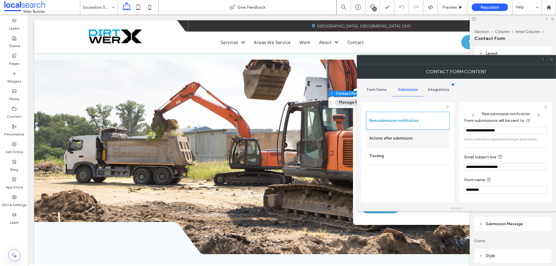
click at [411, 138] on label "Actions after submission" at bounding box center [407, 139] width 77 height 12
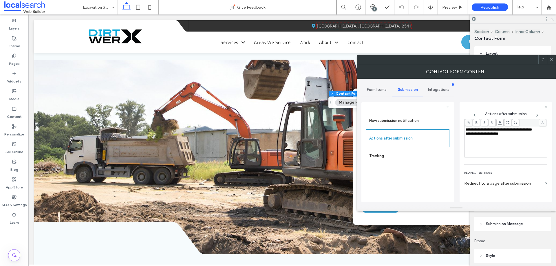
scroll to position [100, 0]
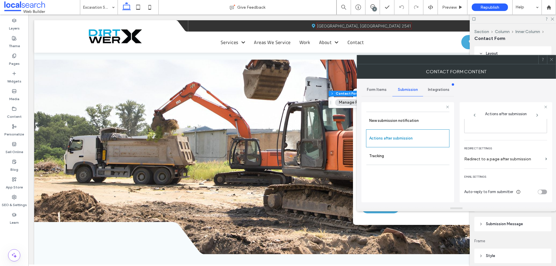
click at [553, 59] on icon at bounding box center [551, 59] width 4 height 4
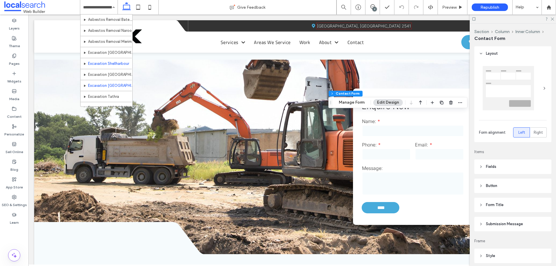
scroll to position [318, 0]
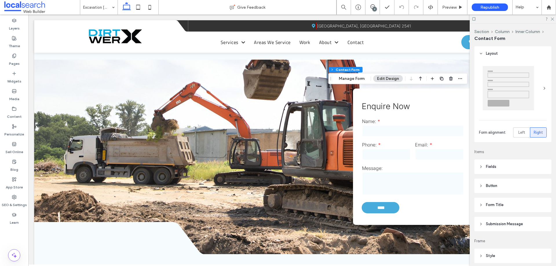
type input "*"
type input "***"
type input "*"
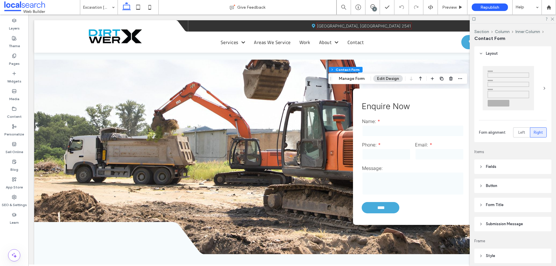
type input "***"
click at [359, 80] on button "Manage Form" at bounding box center [351, 78] width 33 height 7
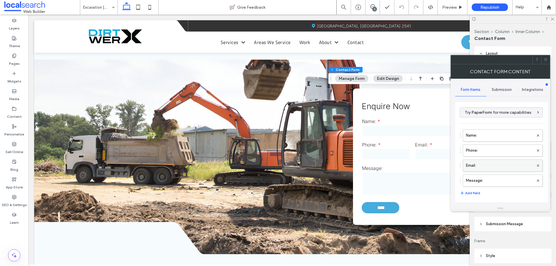
scroll to position [117, 0]
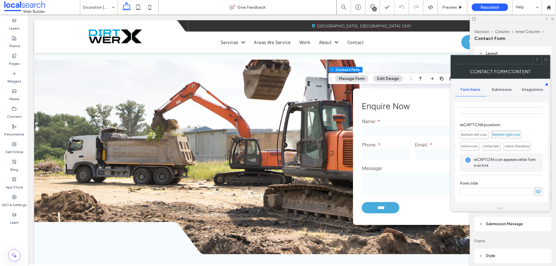
click at [504, 90] on span "Submission" at bounding box center [501, 89] width 20 height 5
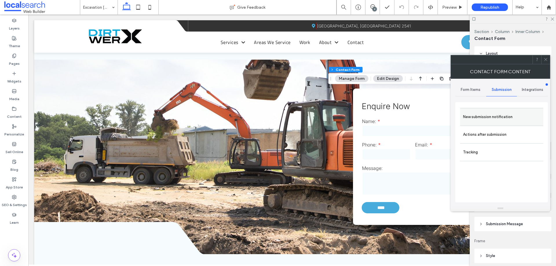
click at [503, 124] on div "New submission notification" at bounding box center [501, 117] width 83 height 18
drag, startPoint x: 473, startPoint y: 120, endPoint x: 484, endPoint y: 129, distance: 15.2
click at [473, 120] on label "New submission notification" at bounding box center [501, 117] width 77 height 12
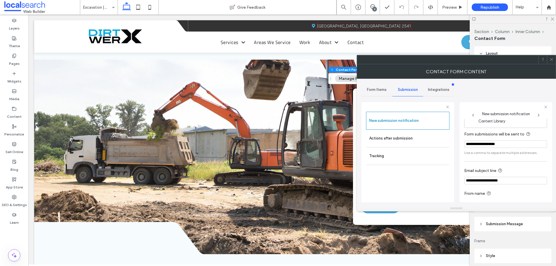
scroll to position [30, 0]
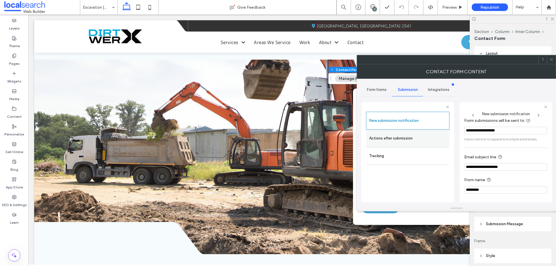
click at [409, 137] on label "Actions after submission" at bounding box center [407, 139] width 77 height 12
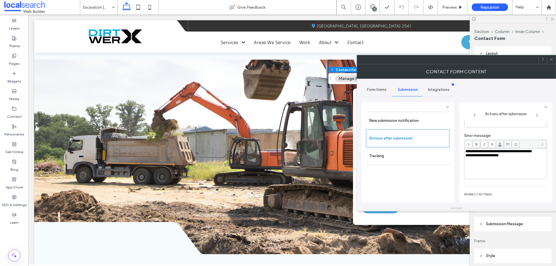
scroll to position [100, 0]
click at [552, 58] on icon at bounding box center [551, 59] width 4 height 4
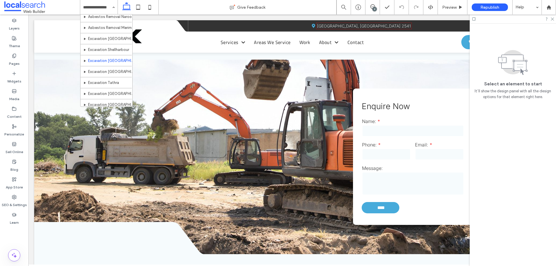
scroll to position [340, 0]
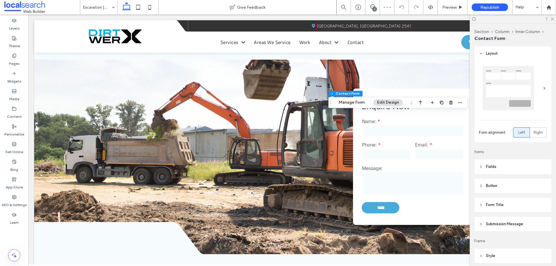
type input "*"
type input "***"
type input "*"
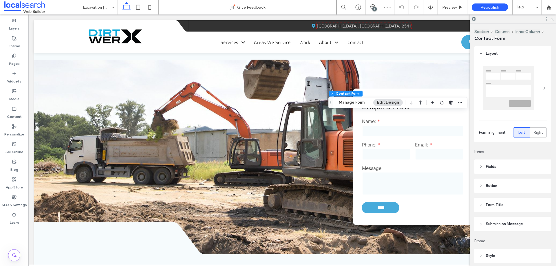
type input "***"
click at [353, 104] on button "Manage Form" at bounding box center [351, 102] width 33 height 7
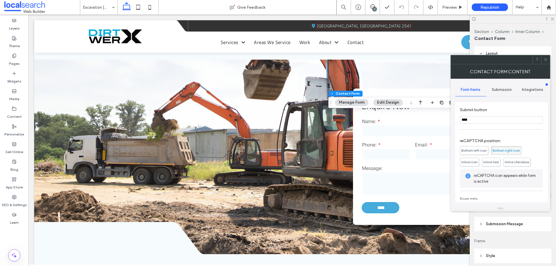
scroll to position [117, 0]
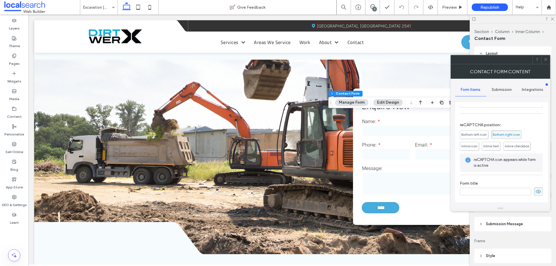
click at [498, 86] on div "Submission" at bounding box center [501, 89] width 31 height 13
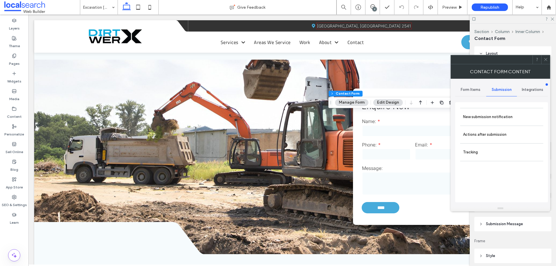
click at [504, 119] on label "New submission notification" at bounding box center [501, 117] width 77 height 12
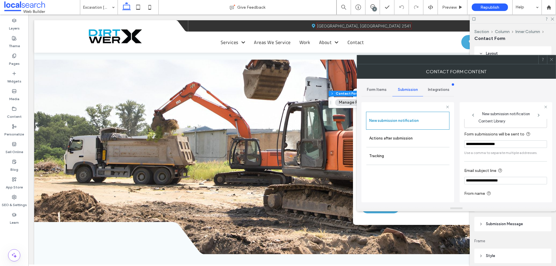
scroll to position [30, 0]
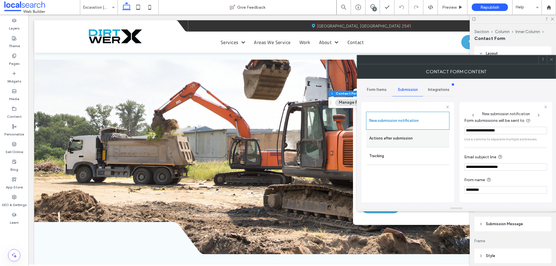
click at [405, 134] on label "Actions after submission" at bounding box center [407, 139] width 77 height 12
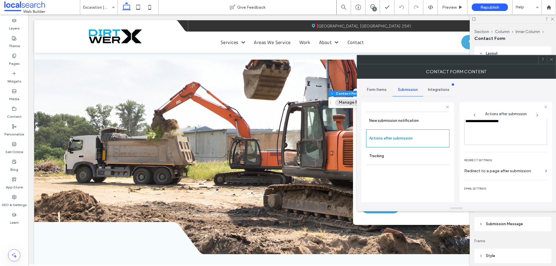
scroll to position [100, 0]
click at [552, 59] on icon at bounding box center [551, 59] width 4 height 4
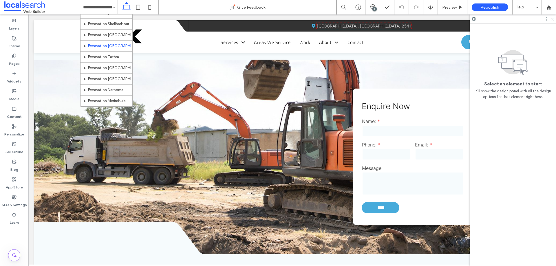
scroll to position [347, 0]
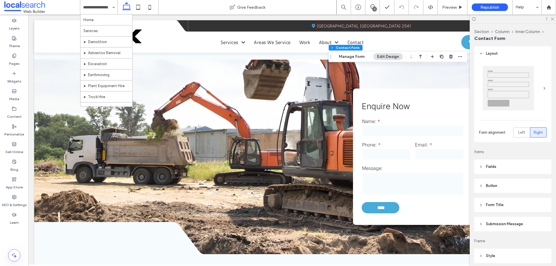
type input "*"
type input "***"
type input "*"
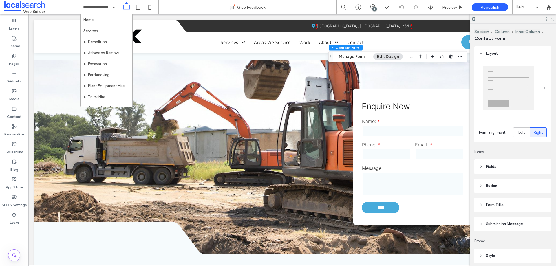
type input "***"
click at [355, 56] on button "Manage Form" at bounding box center [351, 56] width 33 height 7
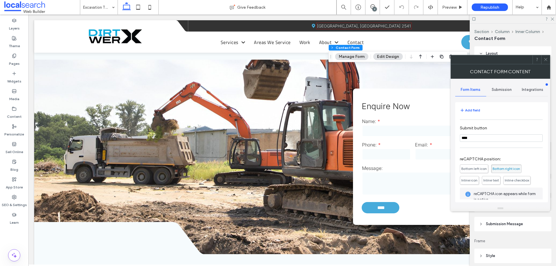
scroll to position [117, 0]
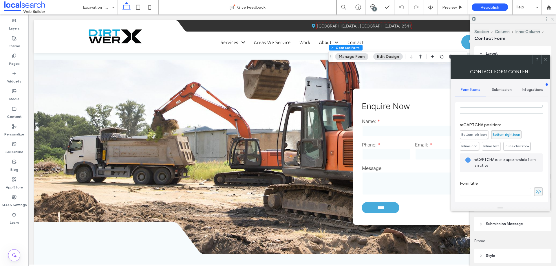
drag, startPoint x: 497, startPoint y: 92, endPoint x: 497, endPoint y: 97, distance: 4.6
click at [497, 91] on div "Submission" at bounding box center [501, 89] width 31 height 13
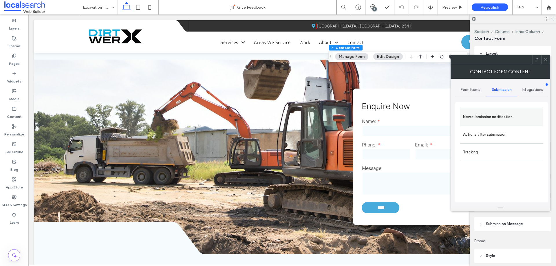
click at [491, 118] on label "New submission notification" at bounding box center [501, 117] width 77 height 12
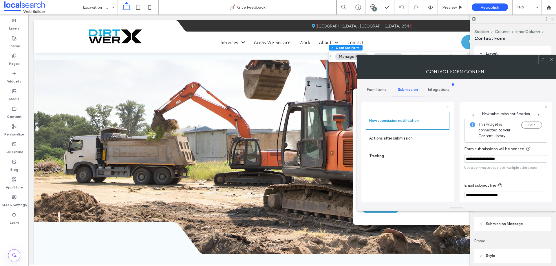
scroll to position [30, 0]
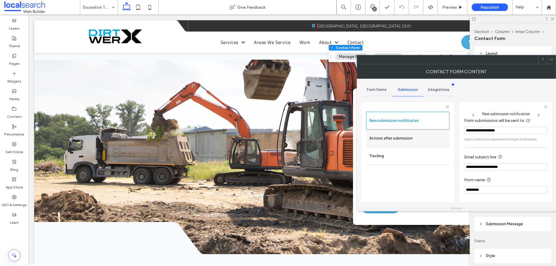
drag, startPoint x: 391, startPoint y: 135, endPoint x: 403, endPoint y: 135, distance: 12.7
click at [391, 135] on label "Actions after submission" at bounding box center [407, 139] width 77 height 12
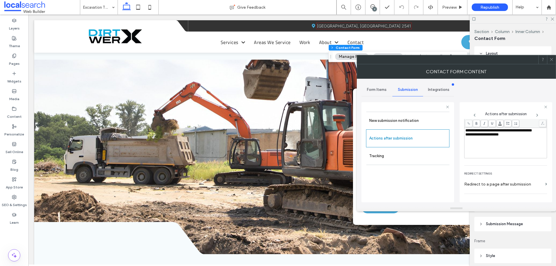
scroll to position [100, 0]
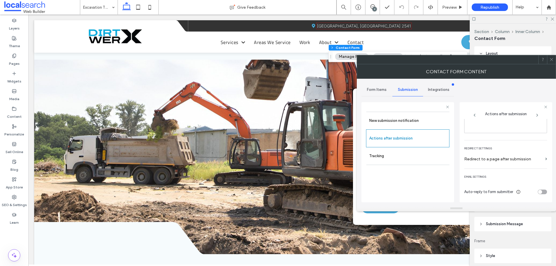
click at [551, 60] on use at bounding box center [550, 59] width 3 height 3
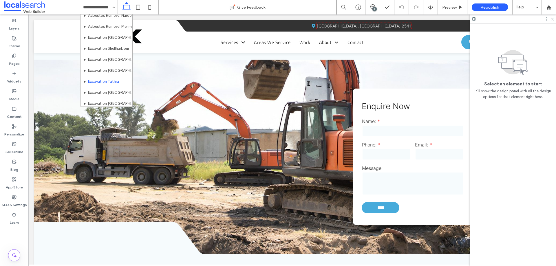
scroll to position [369, 0]
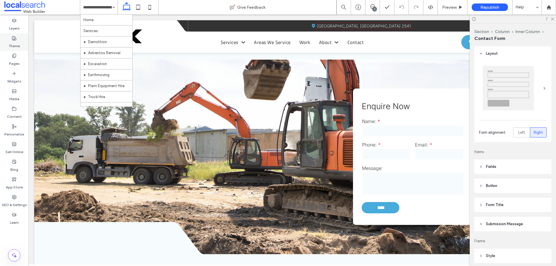
type input "*"
type input "***"
type input "*"
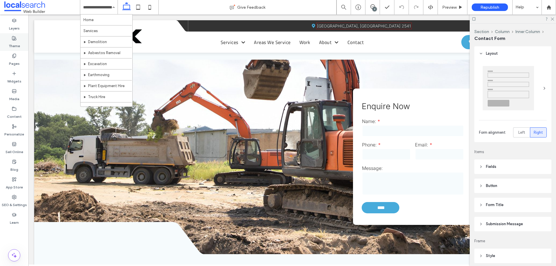
type input "***"
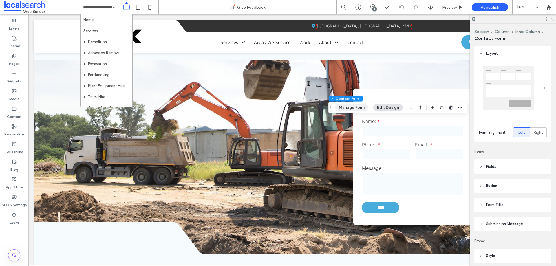
click at [351, 108] on button "Manage Form" at bounding box center [351, 107] width 33 height 7
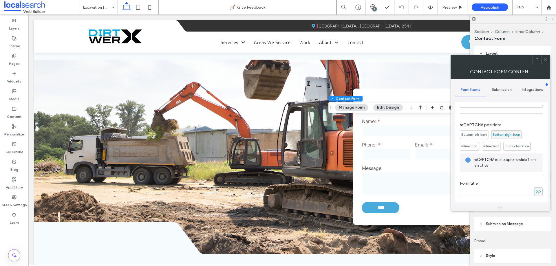
scroll to position [117, 0]
click at [506, 92] on div "Submission" at bounding box center [501, 89] width 31 height 13
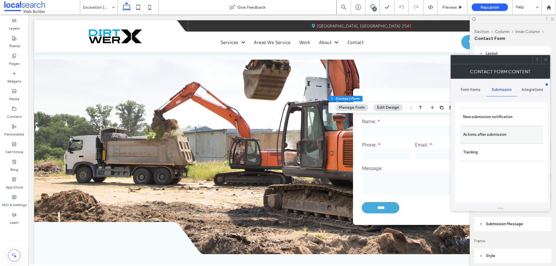
click at [495, 131] on label "Actions after submission" at bounding box center [501, 135] width 77 height 12
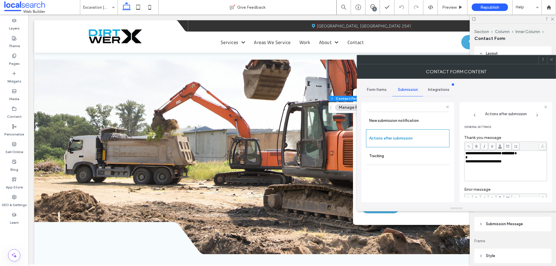
click at [483, 114] on span at bounding box center [474, 115] width 21 height 5
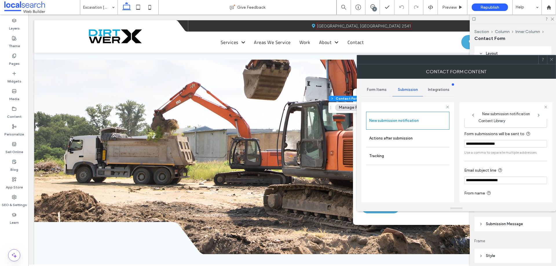
scroll to position [30, 0]
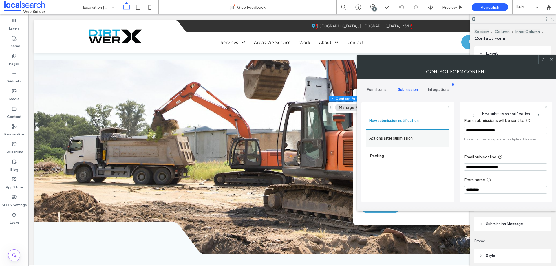
click at [407, 139] on label "Actions after submission" at bounding box center [407, 139] width 77 height 12
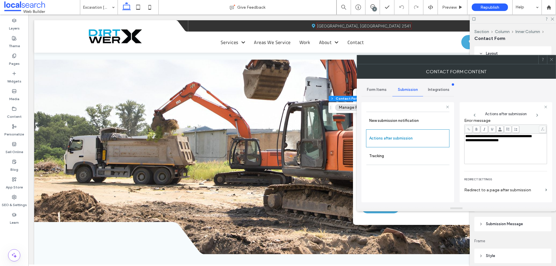
scroll to position [100, 0]
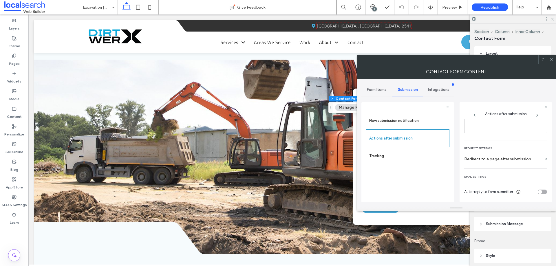
click at [551, 58] on icon at bounding box center [551, 59] width 4 height 4
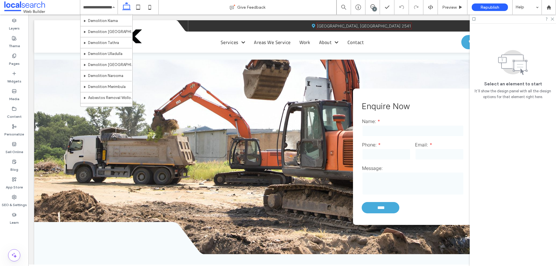
scroll to position [369, 0]
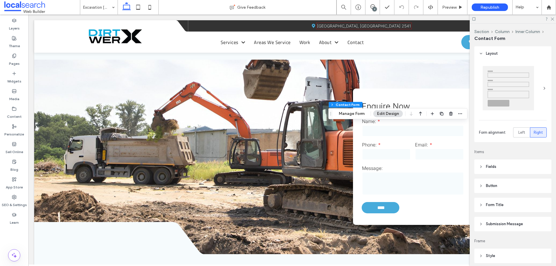
type input "*"
type input "***"
type input "*"
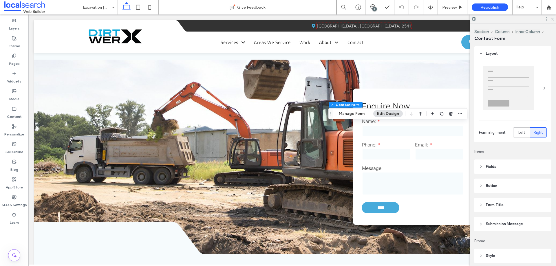
type input "***"
click at [354, 116] on button "Manage Form" at bounding box center [351, 113] width 33 height 7
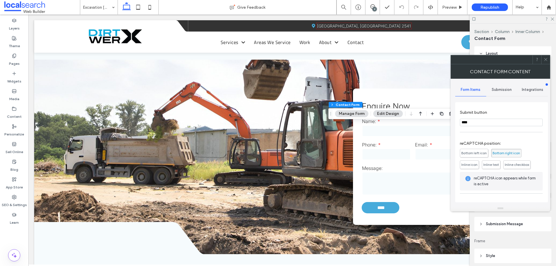
scroll to position [117, 0]
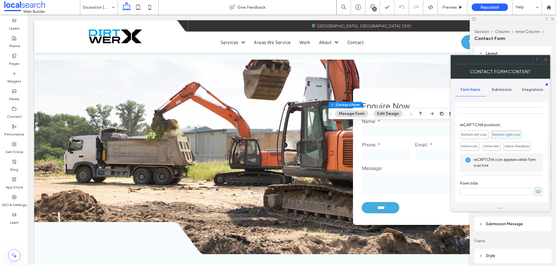
click at [506, 84] on div "Submission" at bounding box center [501, 89] width 31 height 13
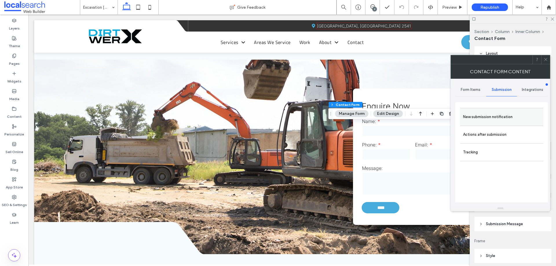
click at [498, 121] on label "New submission notification" at bounding box center [501, 117] width 77 height 12
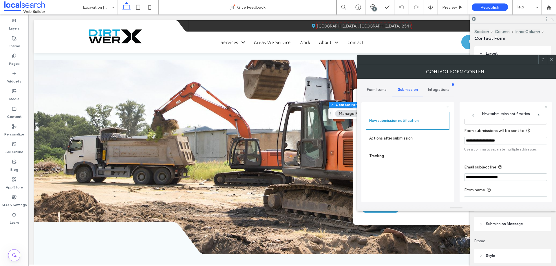
scroll to position [30, 0]
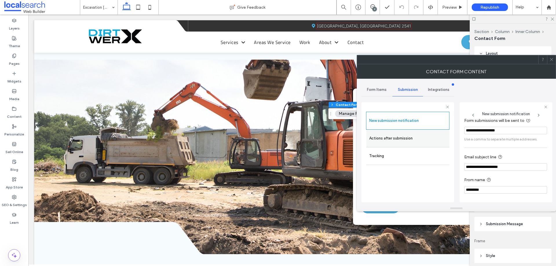
click at [398, 141] on label "Actions after submission" at bounding box center [407, 139] width 77 height 12
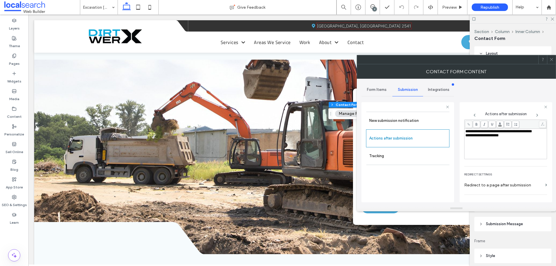
scroll to position [100, 0]
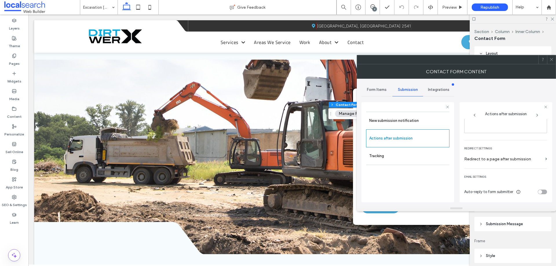
click at [550, 56] on span at bounding box center [551, 59] width 4 height 9
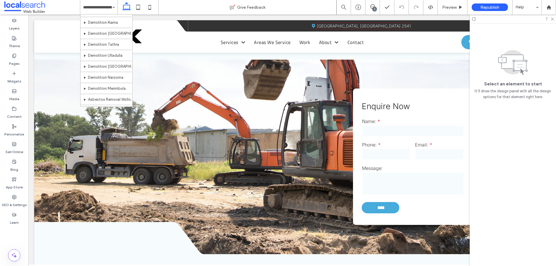
scroll to position [369, 0]
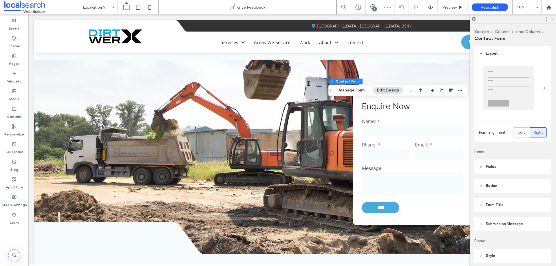
type input "*"
type input "***"
type input "*"
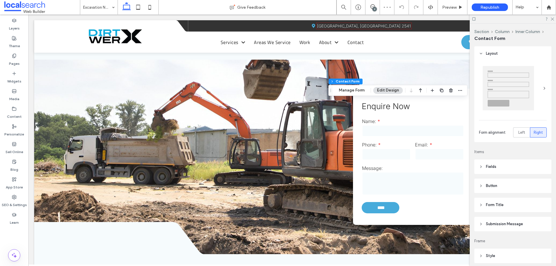
type input "***"
click at [351, 92] on button "Manage Form" at bounding box center [351, 90] width 33 height 7
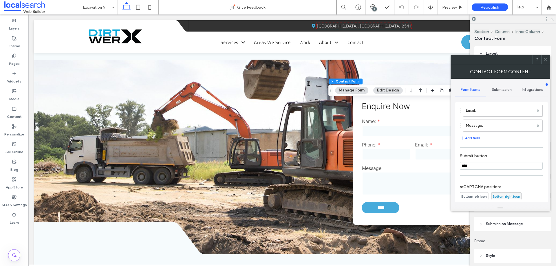
scroll to position [117, 0]
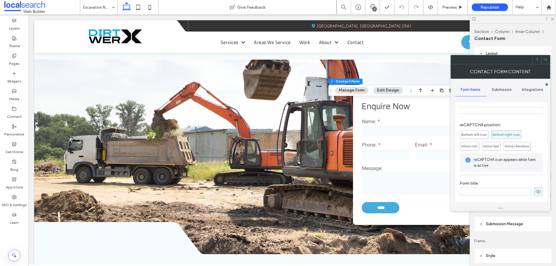
click at [505, 95] on div "Submission" at bounding box center [501, 89] width 31 height 13
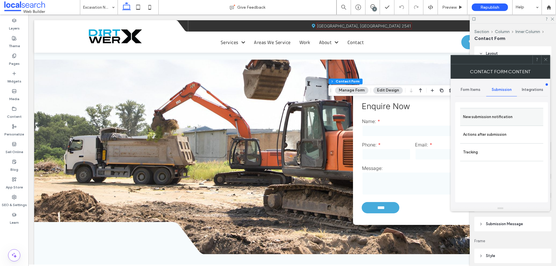
click at [501, 107] on div "New submission notification Actions after submission Tracking" at bounding box center [501, 152] width 93 height 100
click at [501, 118] on label "New submission notification" at bounding box center [501, 117] width 77 height 12
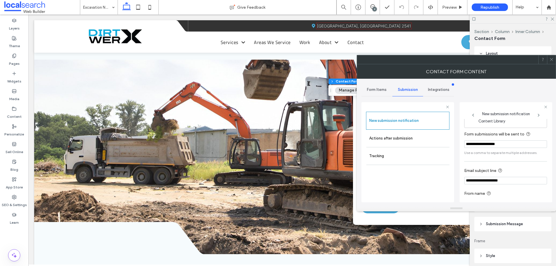
scroll to position [30, 0]
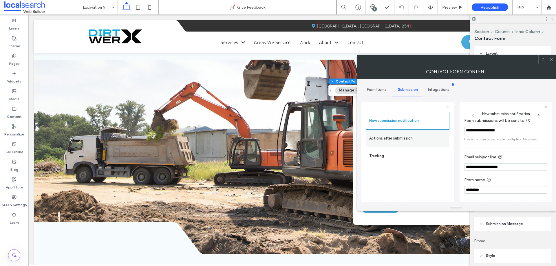
click at [396, 136] on label "Actions after submission" at bounding box center [407, 139] width 77 height 12
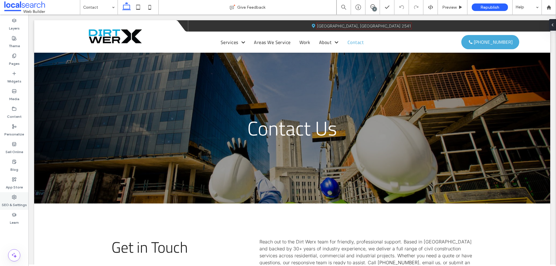
click at [16, 202] on label "SEO & Settings" at bounding box center [14, 203] width 25 height 8
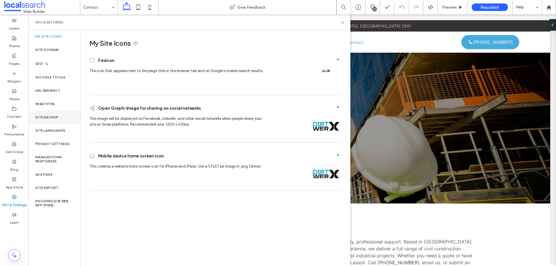
click at [54, 114] on div "Site Backup" at bounding box center [54, 117] width 52 height 13
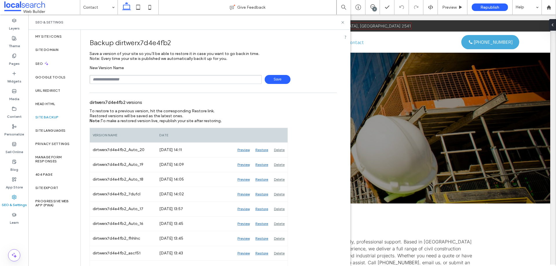
drag, startPoint x: 129, startPoint y: 78, endPoint x: 130, endPoint y: 83, distance: 5.2
click at [129, 78] on input "text" at bounding box center [175, 79] width 172 height 9
type input "**********"
click at [273, 79] on span "Save" at bounding box center [277, 79] width 26 height 9
click at [343, 22] on icon at bounding box center [342, 22] width 4 height 4
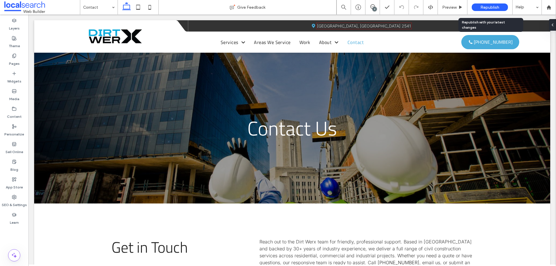
click at [497, 9] on span "Republish" at bounding box center [489, 7] width 19 height 5
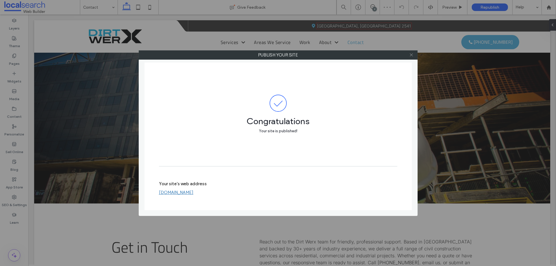
click at [410, 56] on icon at bounding box center [411, 55] width 4 height 4
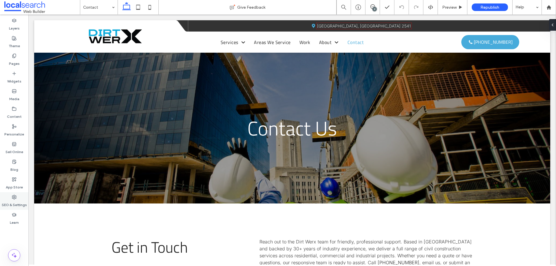
click at [12, 204] on label "SEO & Settings" at bounding box center [14, 203] width 25 height 8
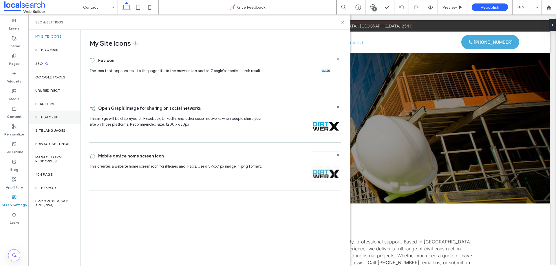
click at [61, 113] on div "Site Backup" at bounding box center [54, 117] width 52 height 13
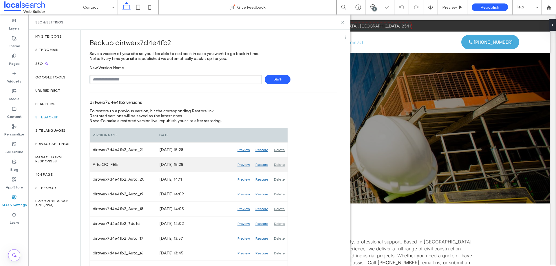
click at [281, 167] on div "Delete" at bounding box center [279, 164] width 16 height 14
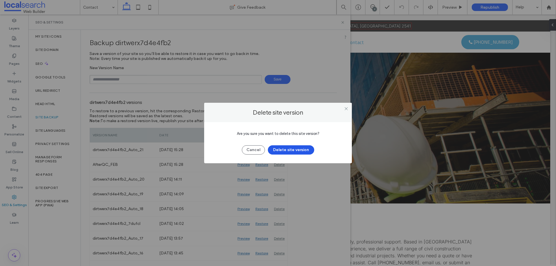
click at [305, 150] on button "Delete site version" at bounding box center [291, 149] width 46 height 9
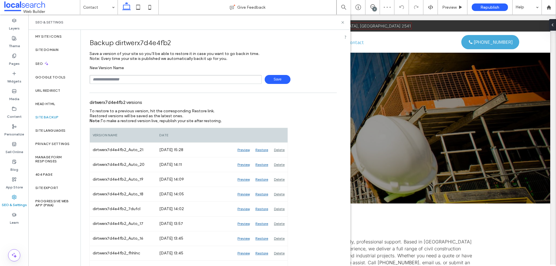
click at [169, 75] on input "text" at bounding box center [175, 79] width 172 height 9
type input "**********"
click at [277, 77] on span "Save" at bounding box center [277, 79] width 26 height 9
drag, startPoint x: 341, startPoint y: 23, endPoint x: 312, endPoint y: 8, distance: 32.1
click at [341, 23] on icon at bounding box center [342, 22] width 4 height 4
